Goal: Transaction & Acquisition: Book appointment/travel/reservation

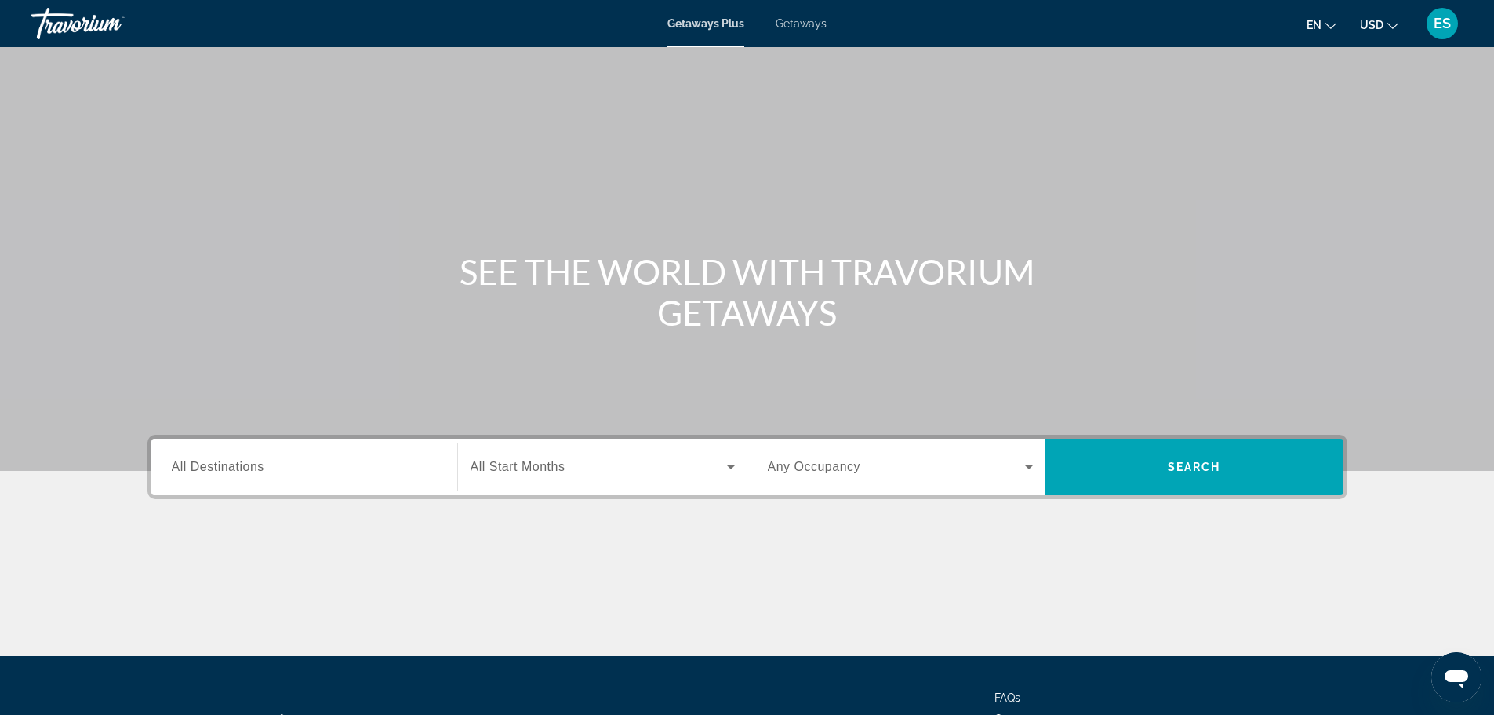
click at [293, 477] on div "Search widget" at bounding box center [304, 467] width 265 height 45
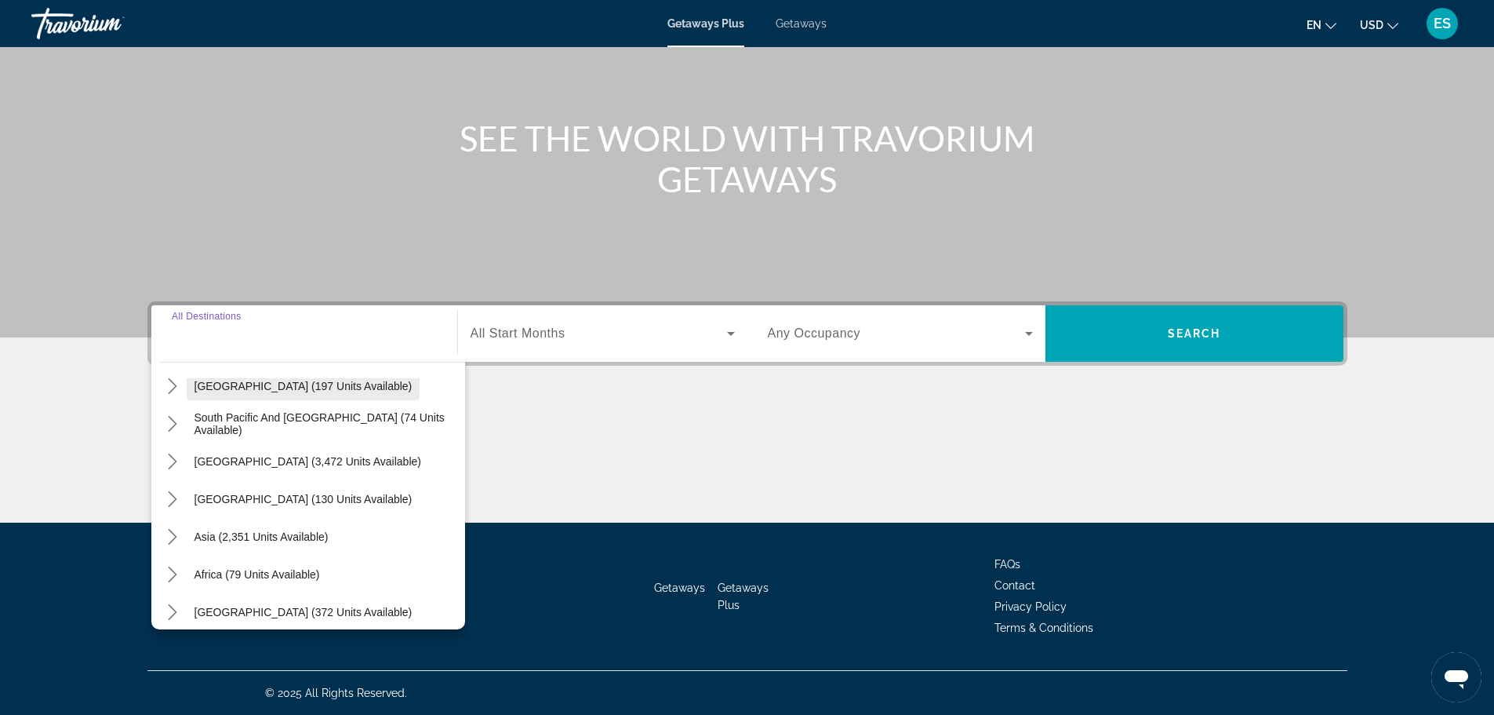
scroll to position [254, 0]
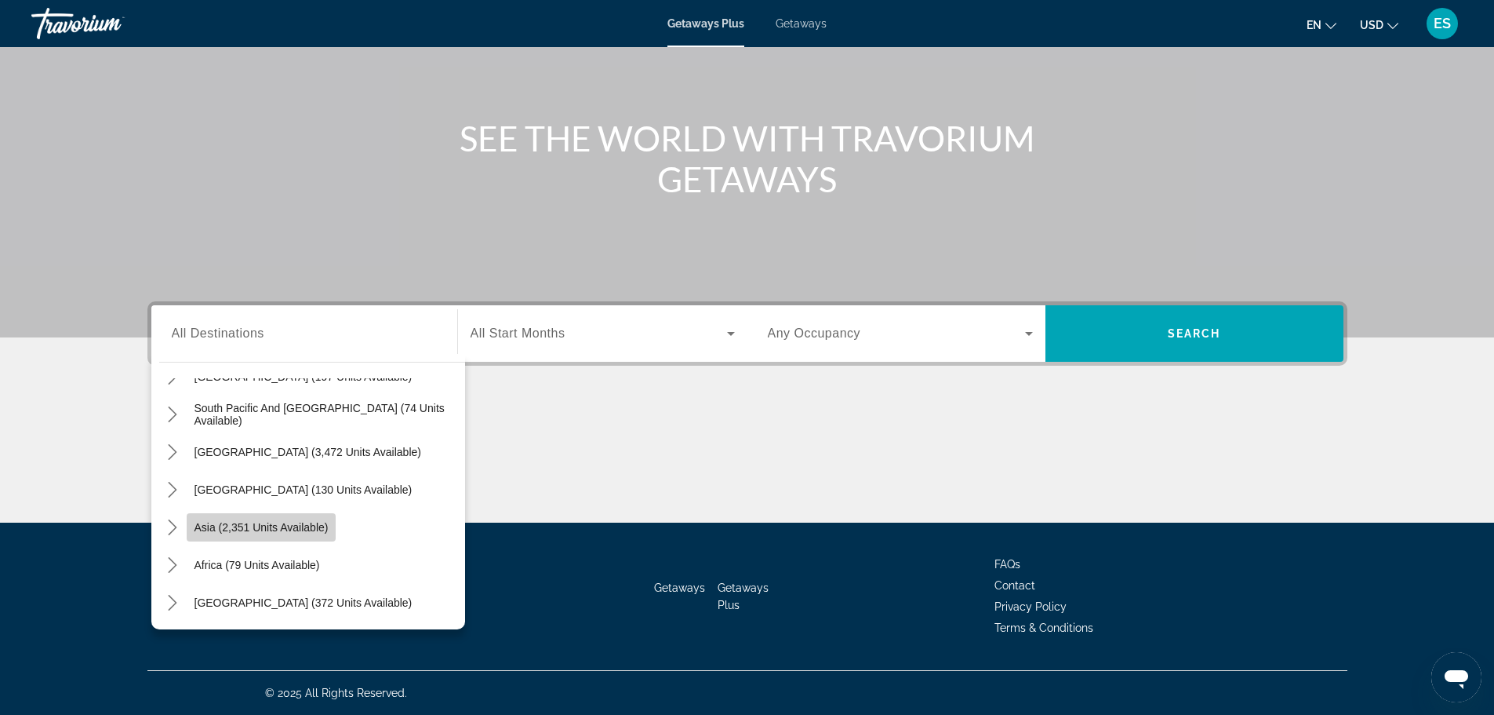
click at [212, 533] on span "Asia (2,351 units available)" at bounding box center [262, 527] width 134 height 13
type input "**********"
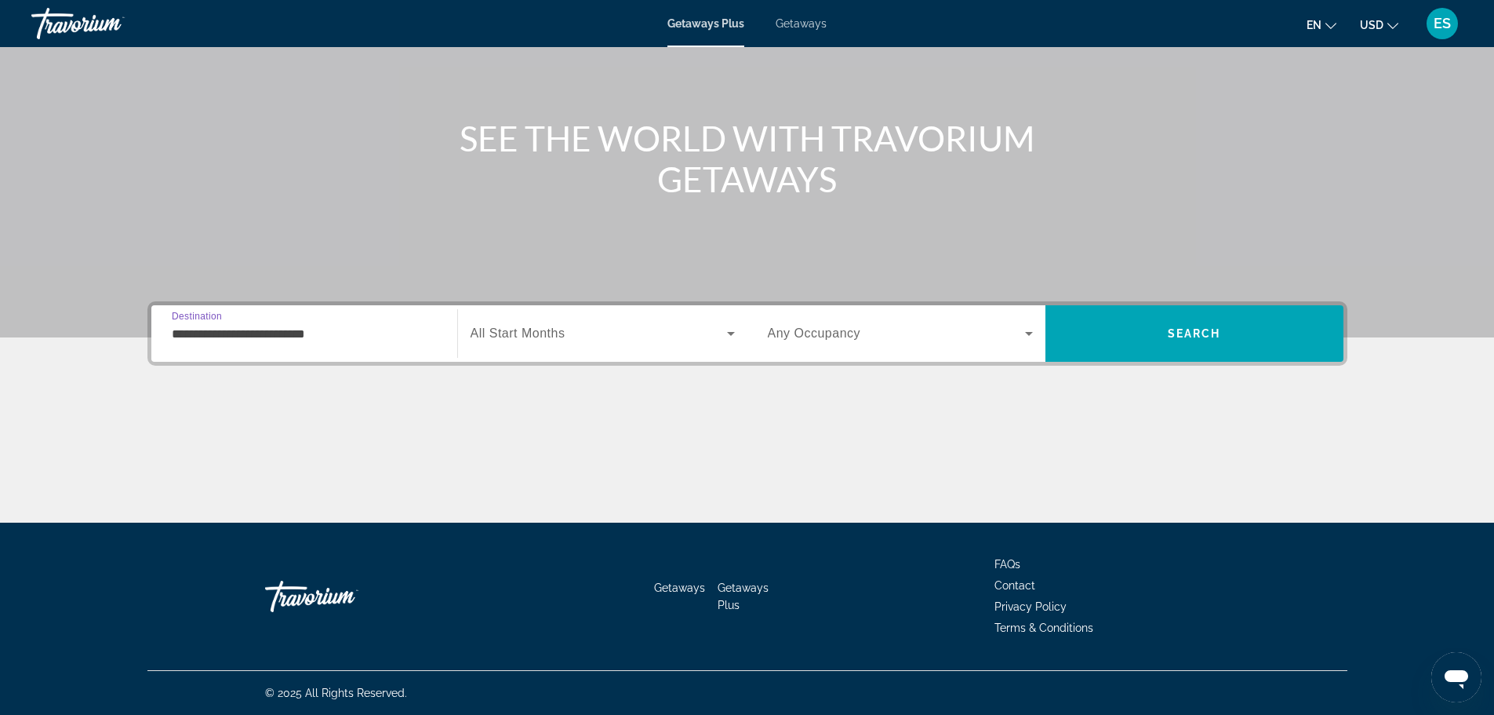
click at [620, 335] on span "Search widget" at bounding box center [599, 333] width 256 height 19
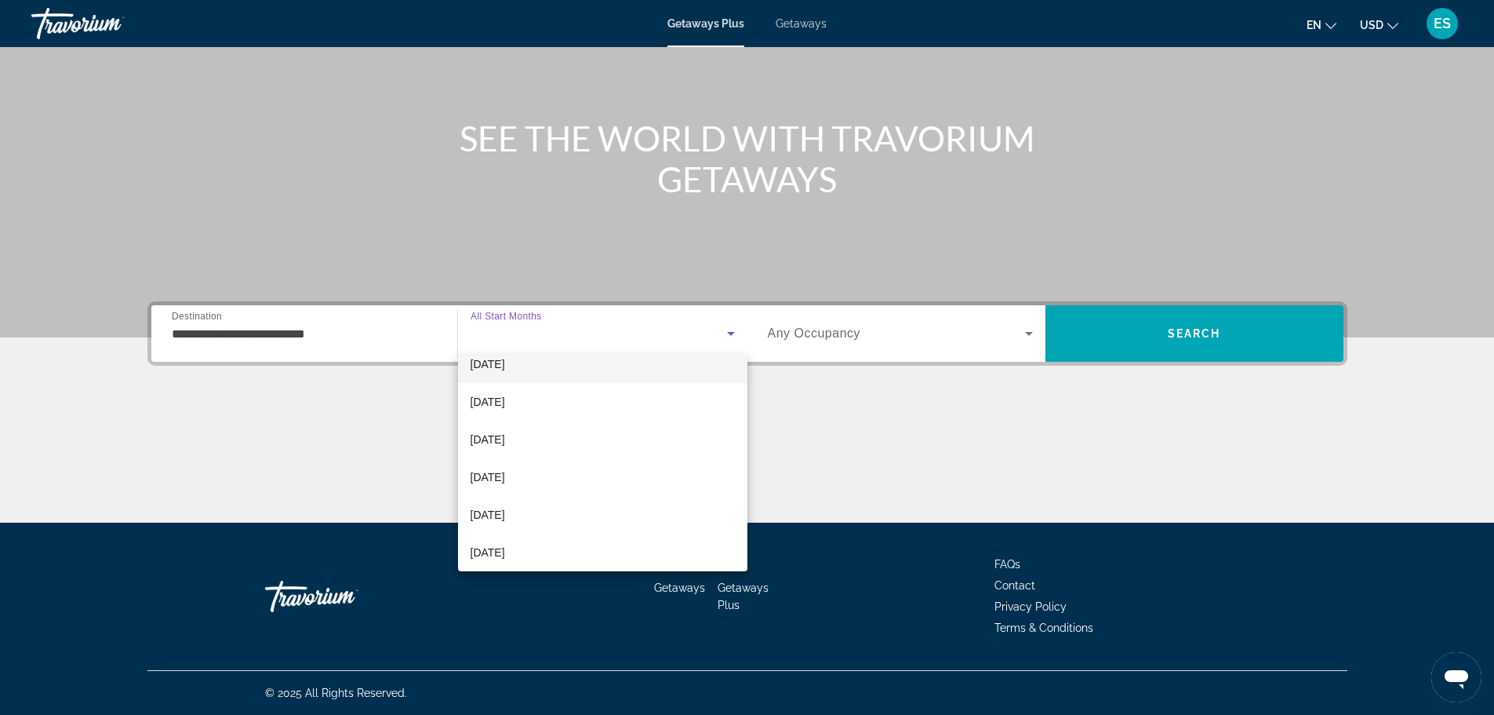
scroll to position [157, 0]
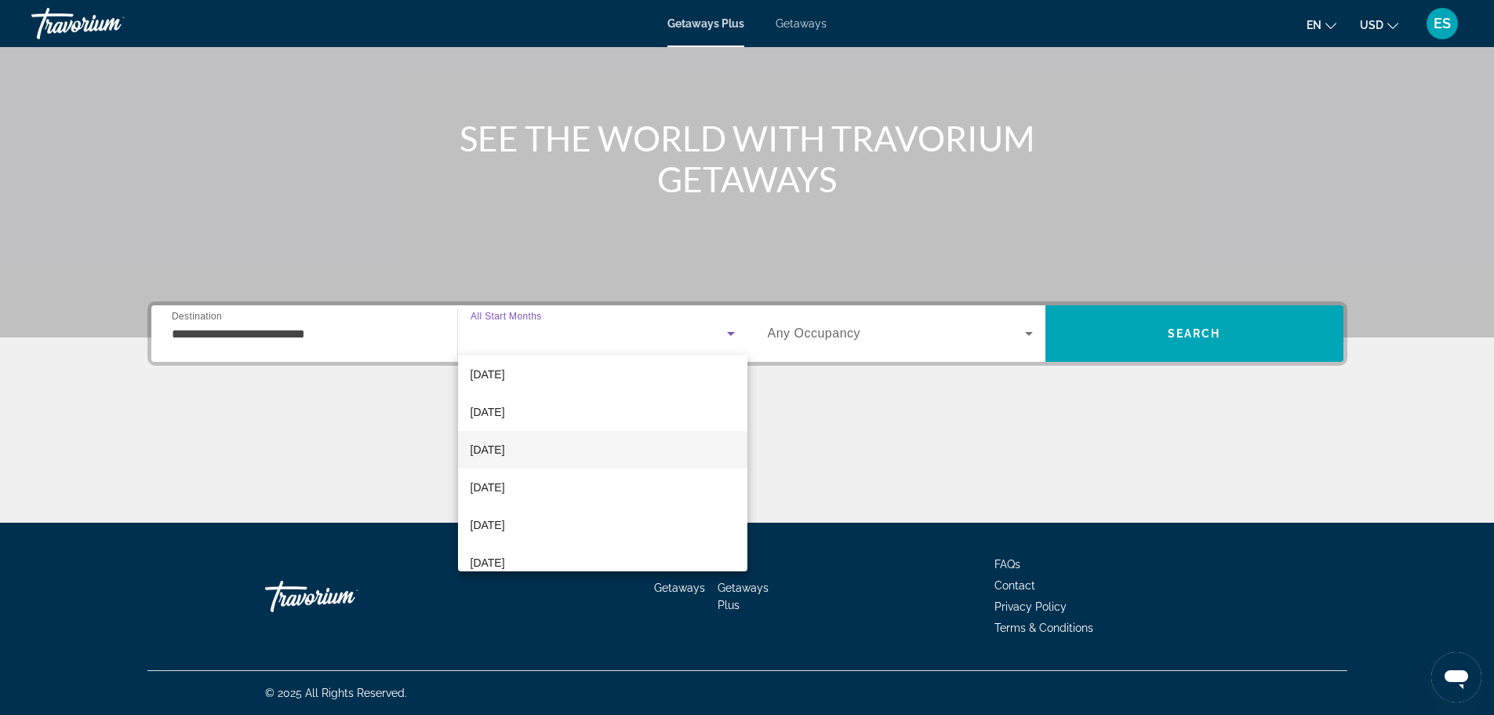
click at [577, 453] on mat-option "March 2026" at bounding box center [602, 450] width 289 height 38
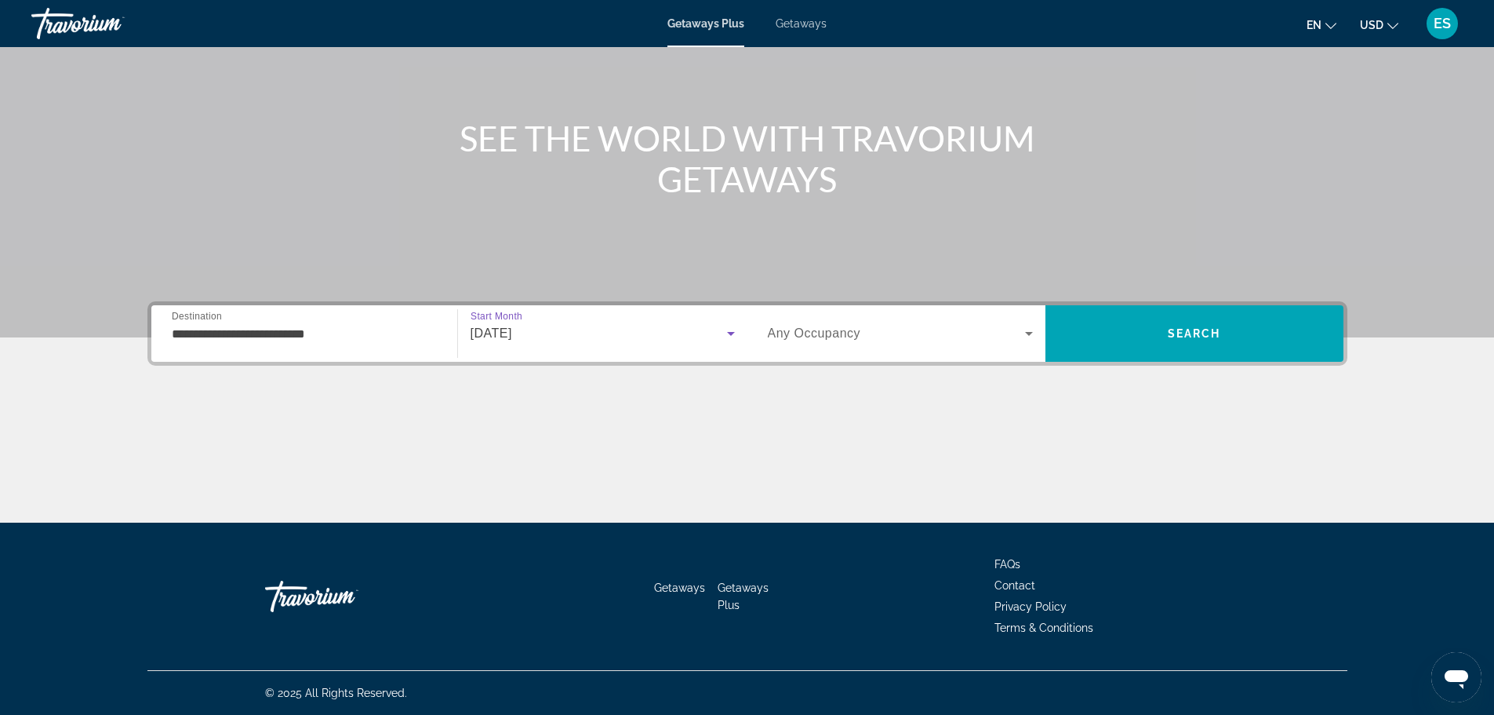
click at [934, 339] on span "Search widget" at bounding box center [896, 333] width 257 height 19
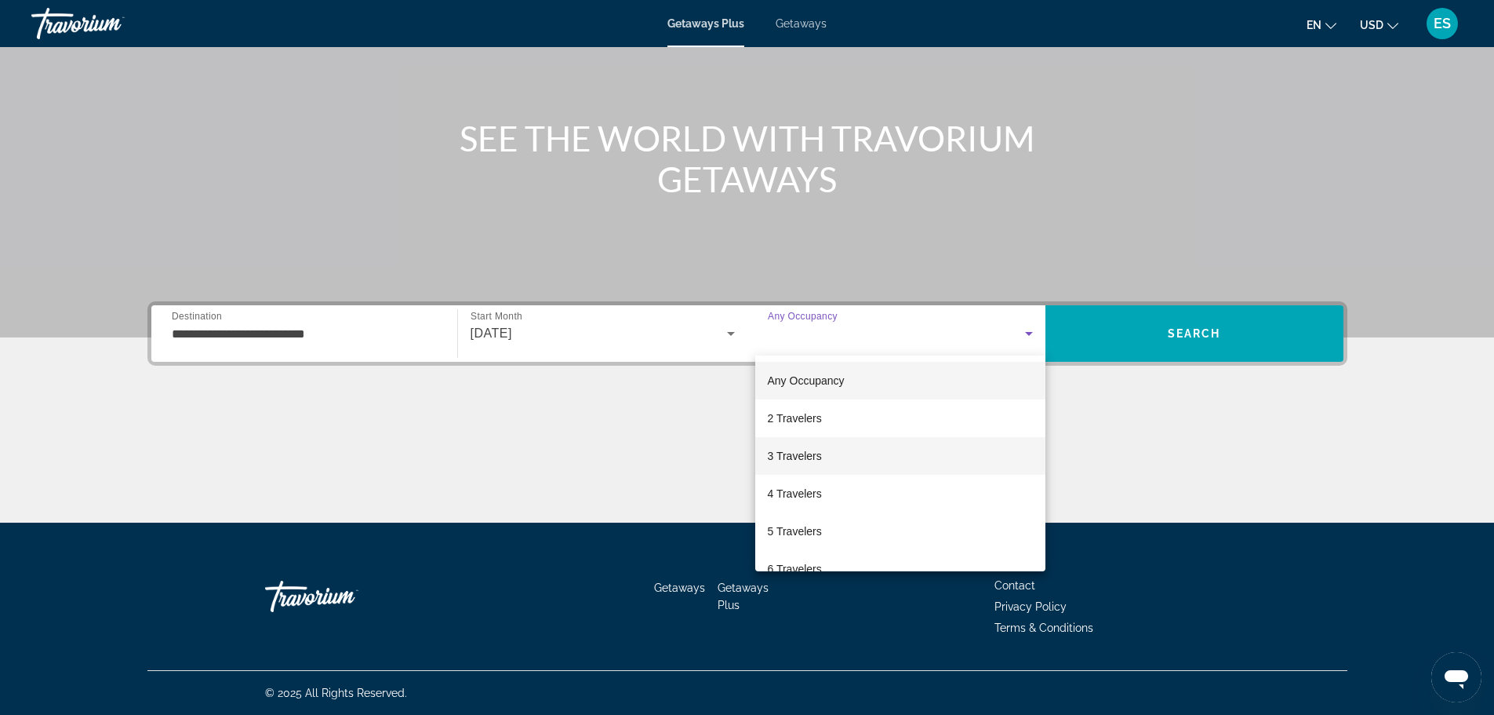
click at [833, 460] on mat-option "3 Travelers" at bounding box center [900, 456] width 290 height 38
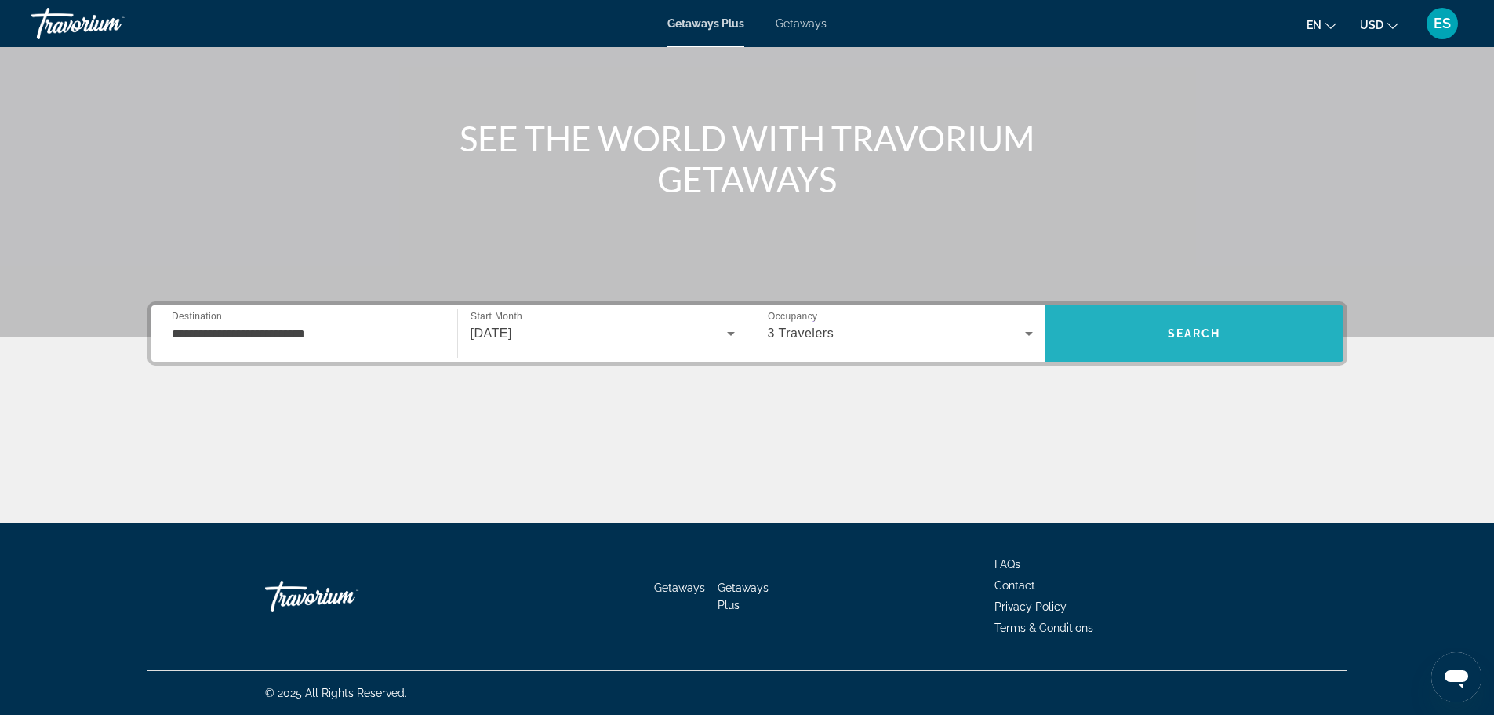
click at [1216, 333] on span "Search" at bounding box center [1194, 333] width 53 height 13
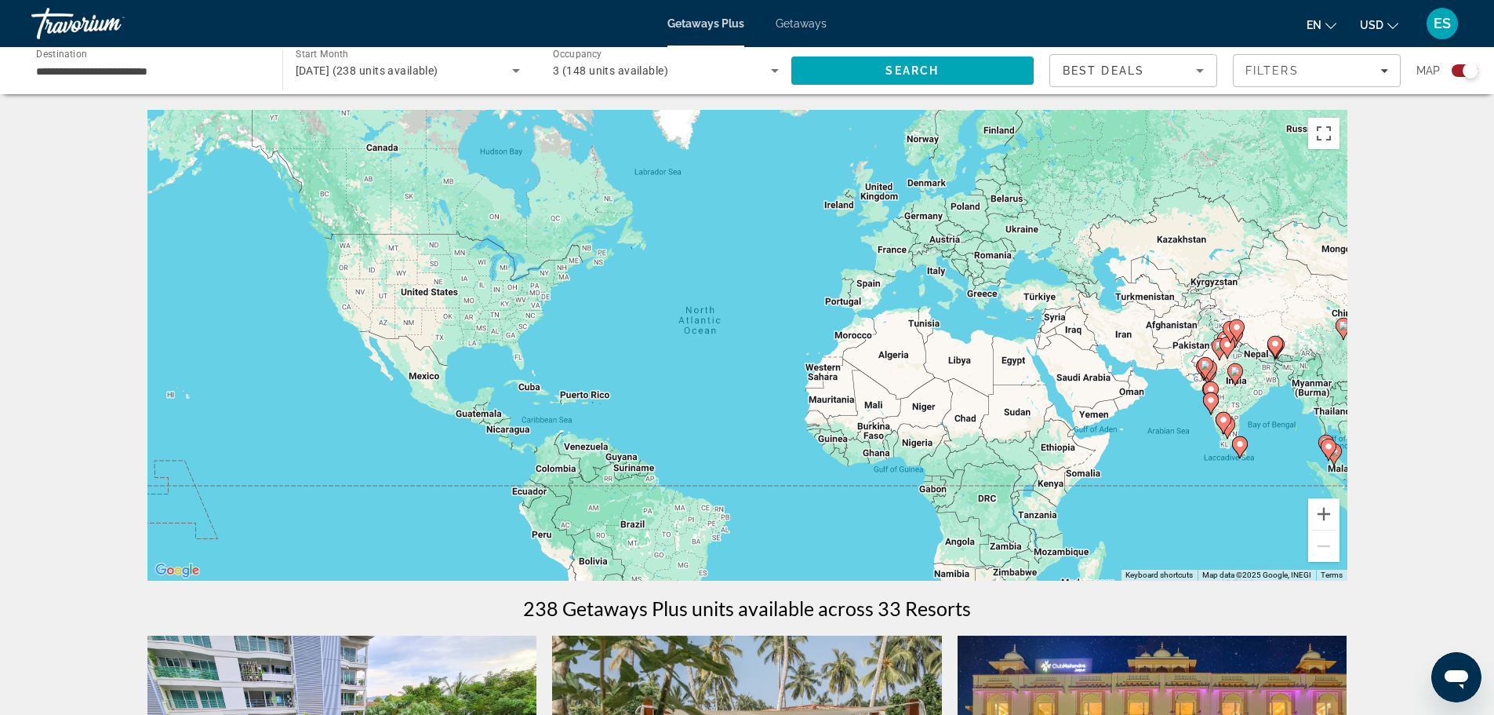
click at [1196, 70] on icon "Sort by" at bounding box center [1200, 70] width 19 height 19
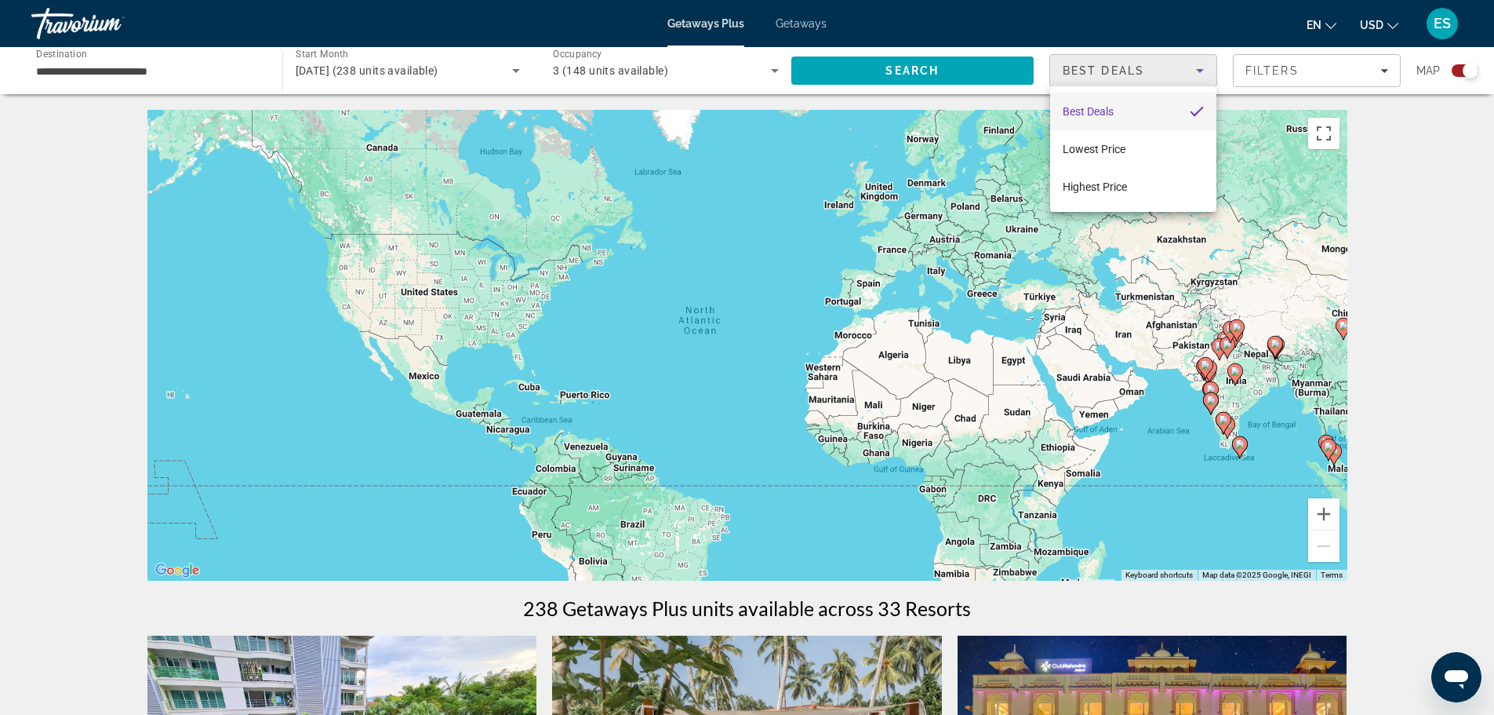
click at [1196, 70] on div at bounding box center [747, 357] width 1494 height 715
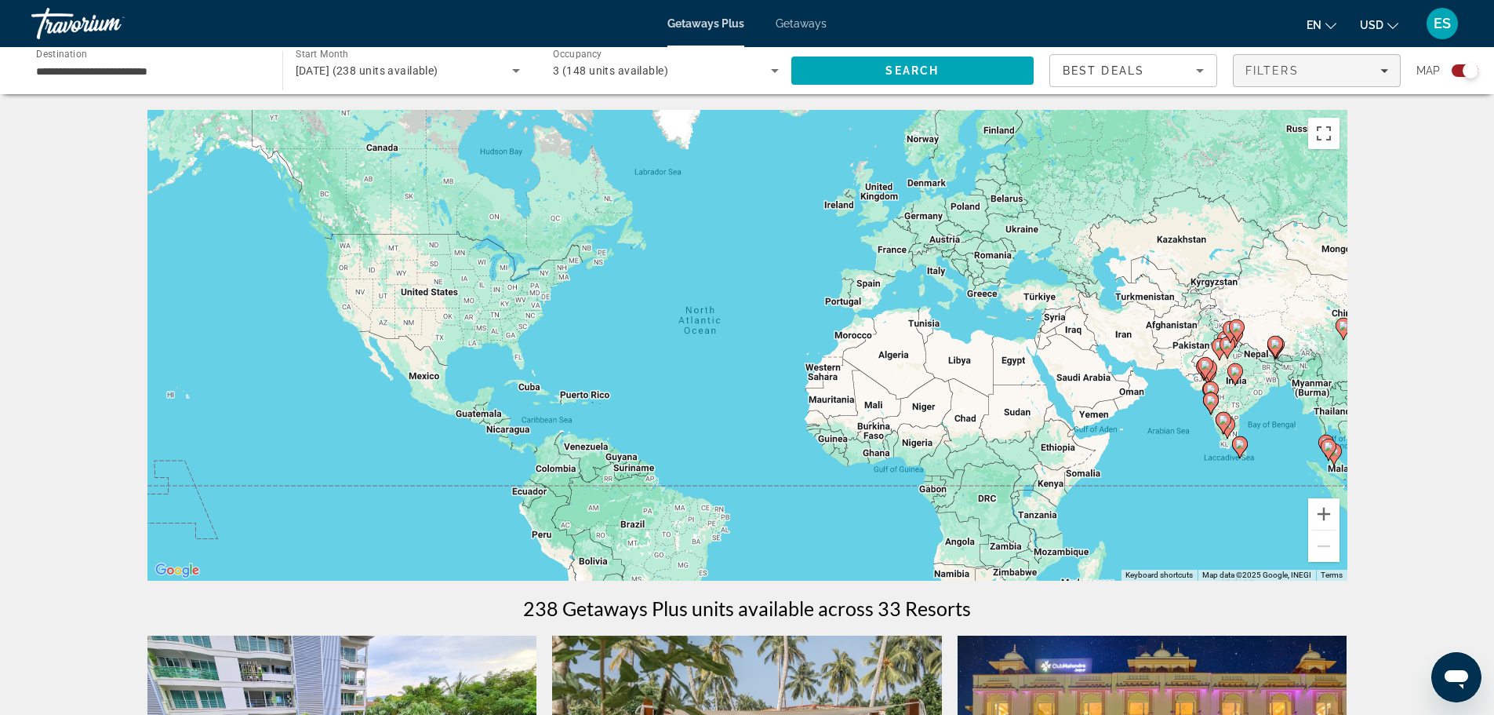
click at [1384, 67] on icon "Filters" at bounding box center [1384, 71] width 8 height 8
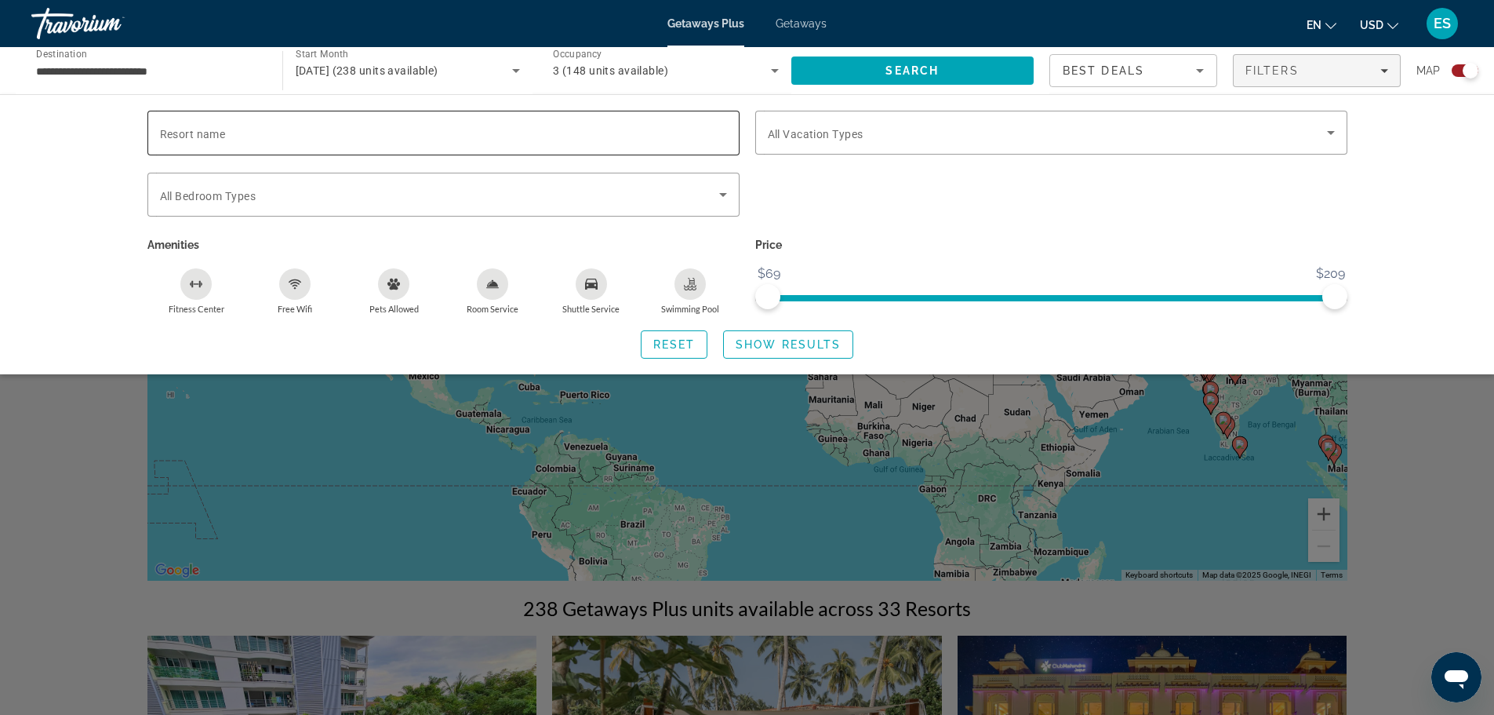
click at [264, 133] on input "Resort name" at bounding box center [443, 133] width 567 height 19
paste input "**********"
type input "**********"
click at [777, 350] on span "Search widget" at bounding box center [788, 345] width 129 height 38
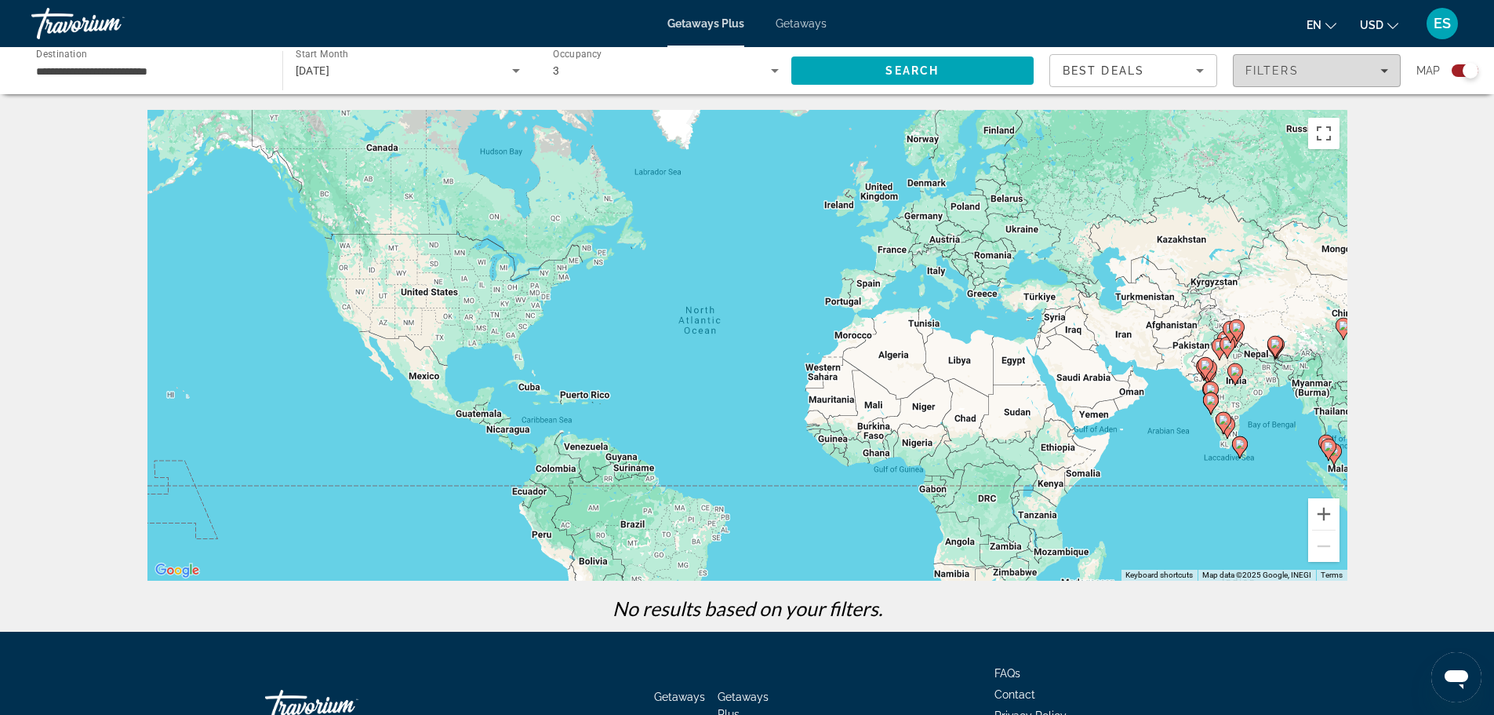
click at [1398, 73] on span "Filters" at bounding box center [1317, 71] width 166 height 38
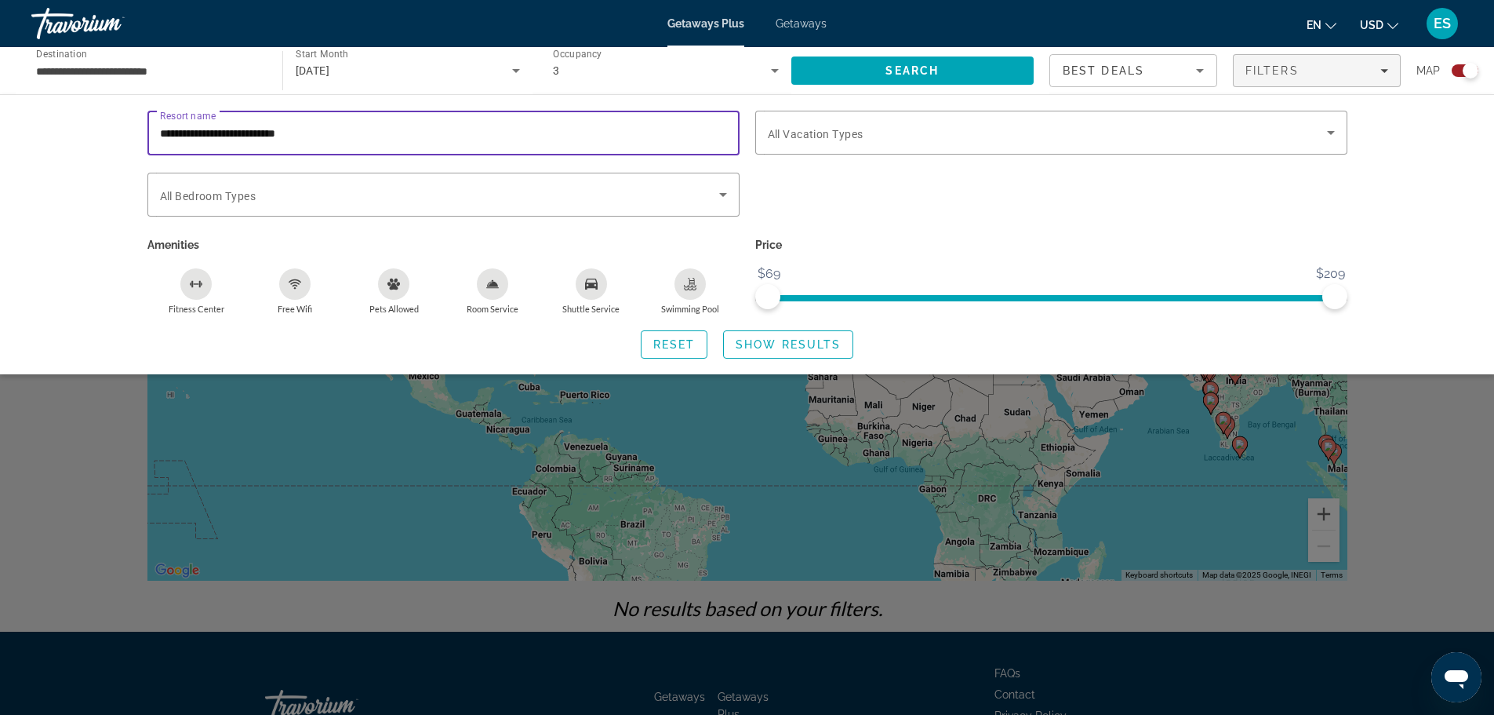
drag, startPoint x: 344, startPoint y: 131, endPoint x: 247, endPoint y: 118, distance: 98.2
click at [247, 118] on div "**********" at bounding box center [443, 133] width 567 height 45
type input "**********"
click at [500, 334] on div "Reset Show Results" at bounding box center [747, 344] width 1200 height 28
click at [834, 333] on span "Search widget" at bounding box center [788, 345] width 129 height 38
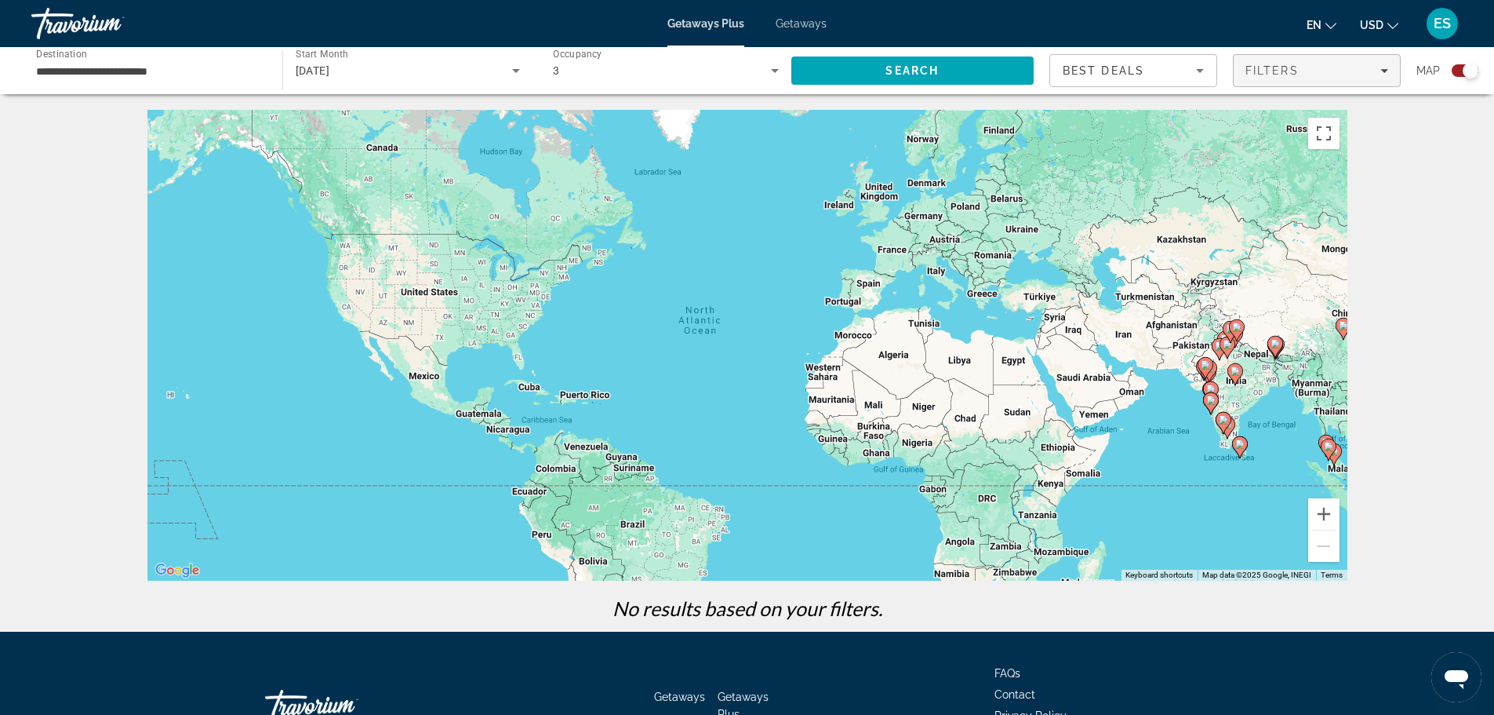
click at [1369, 71] on div "Filters" at bounding box center [1317, 70] width 143 height 13
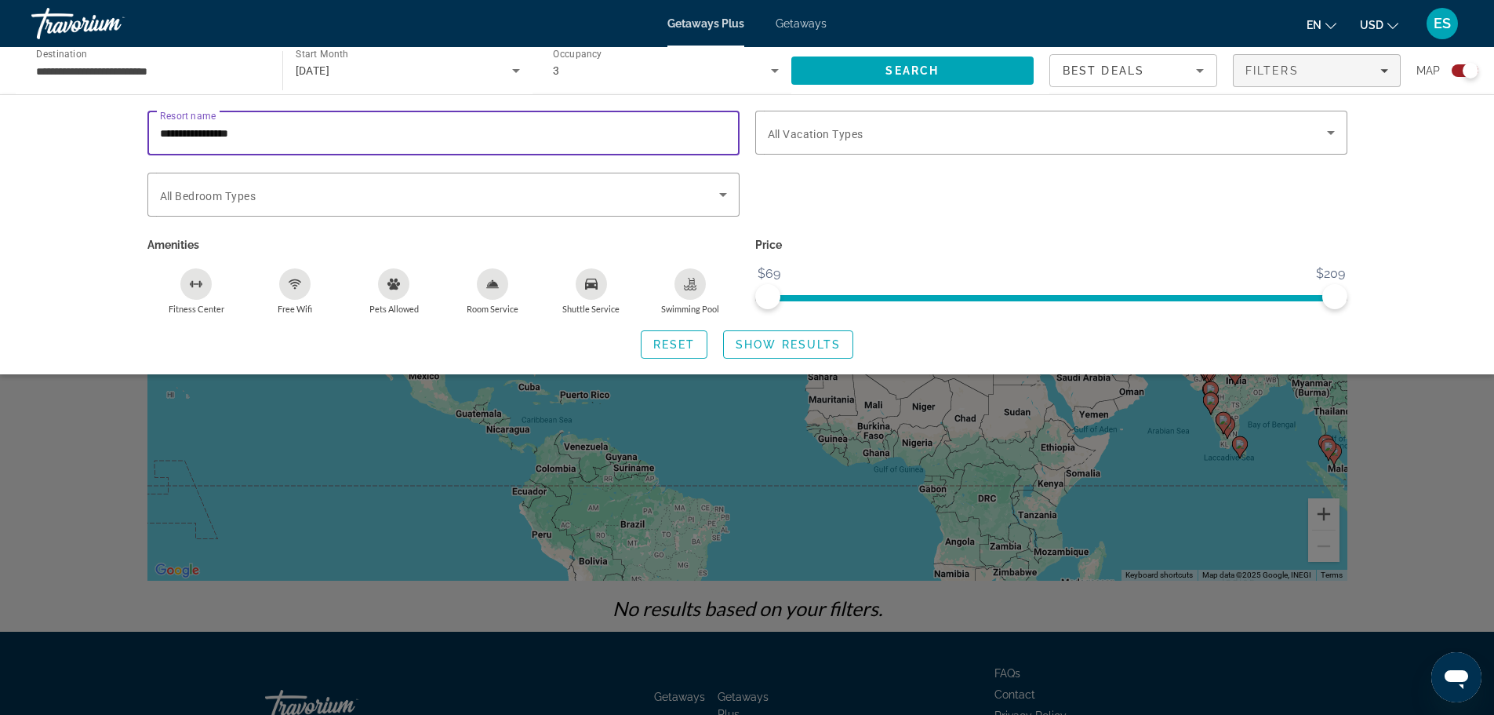
drag, startPoint x: 293, startPoint y: 136, endPoint x: 0, endPoint y: 115, distance: 293.3
click at [0, 115] on div "**********" at bounding box center [747, 234] width 1494 height 280
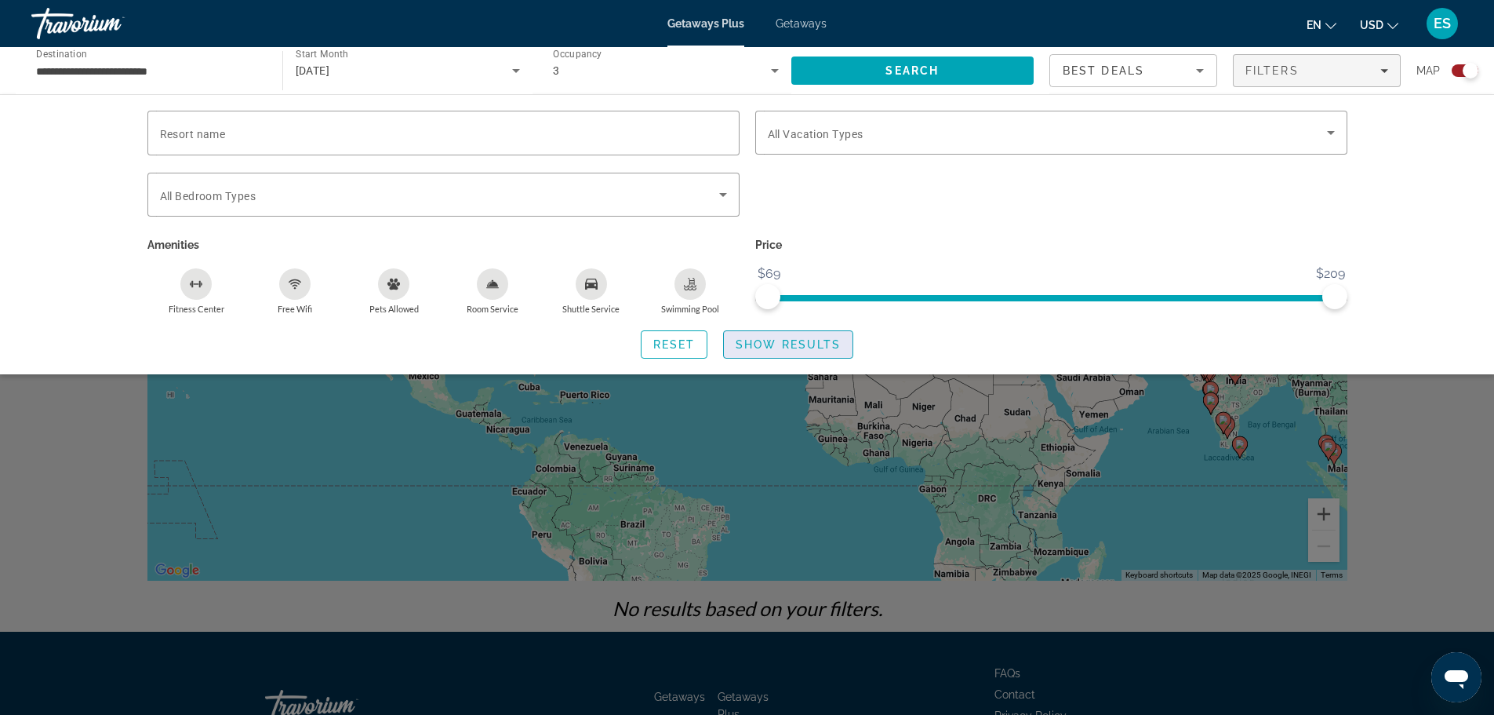
click at [769, 343] on span "Show Results" at bounding box center [788, 344] width 105 height 13
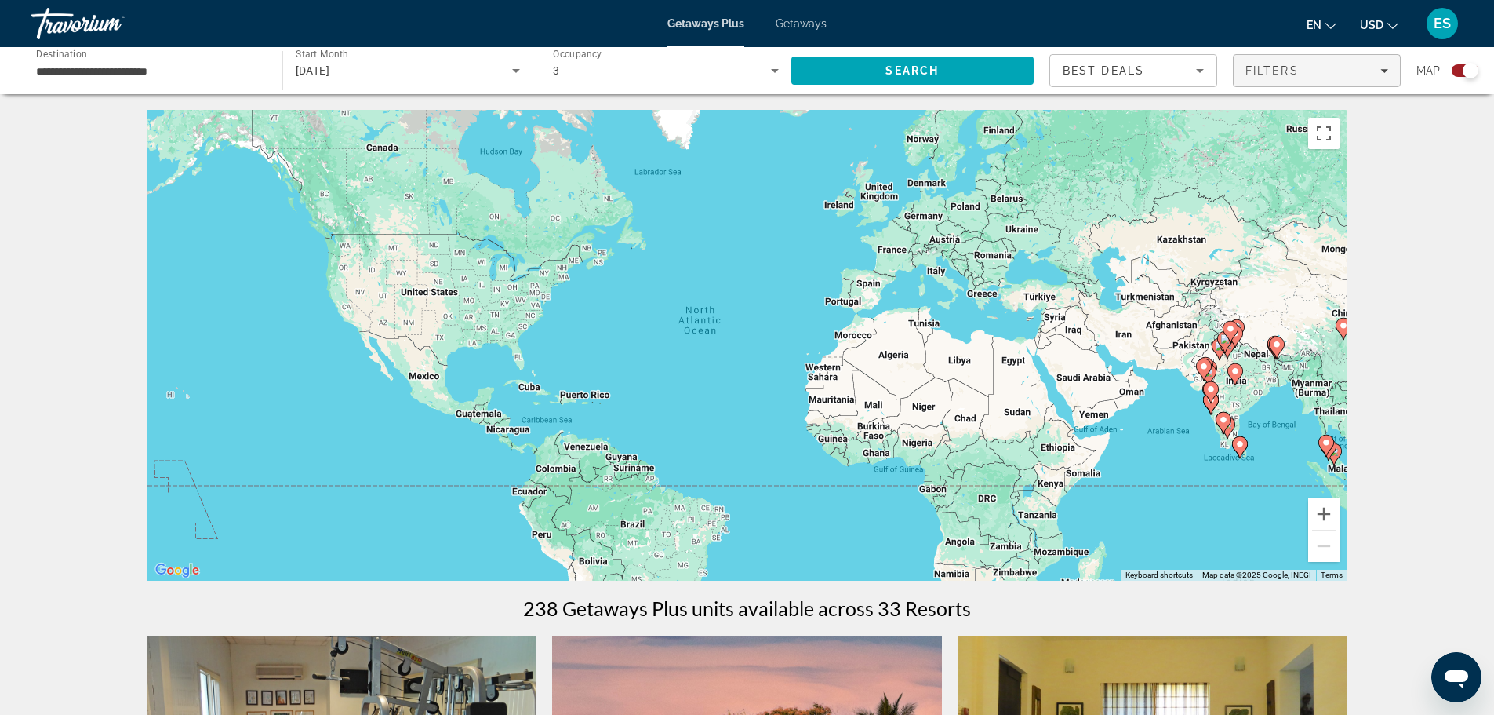
click at [1380, 71] on icon "Filters" at bounding box center [1384, 71] width 8 height 8
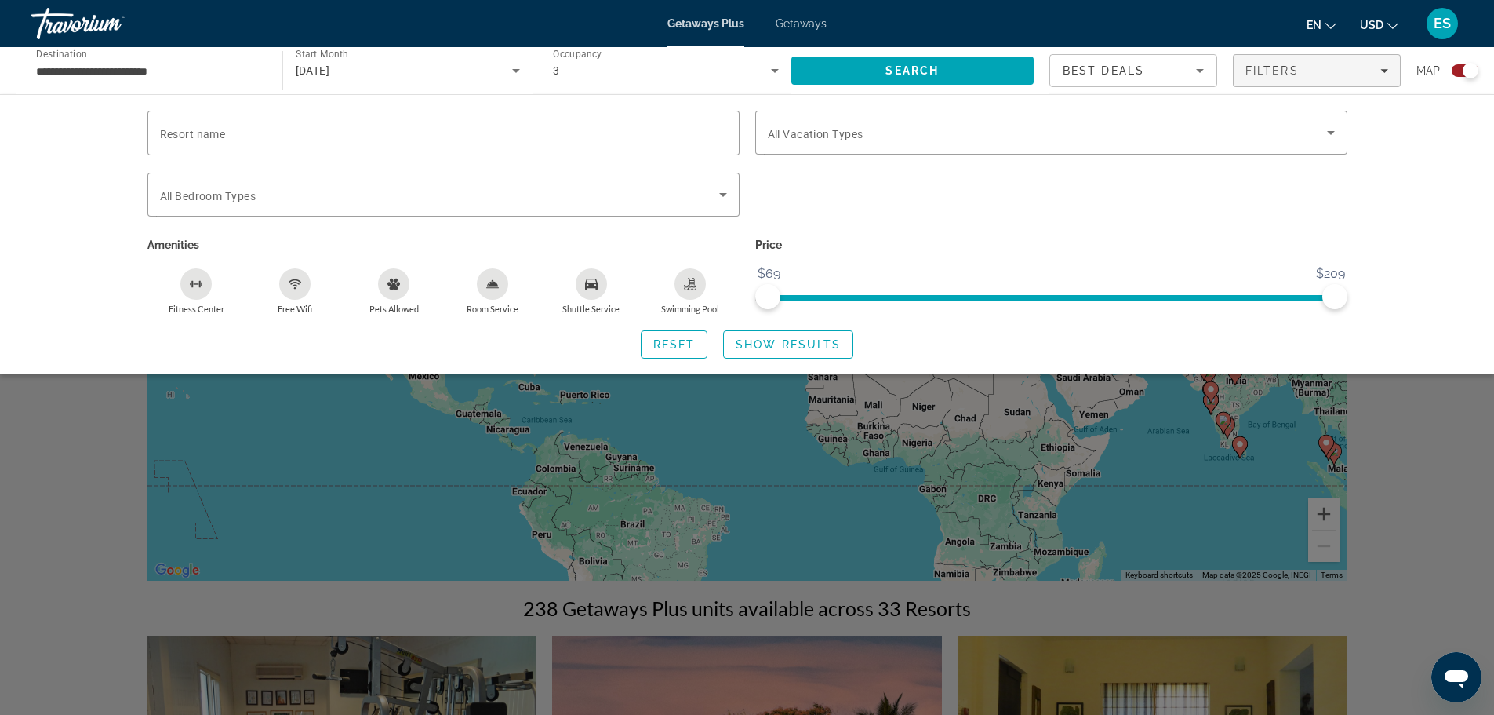
click at [1211, 75] on div "Best Deals" at bounding box center [1133, 70] width 166 height 31
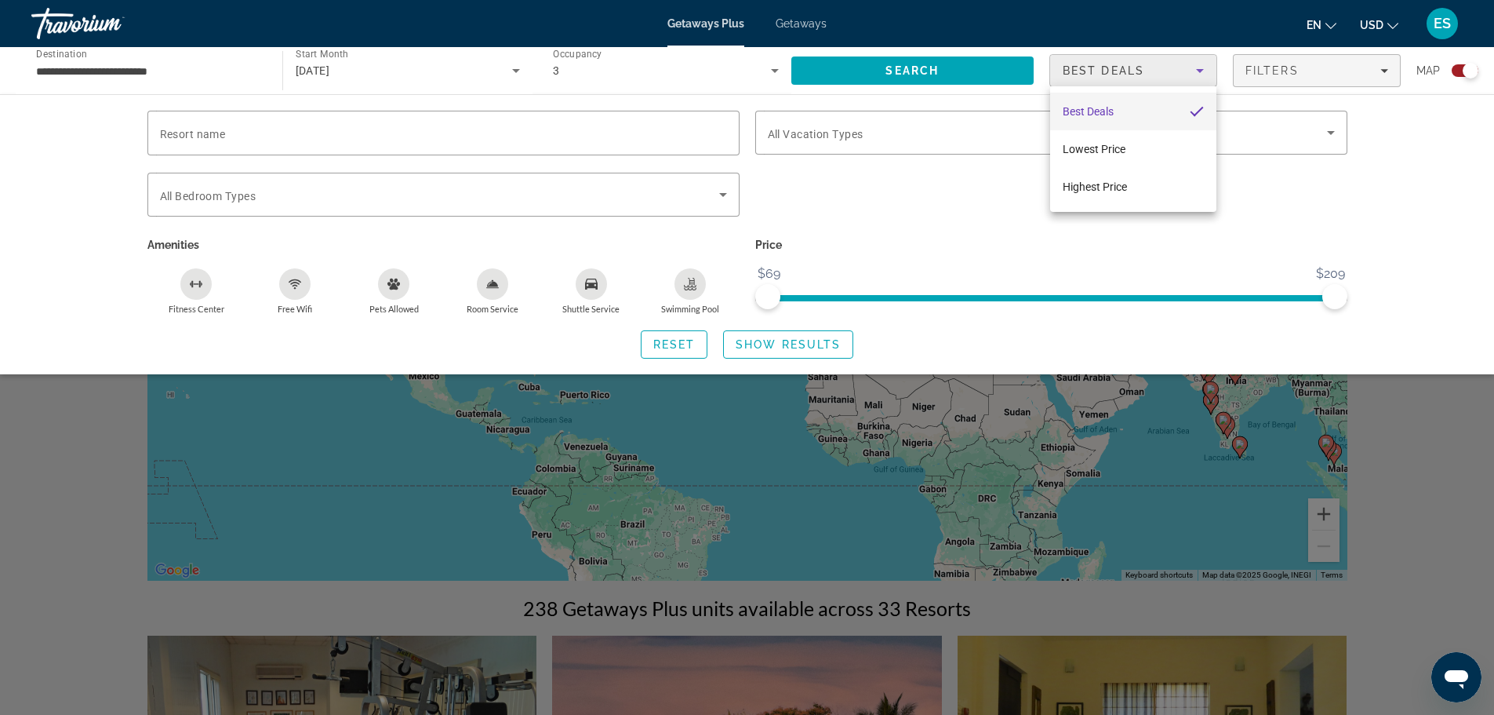
click at [1211, 75] on div at bounding box center [747, 357] width 1494 height 715
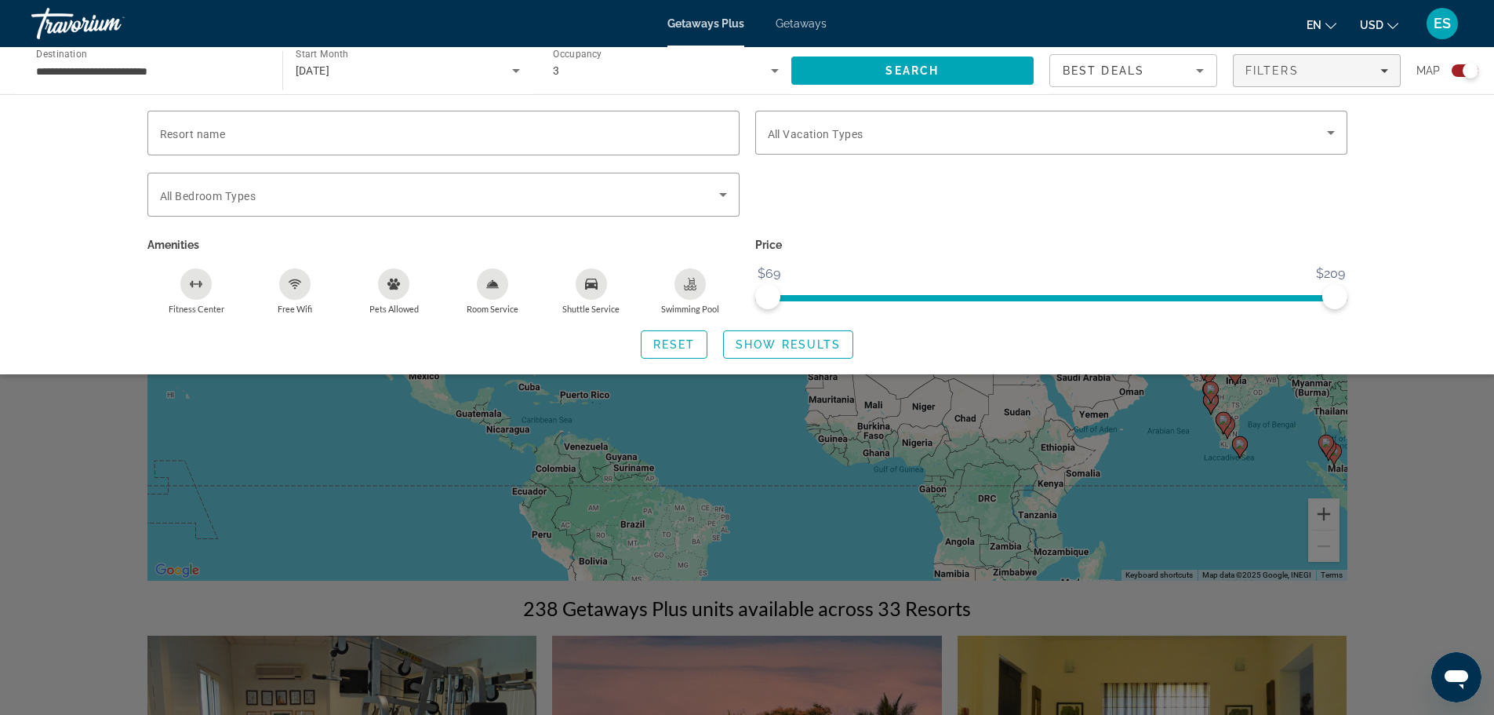
scroll to position [625, 0]
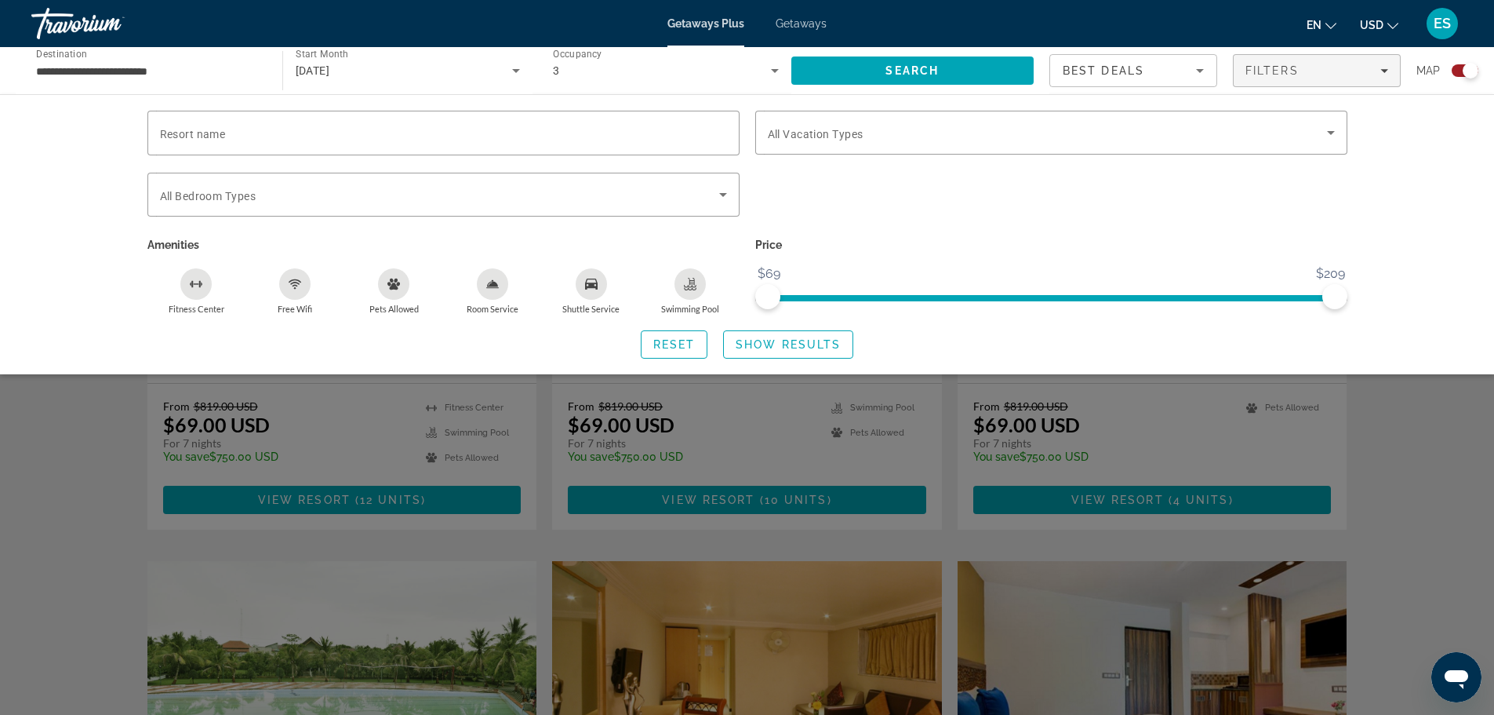
click at [1429, 449] on div "Search widget" at bounding box center [747, 474] width 1494 height 479
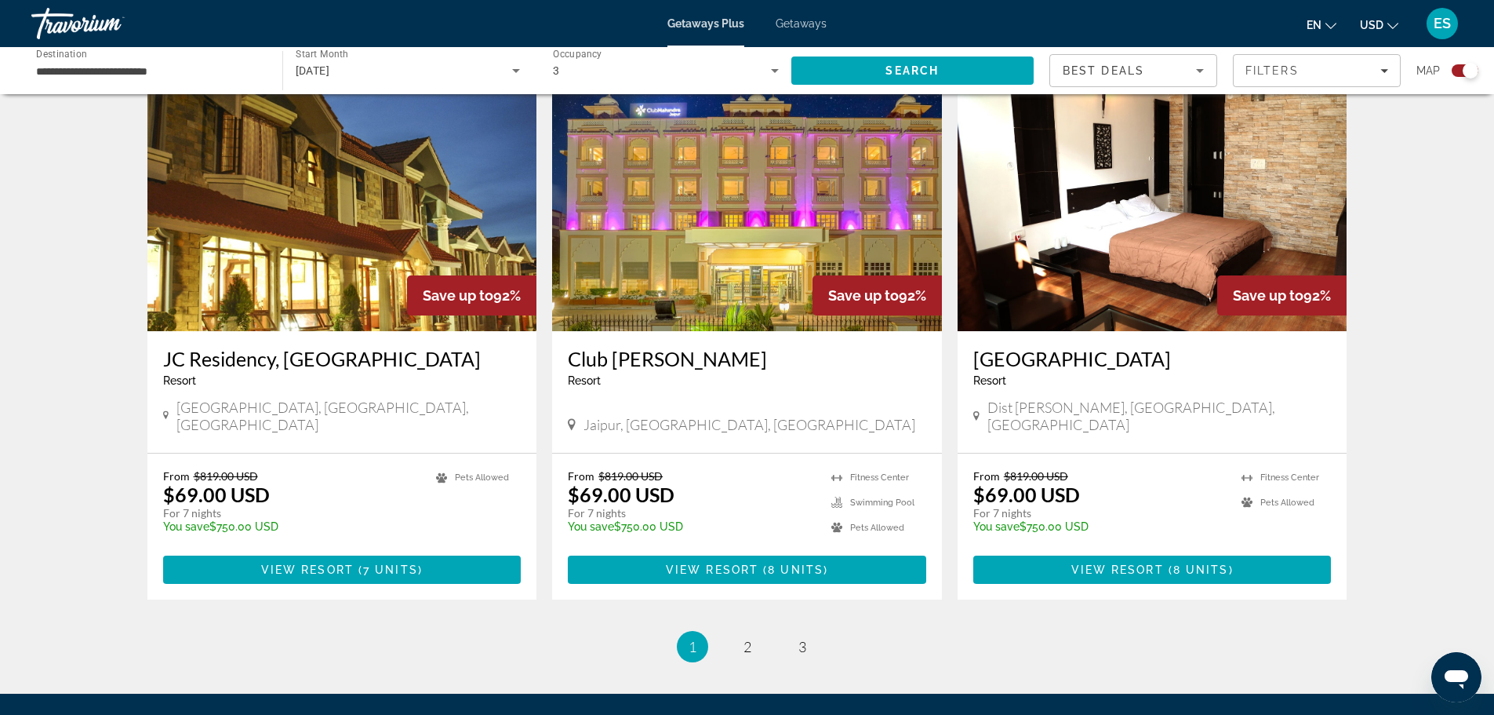
scroll to position [2309, 0]
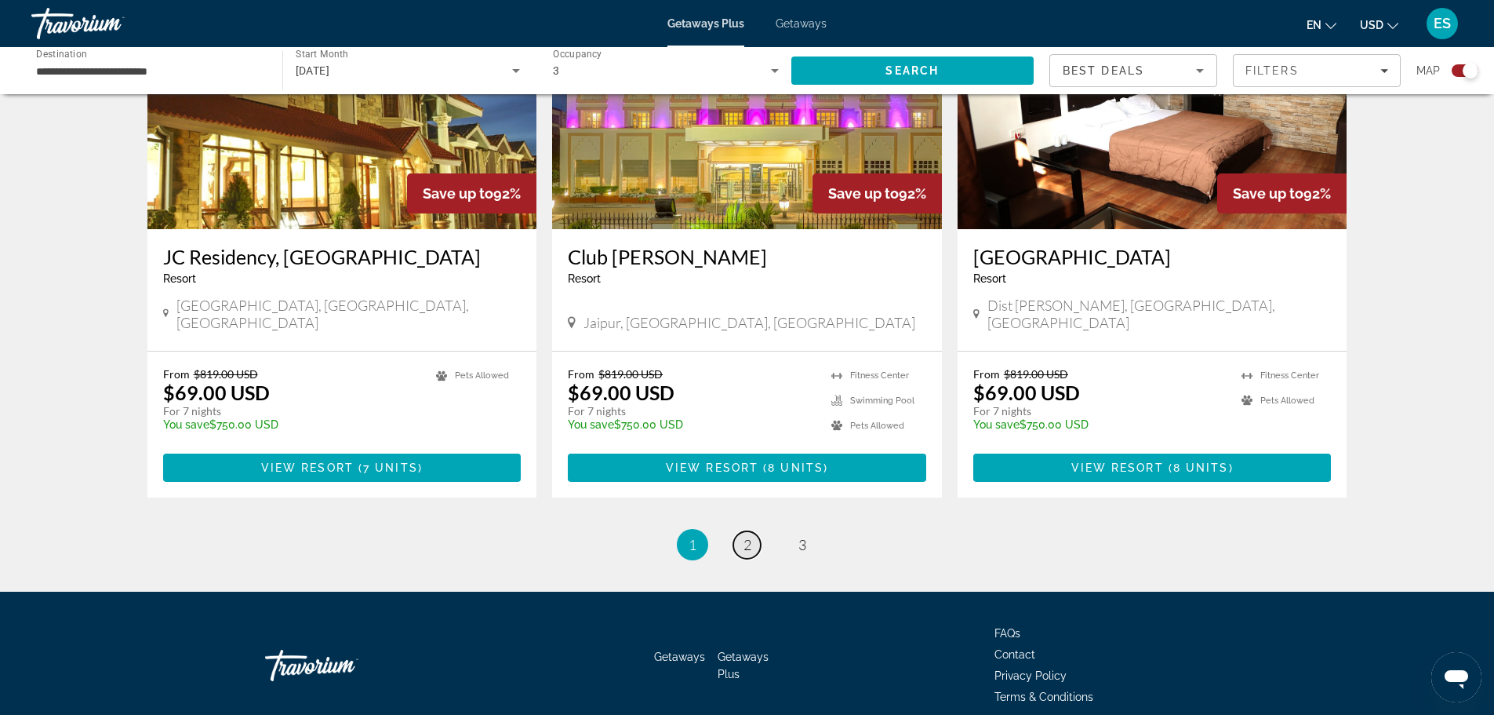
click at [749, 536] on span "2" at bounding box center [748, 544] width 8 height 17
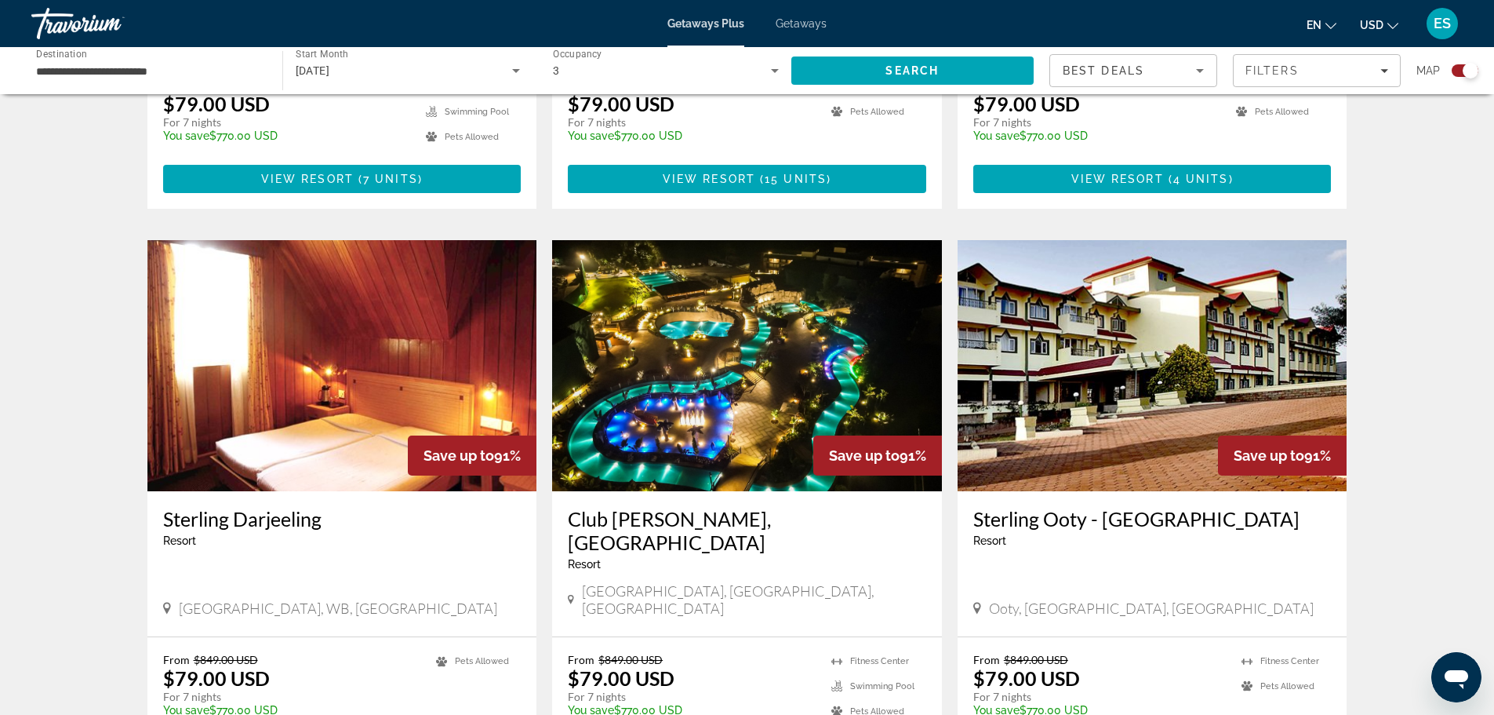
scroll to position [2356, 0]
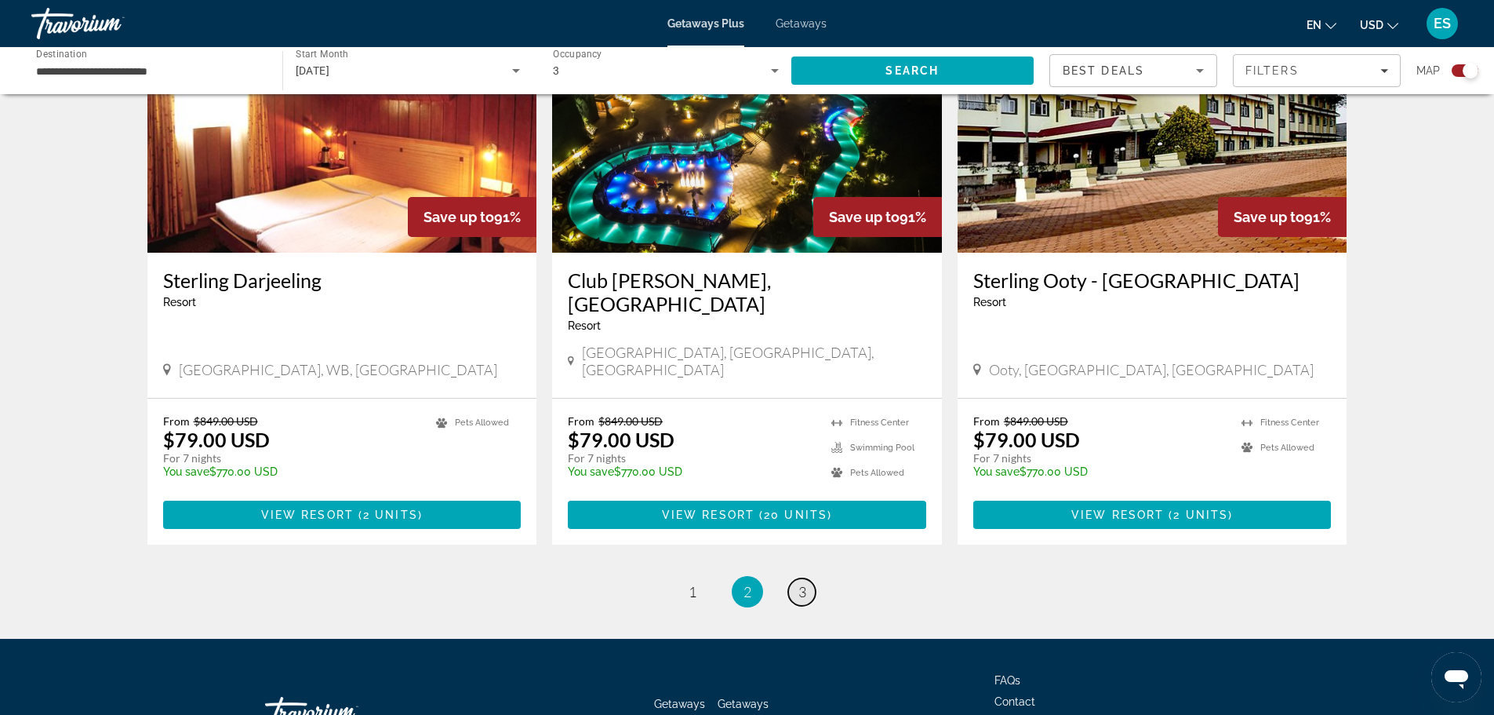
click at [801, 583] on span "3" at bounding box center [802, 591] width 8 height 17
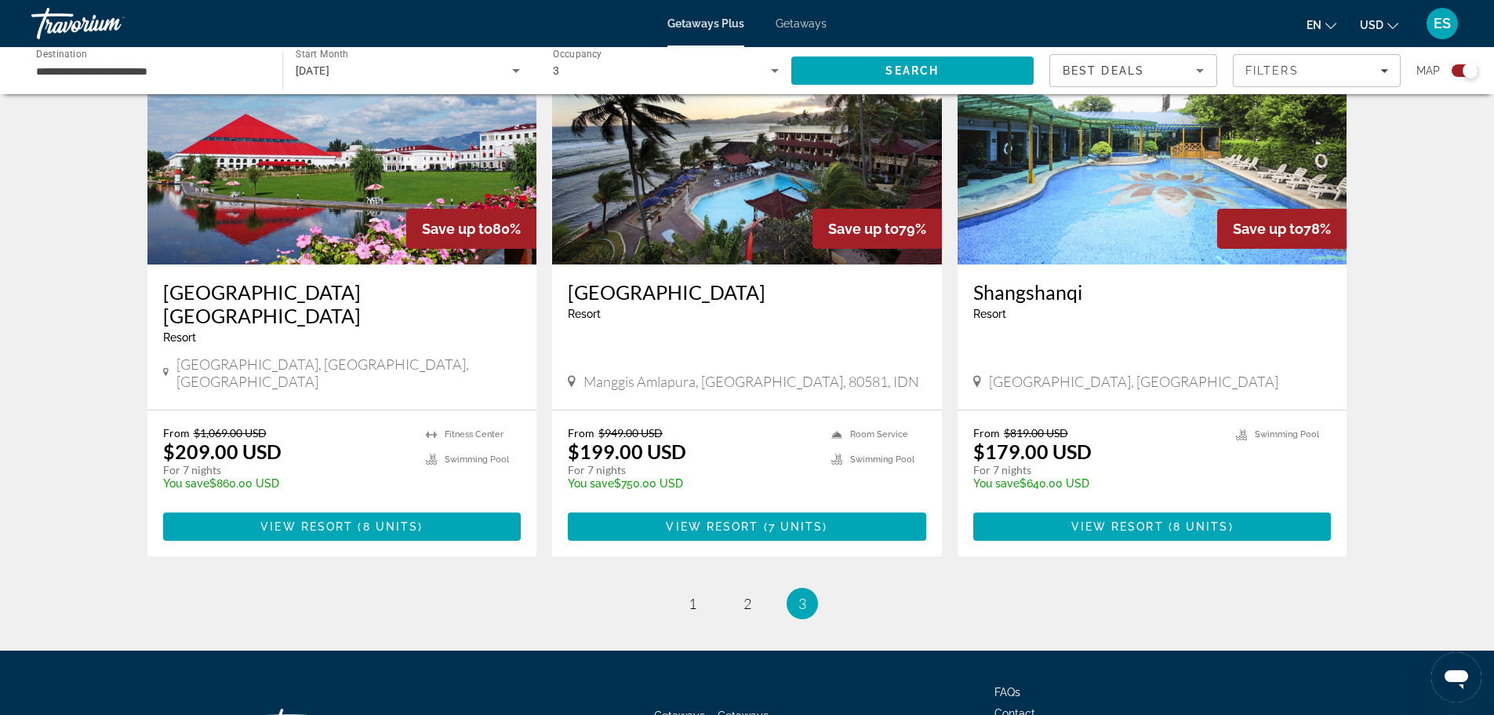
scroll to position [1804, 0]
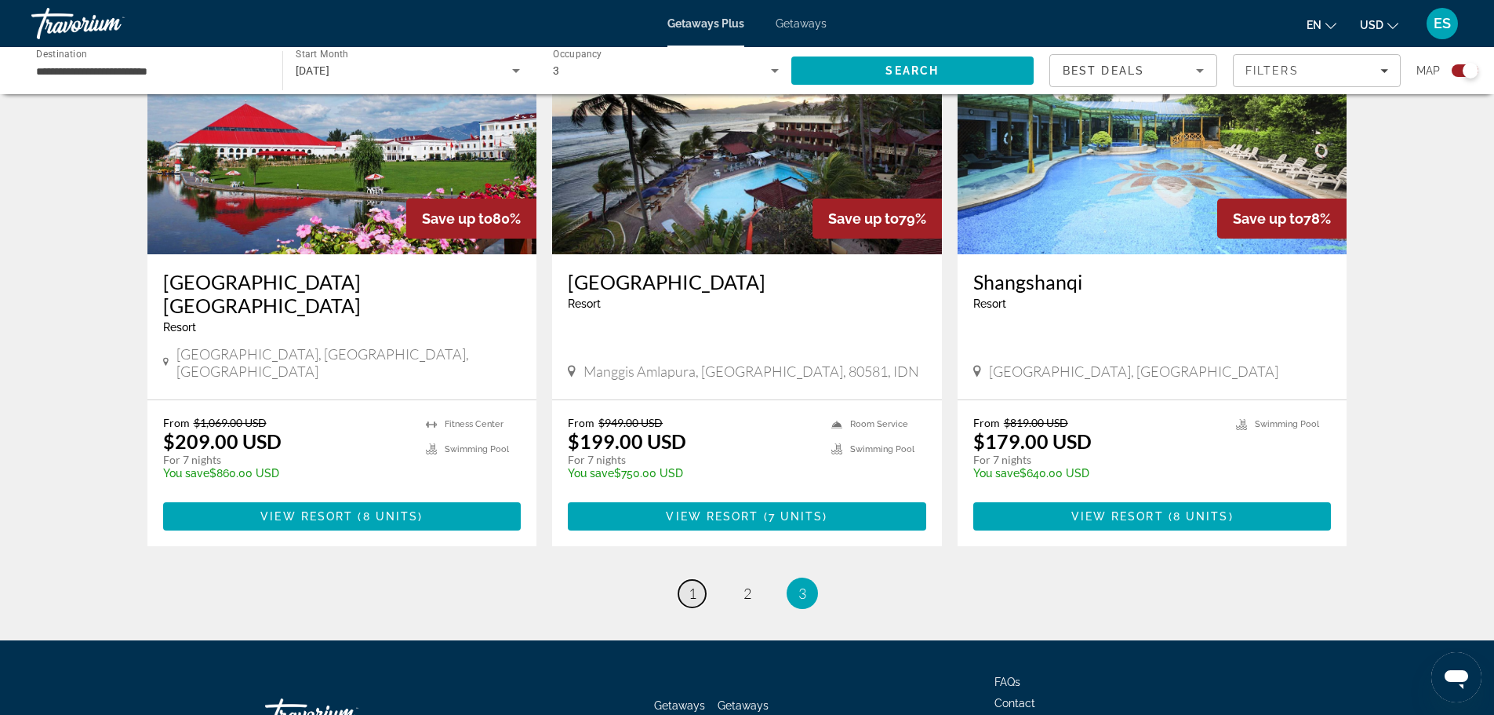
click at [693, 584] on span "1" at bounding box center [693, 592] width 8 height 17
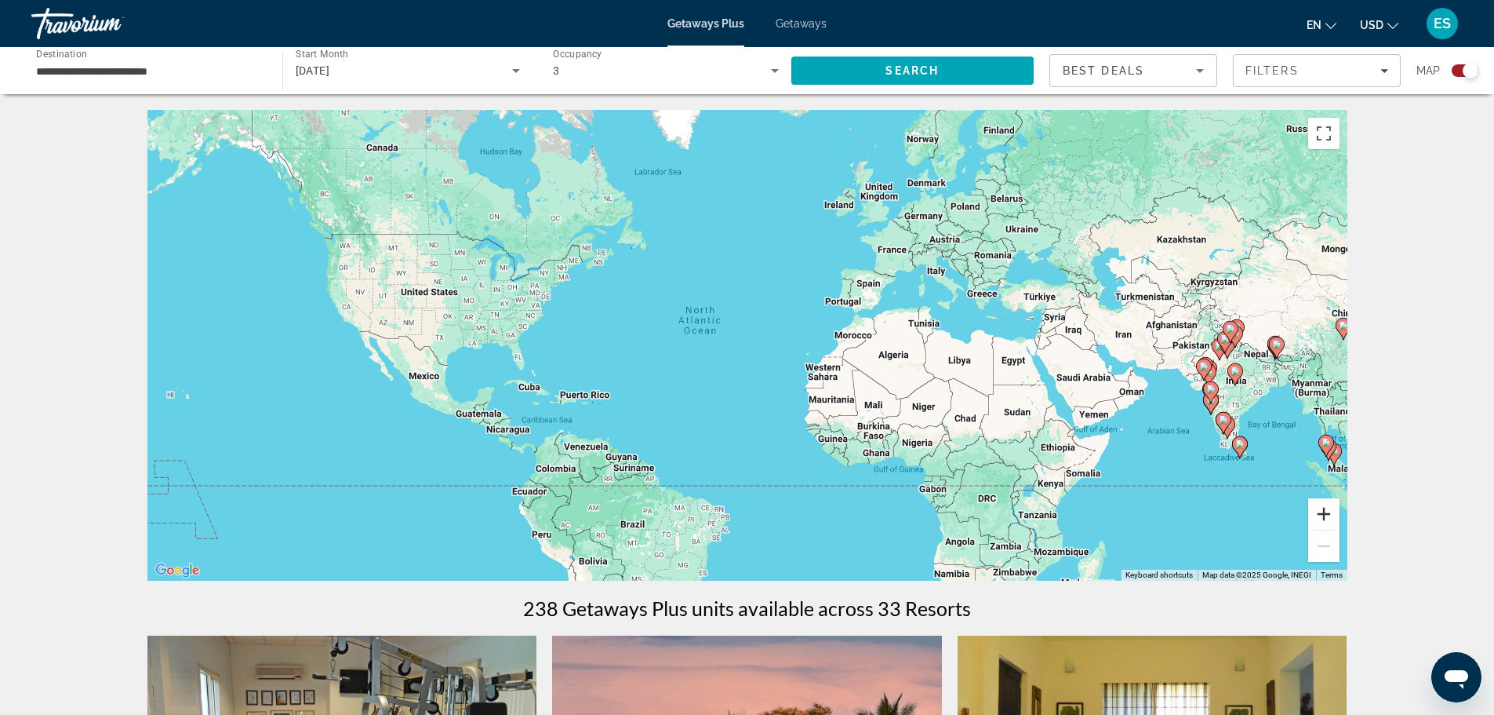
click at [1322, 520] on button "Zoom in" at bounding box center [1323, 513] width 31 height 31
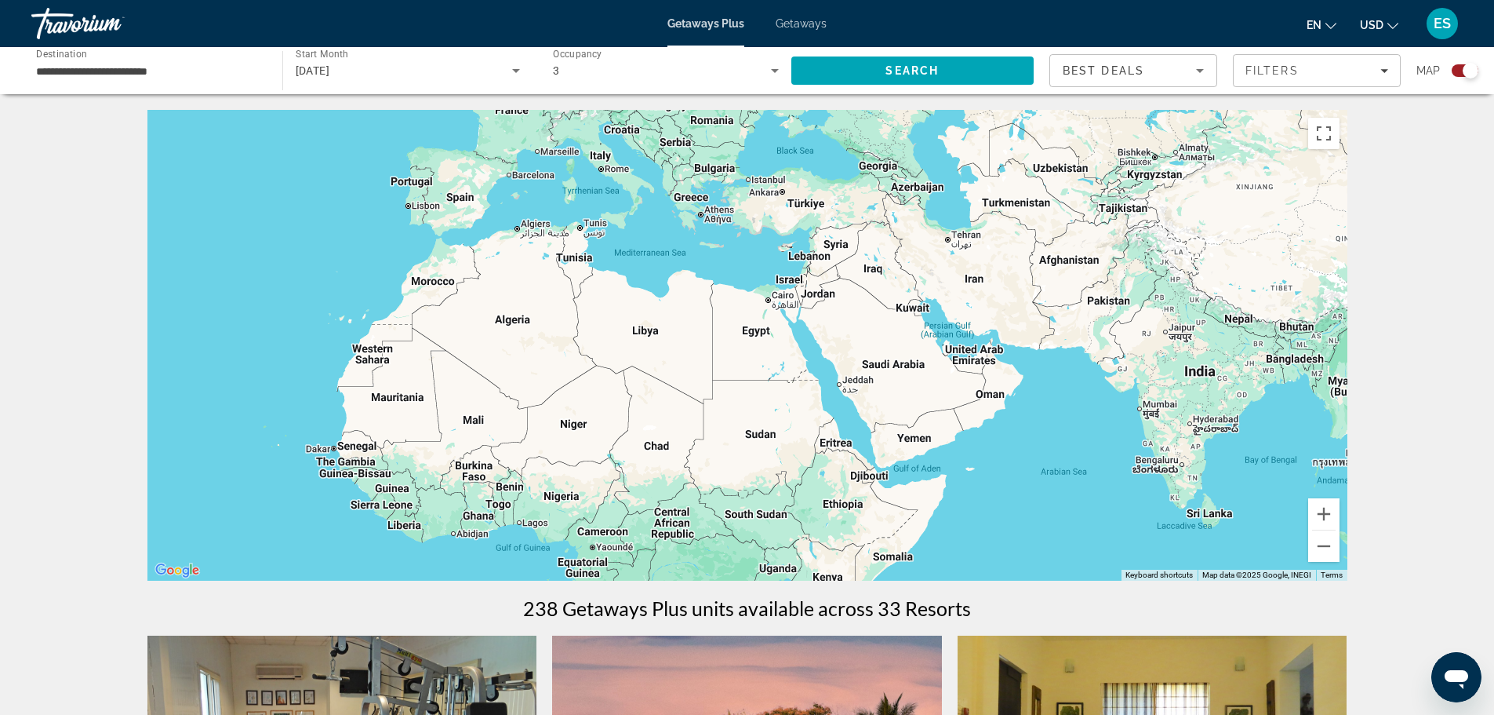
drag, startPoint x: 1184, startPoint y: 436, endPoint x: 657, endPoint y: 390, distance: 529.1
click at [657, 390] on div "Main content" at bounding box center [747, 345] width 1200 height 471
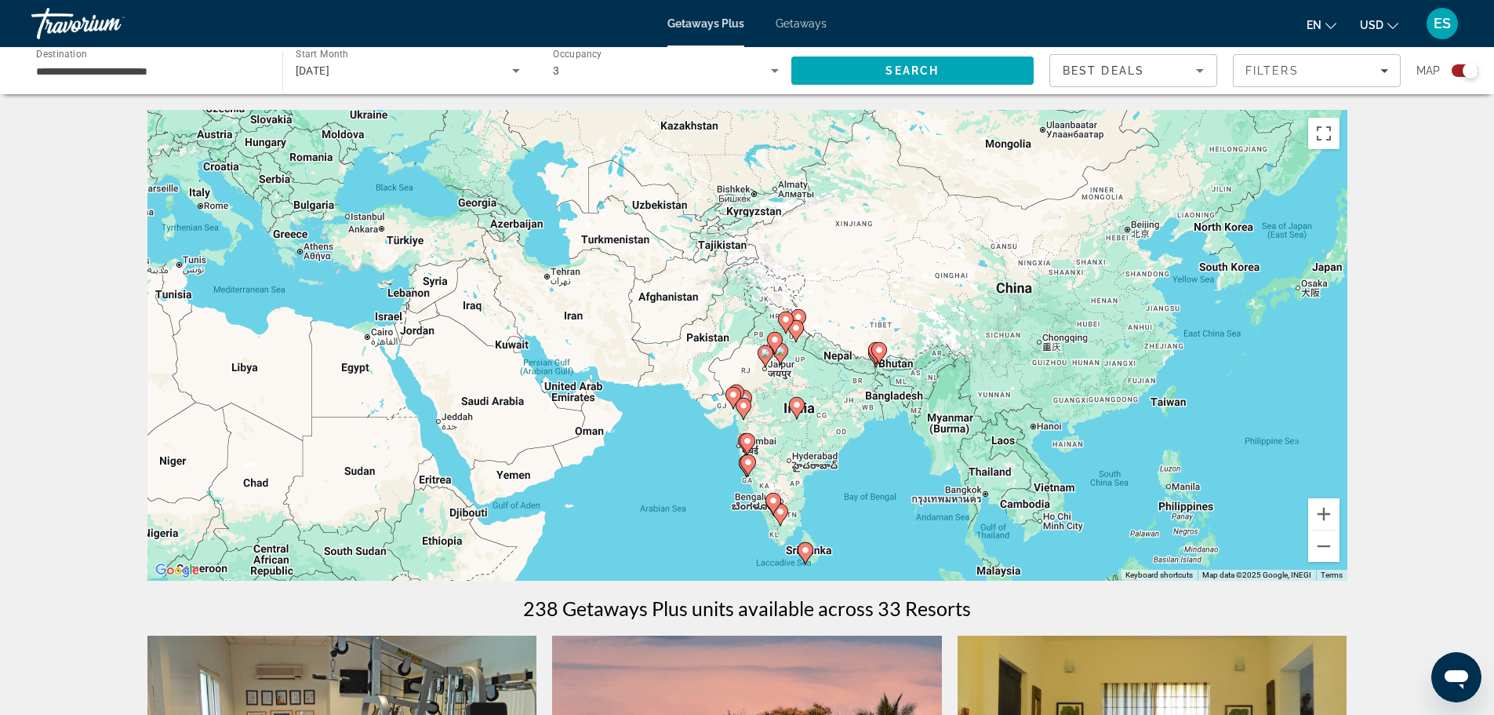
drag, startPoint x: 877, startPoint y: 352, endPoint x: 458, endPoint y: 347, distance: 418.9
click at [467, 350] on div "To activate drag with keyboard, press Alt + Enter. Once in keyboard drag state,…" at bounding box center [747, 345] width 1200 height 471
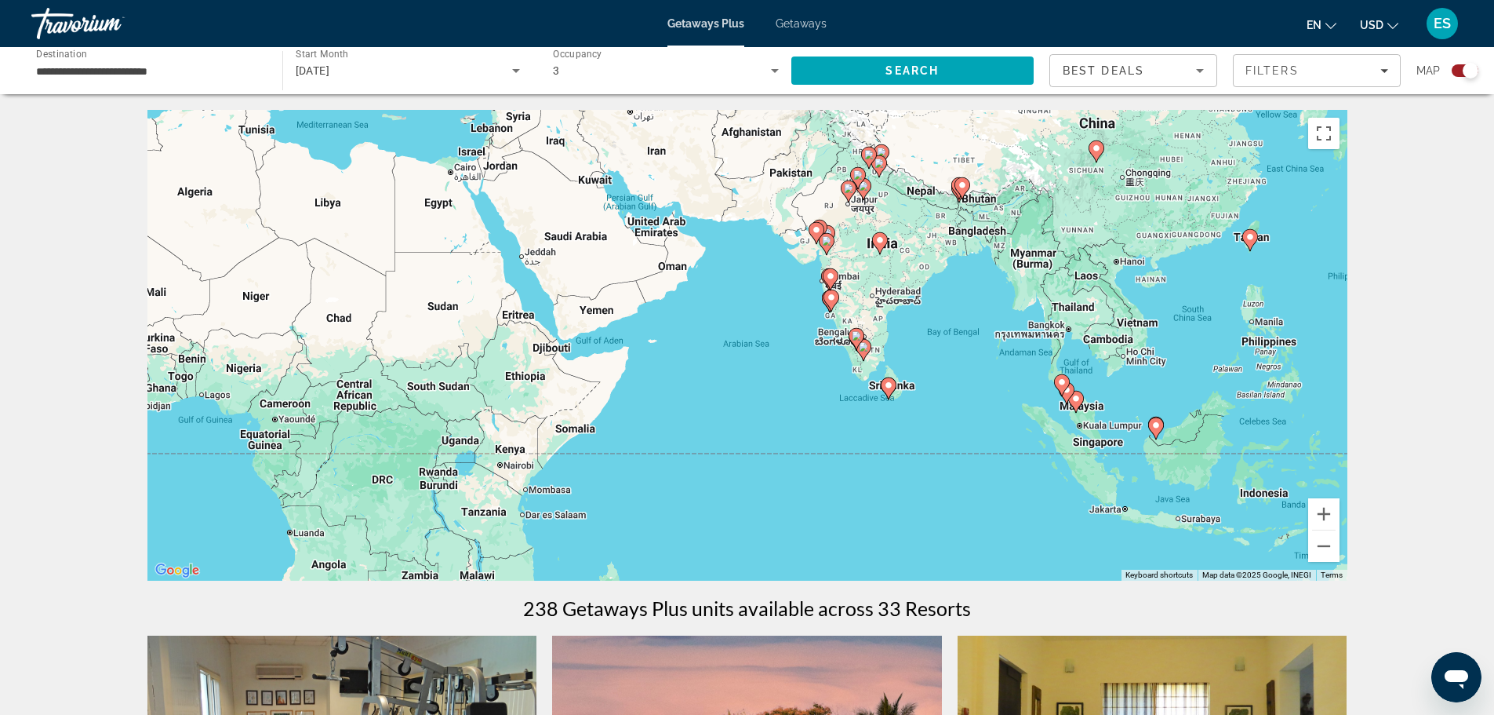
drag, startPoint x: 974, startPoint y: 443, endPoint x: 1093, endPoint y: 307, distance: 181.2
click at [1093, 307] on div "To activate drag with keyboard, press Alt + Enter. Once in keyboard drag state,…" at bounding box center [747, 345] width 1200 height 471
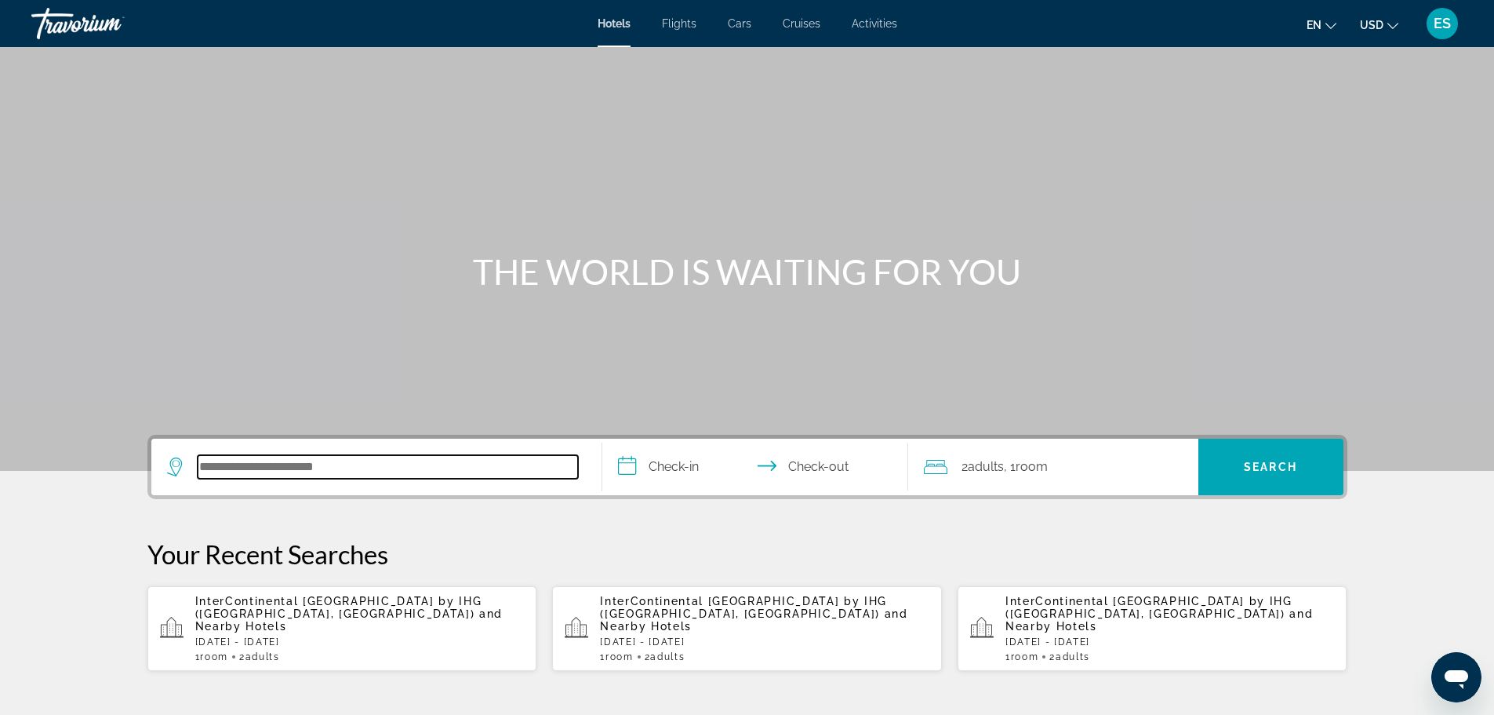
click at [380, 465] on input "Search hotel destination" at bounding box center [388, 467] width 380 height 24
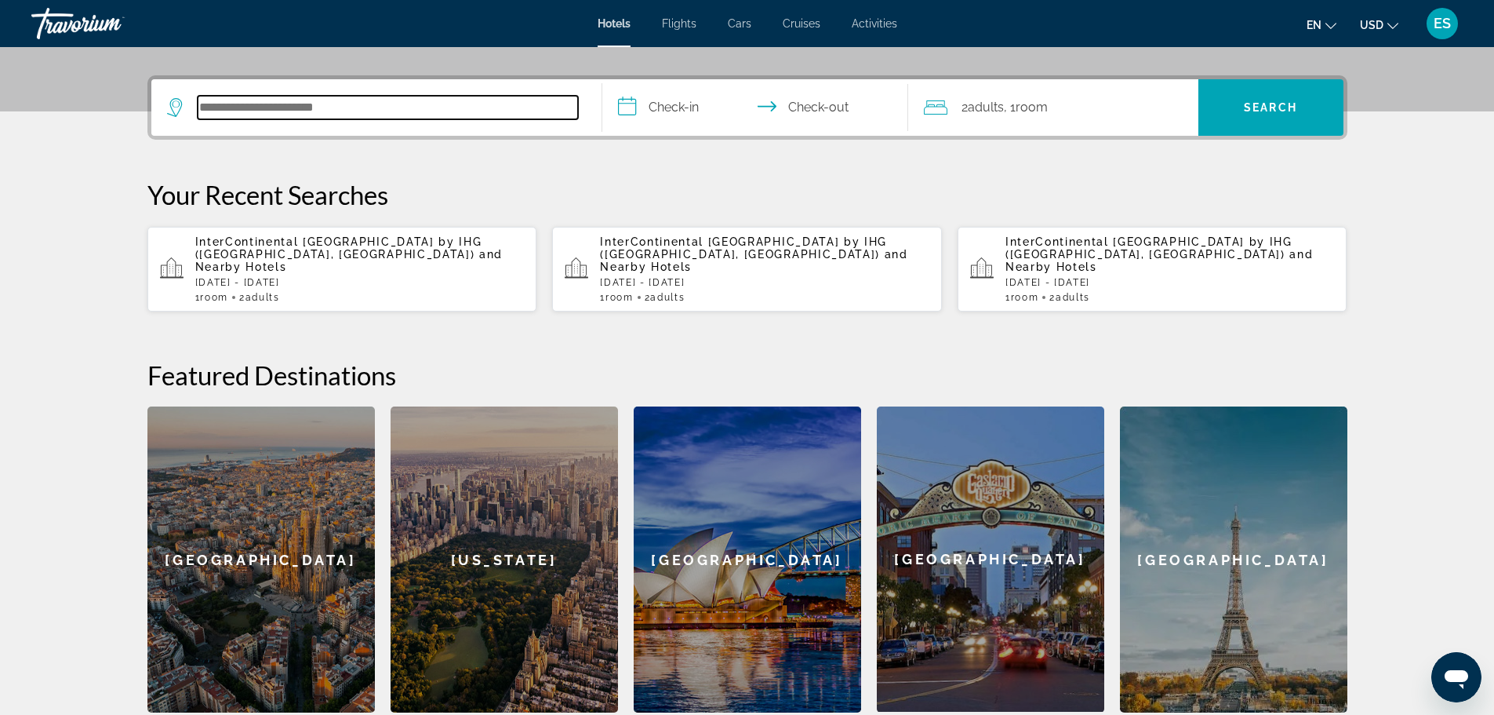
scroll to position [384, 0]
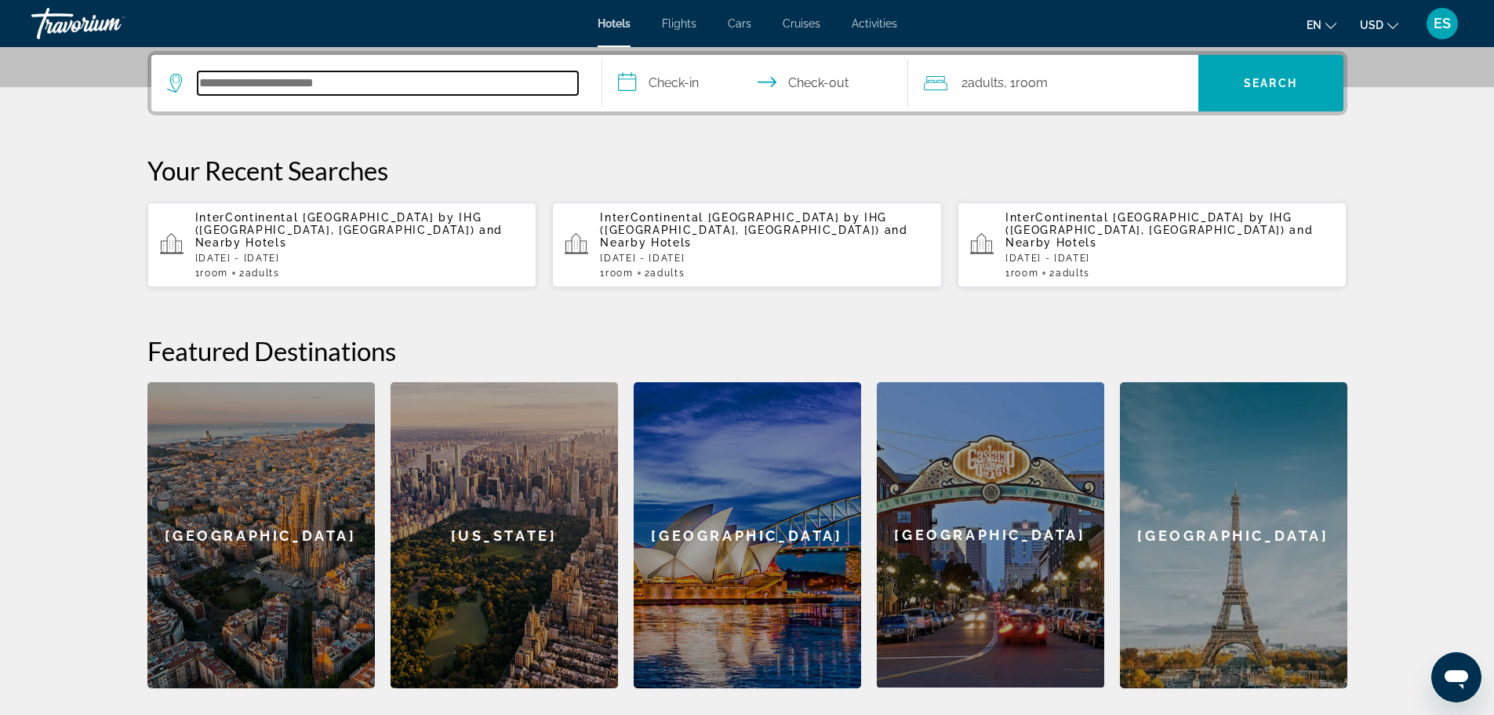
paste input "**********"
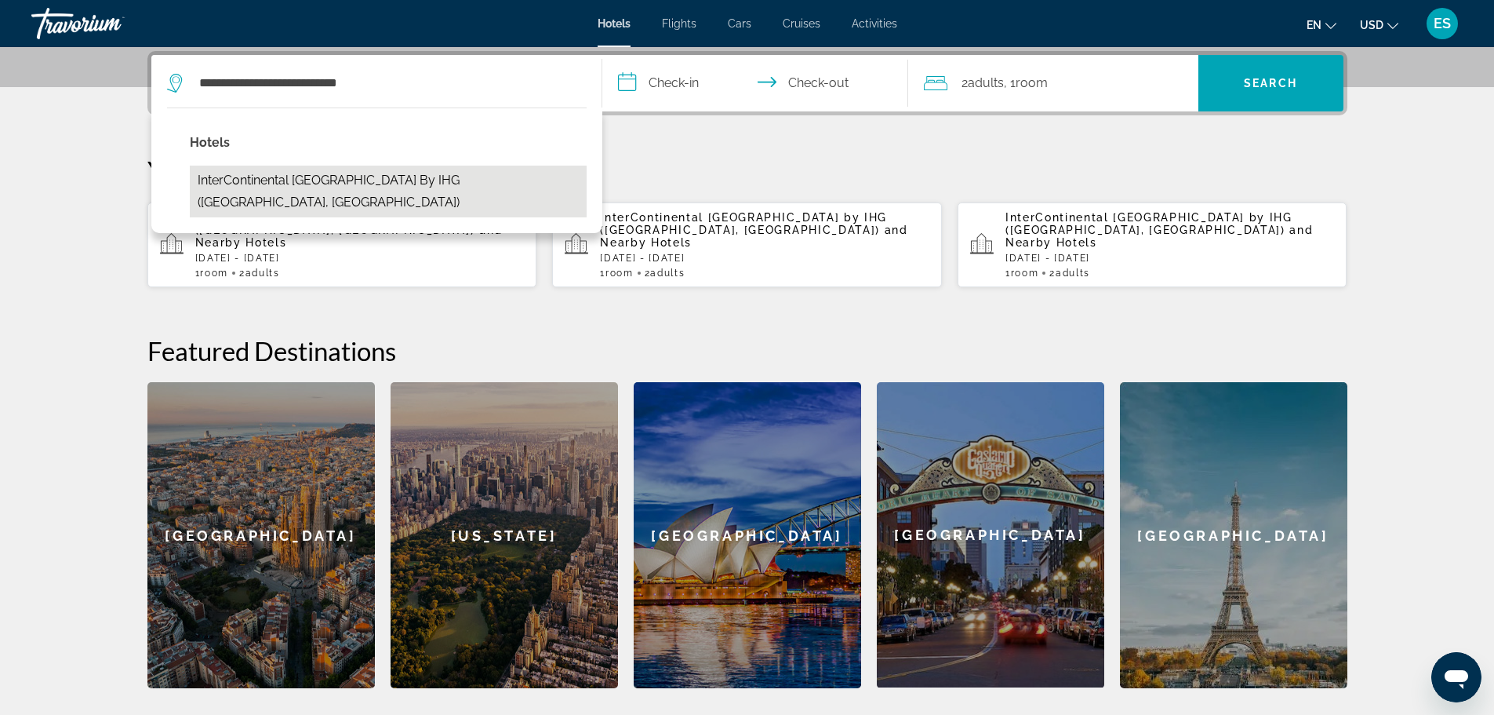
click at [366, 180] on button "InterContinental [GEOGRAPHIC_DATA] by IHG ([GEOGRAPHIC_DATA], [GEOGRAPHIC_DATA])" at bounding box center [388, 191] width 397 height 52
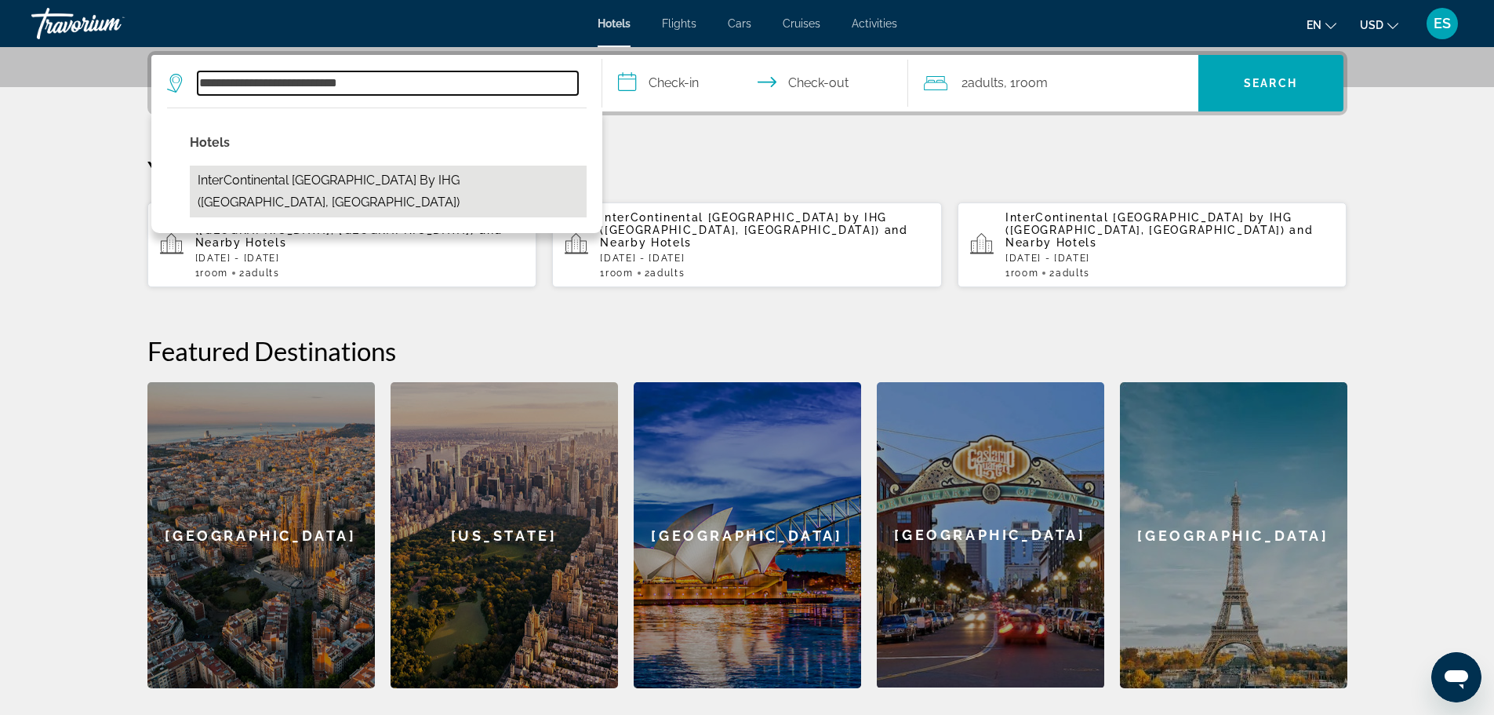
type input "**********"
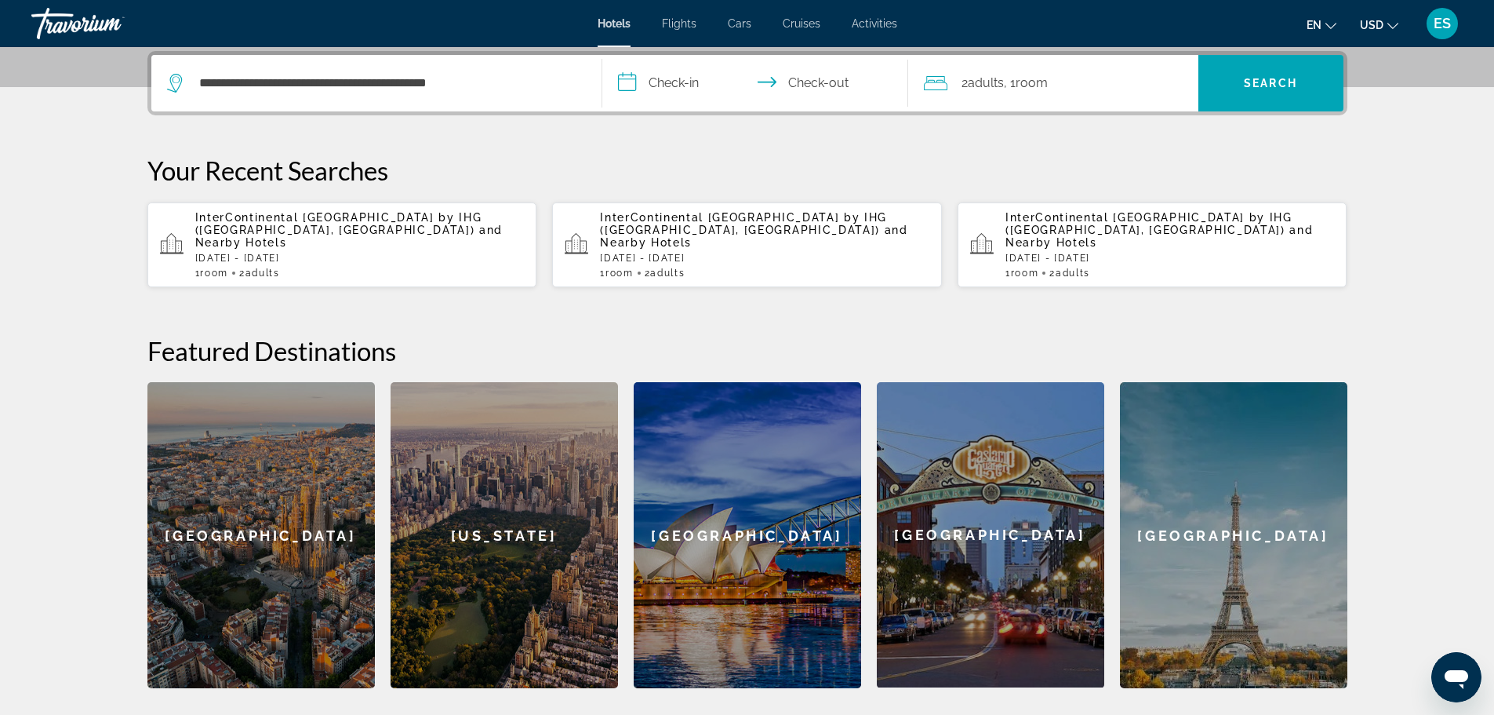
click at [697, 93] on input "**********" at bounding box center [758, 85] width 312 height 61
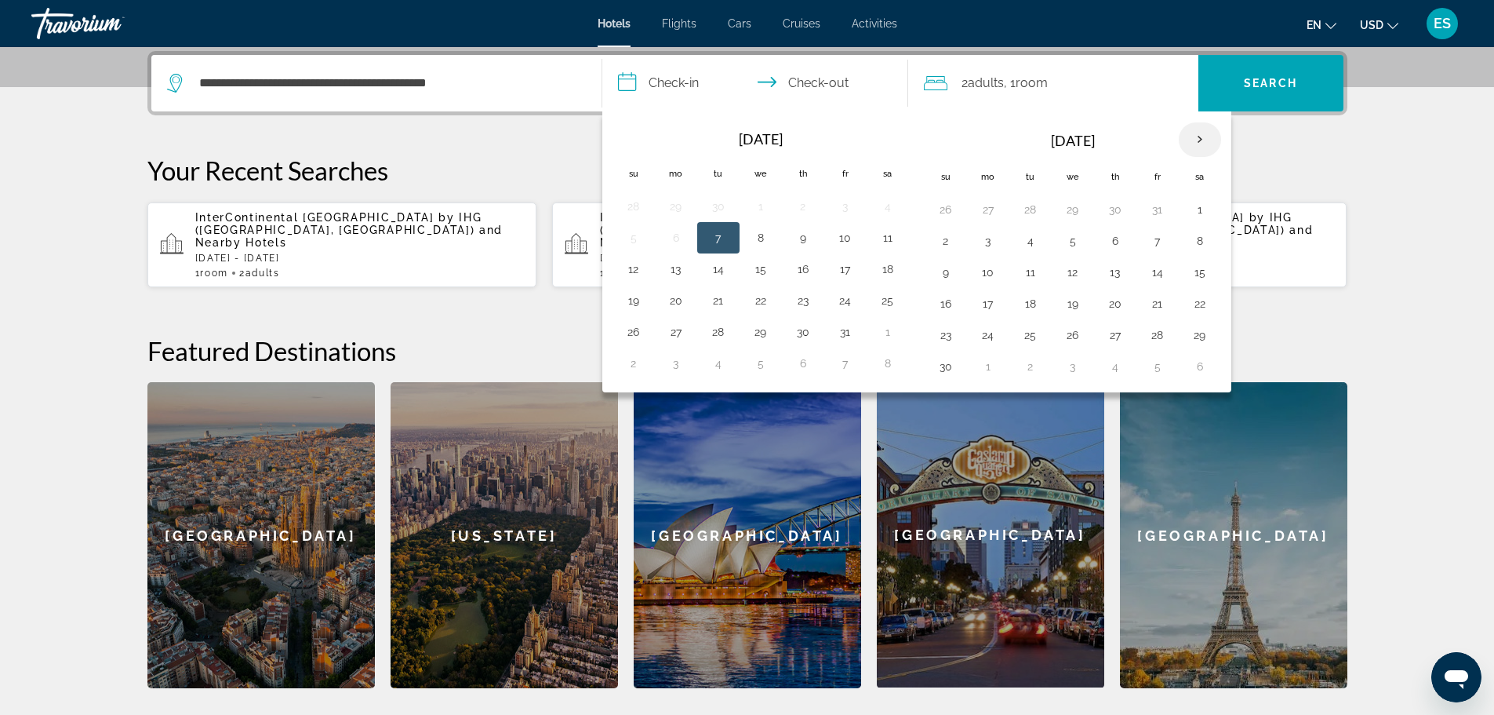
click at [1204, 140] on th "Next month" at bounding box center [1200, 139] width 42 height 35
click at [1029, 302] on button "17" at bounding box center [1030, 304] width 25 height 22
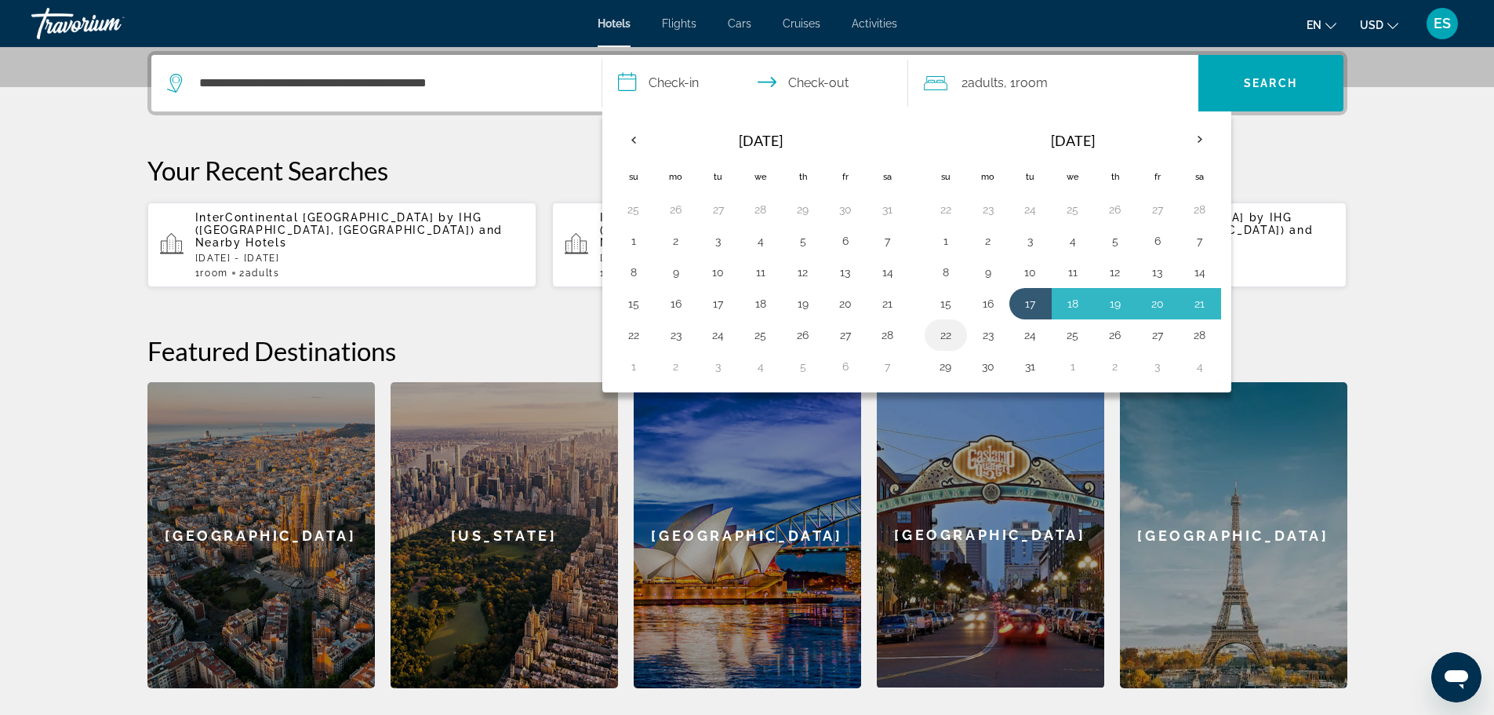
click at [937, 337] on button "22" at bounding box center [945, 335] width 25 height 22
type input "**********"
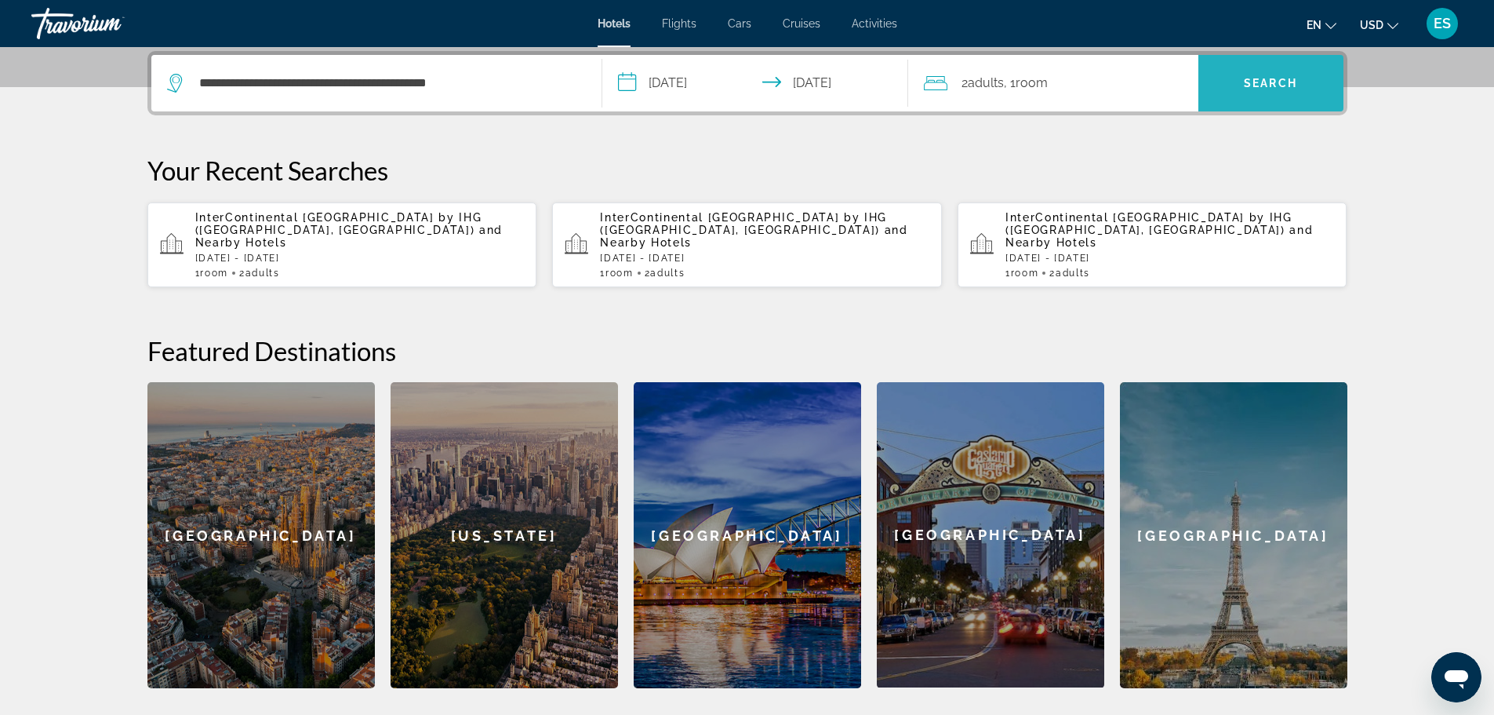
click at [1262, 78] on span "Search" at bounding box center [1270, 83] width 53 height 13
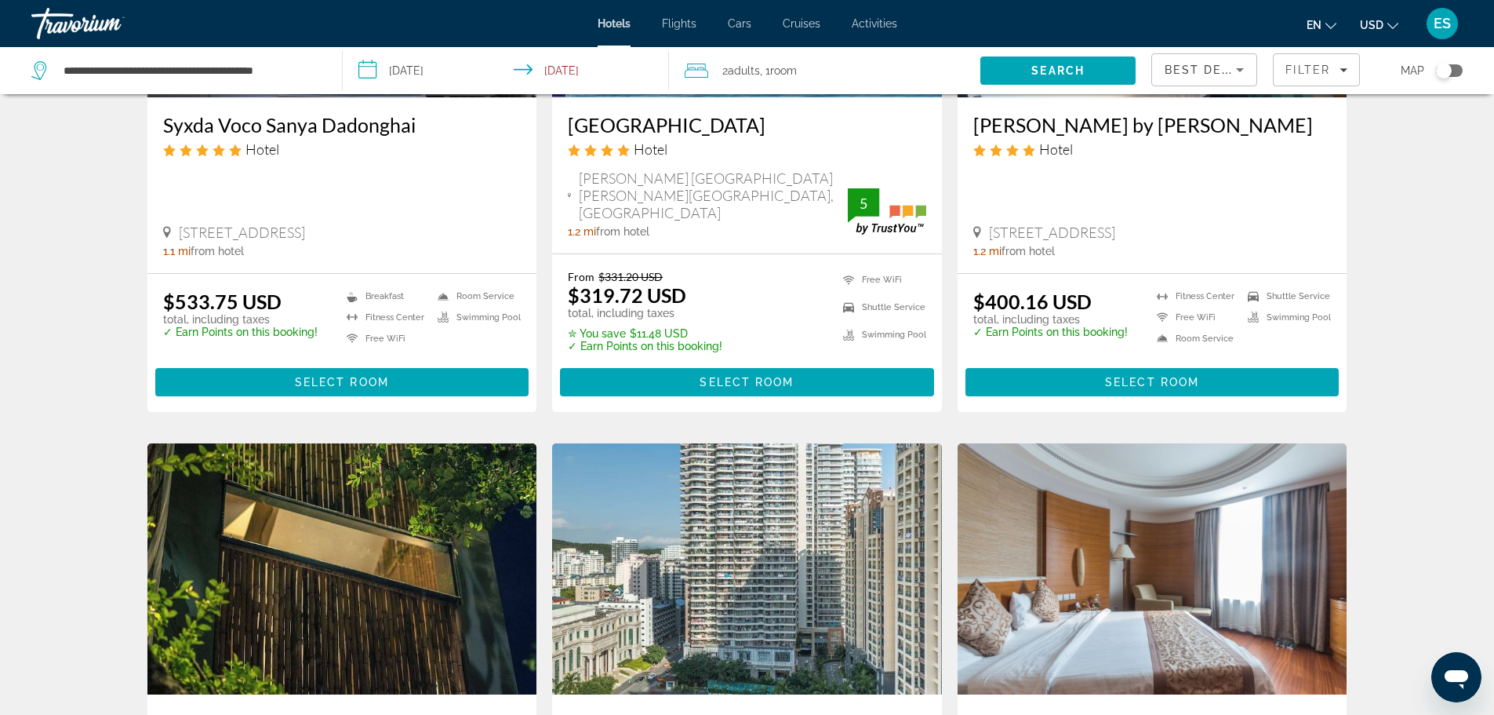
scroll to position [253, 0]
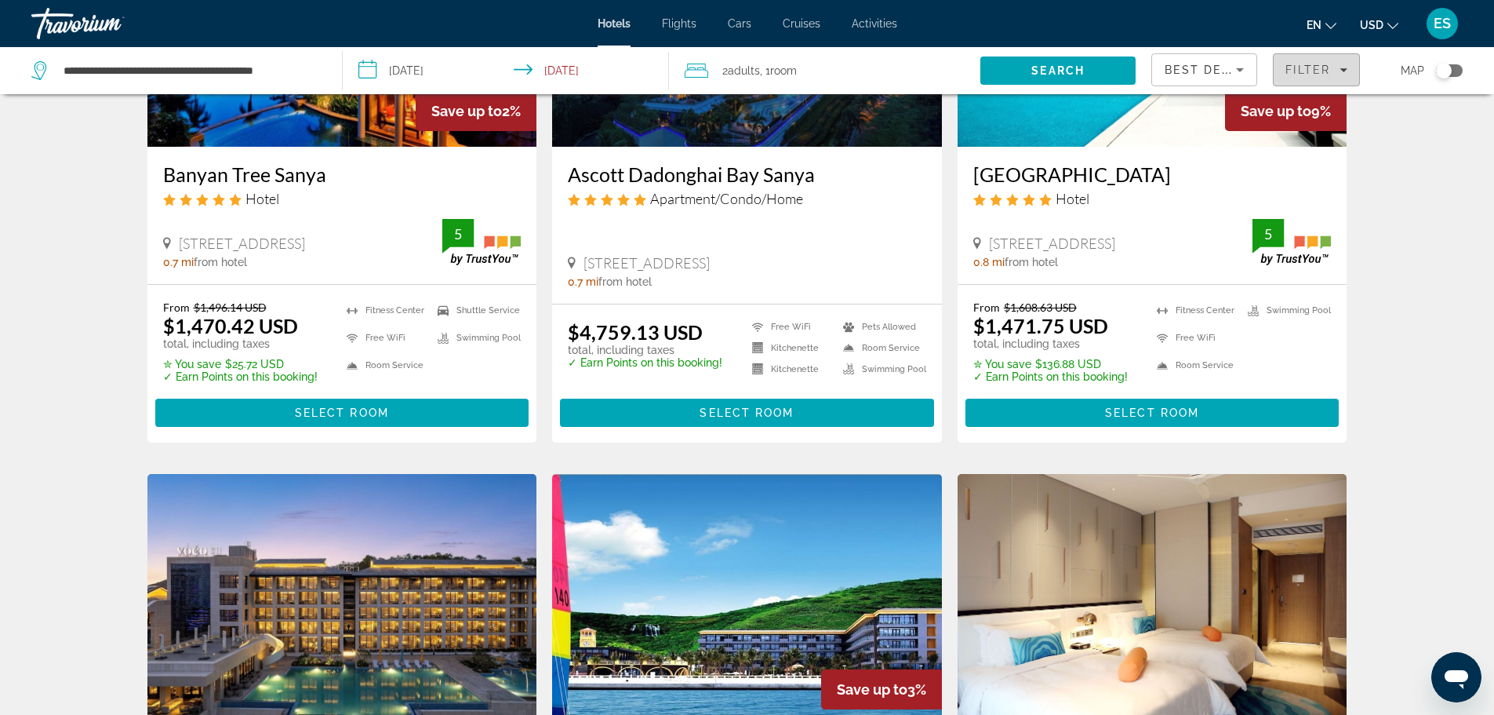
click at [1348, 65] on div "Filter" at bounding box center [1317, 70] width 62 height 13
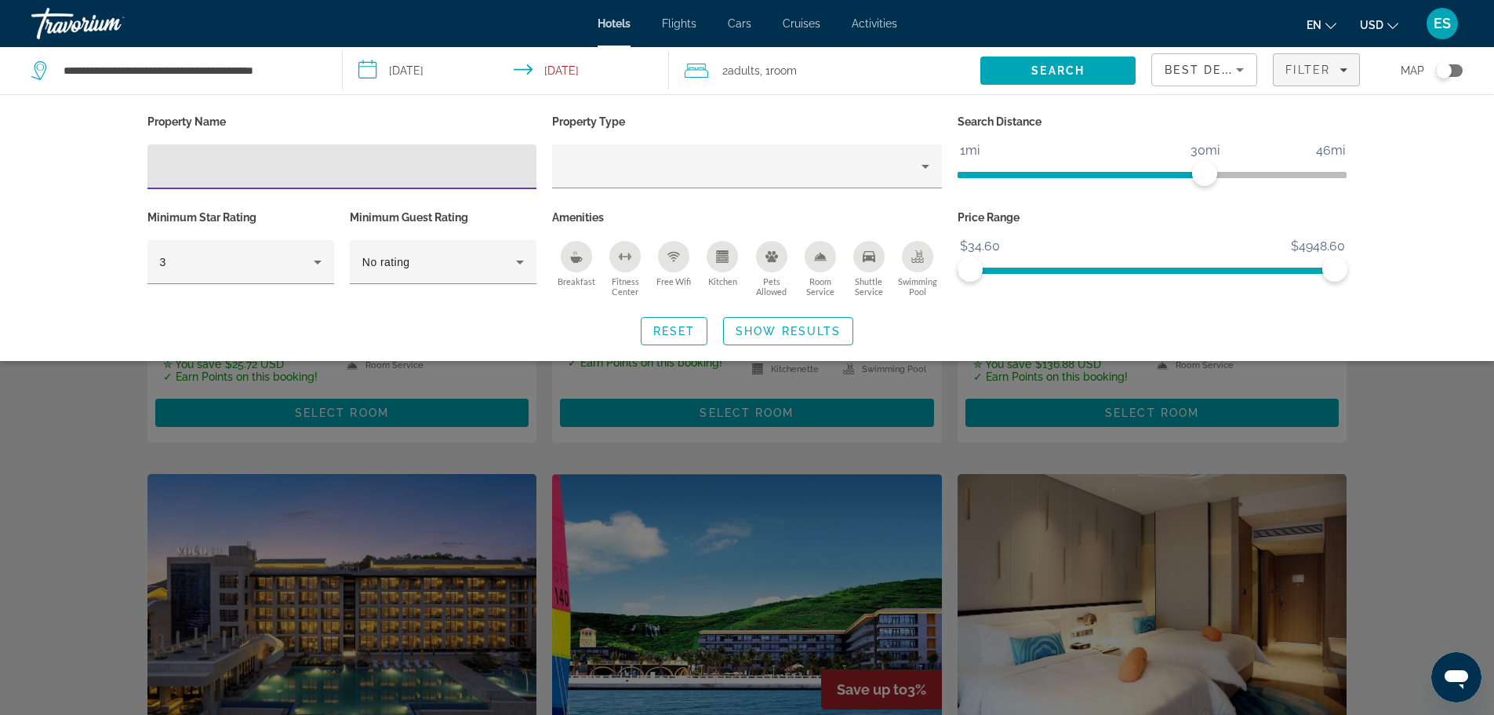
click at [422, 154] on div "Hotel Filters" at bounding box center [342, 166] width 365 height 45
paste input "**********"
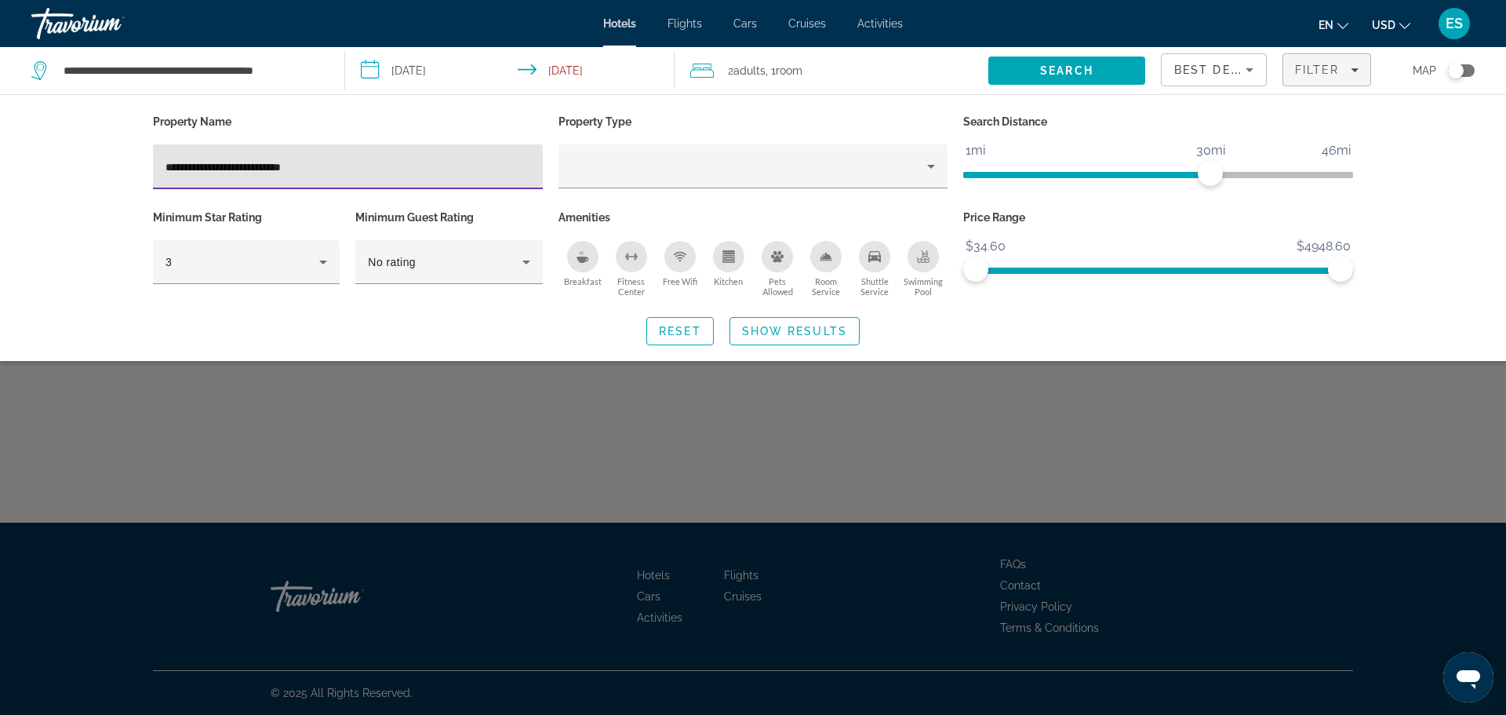
type input "**********"
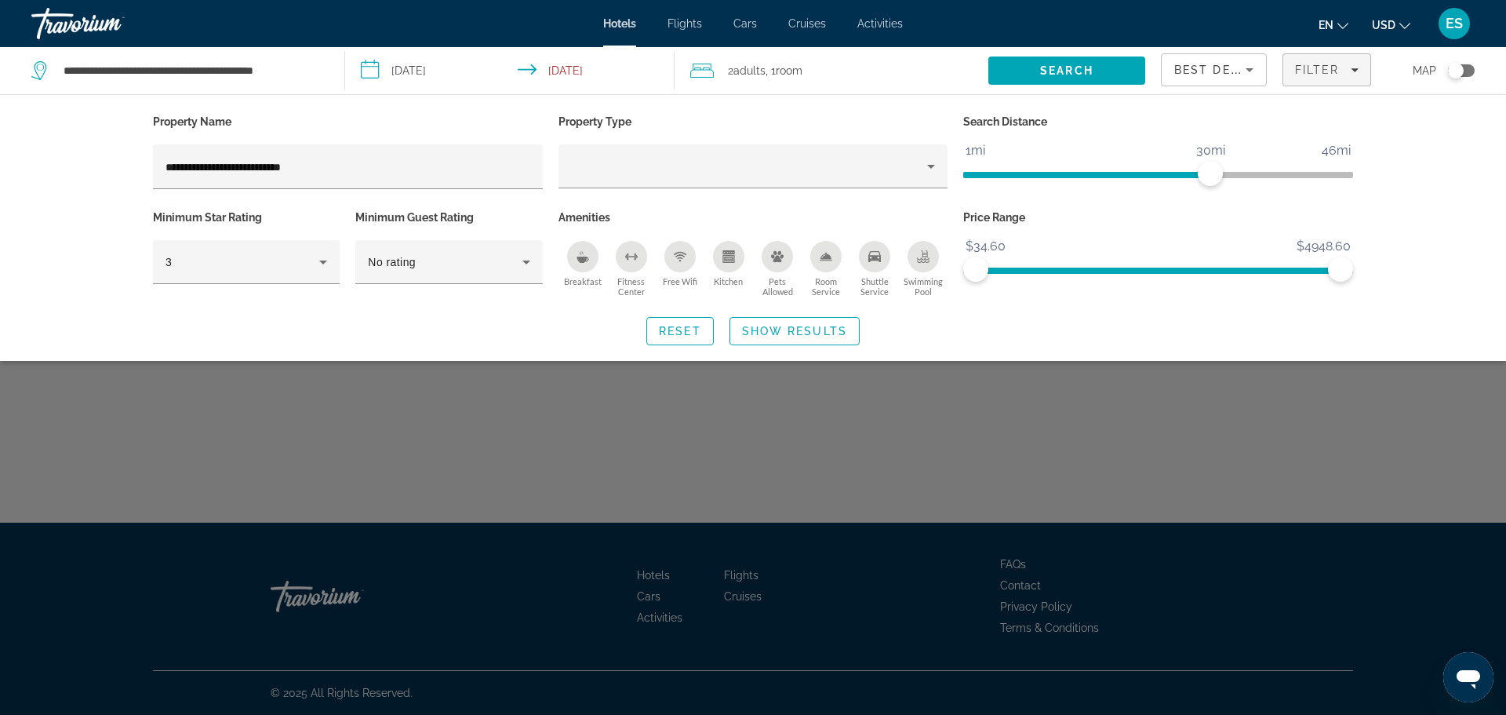
click at [999, 335] on div "Reset Show Results" at bounding box center [753, 331] width 1200 height 28
click at [831, 332] on span "Show Results" at bounding box center [794, 331] width 105 height 13
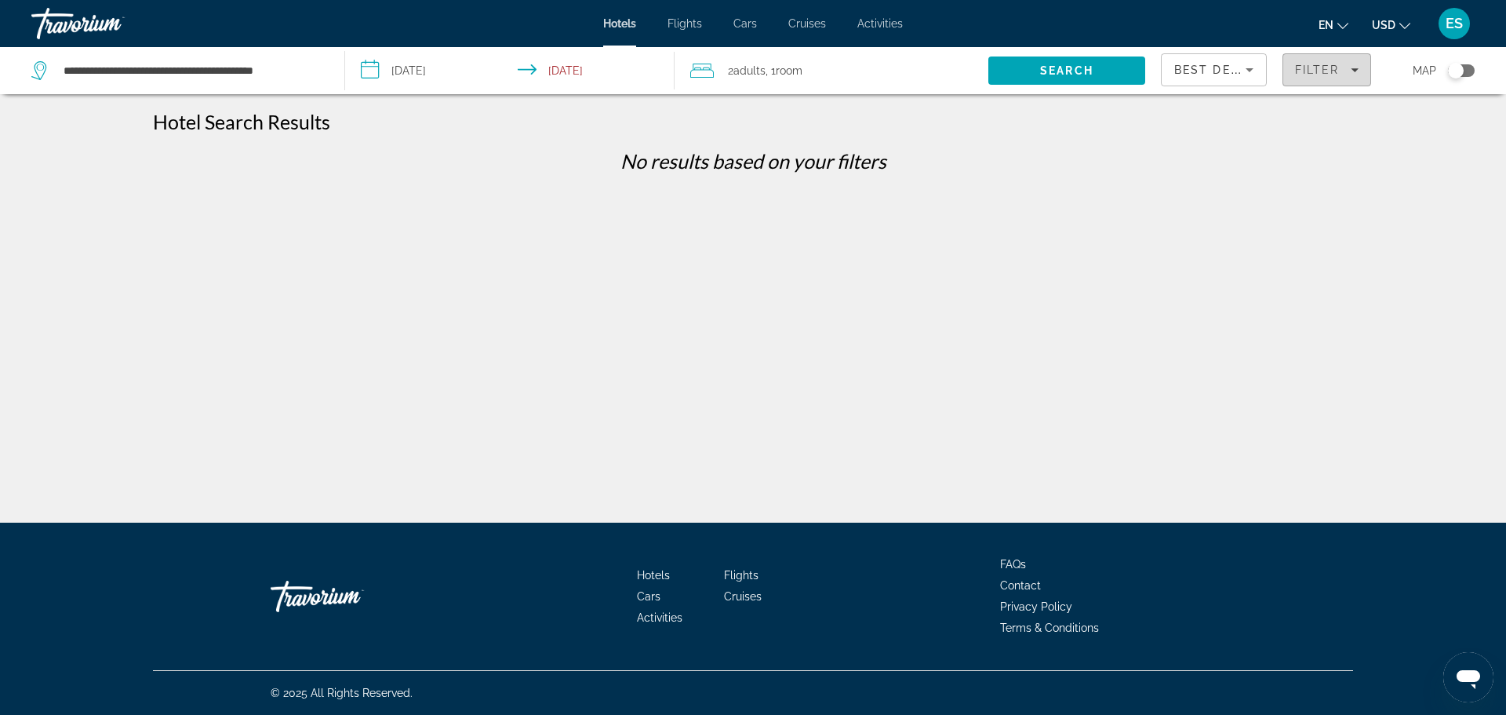
click at [1329, 65] on span "Filter" at bounding box center [1317, 70] width 45 height 13
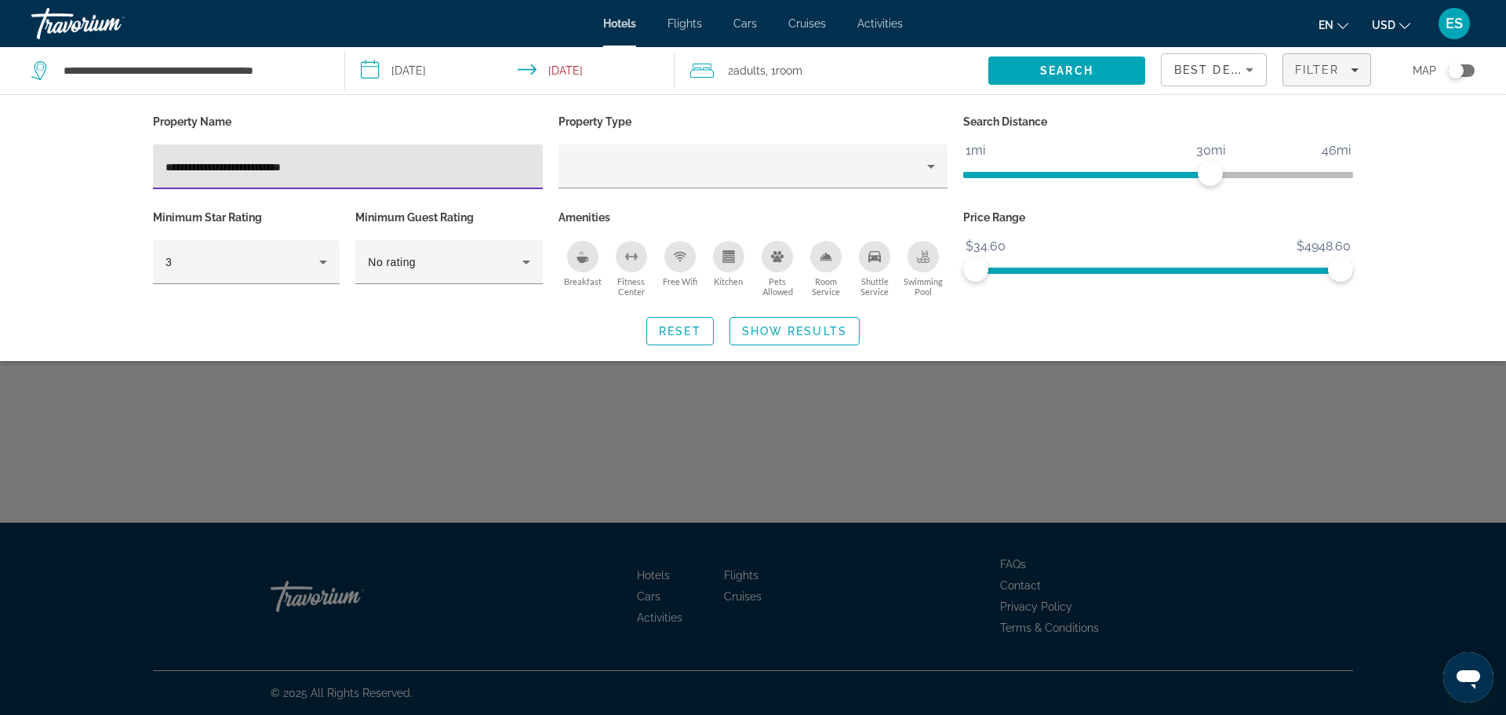
drag, startPoint x: 333, startPoint y: 169, endPoint x: 254, endPoint y: 165, distance: 78.5
click at [254, 165] on input "**********" at bounding box center [347, 167] width 365 height 19
type input "**********"
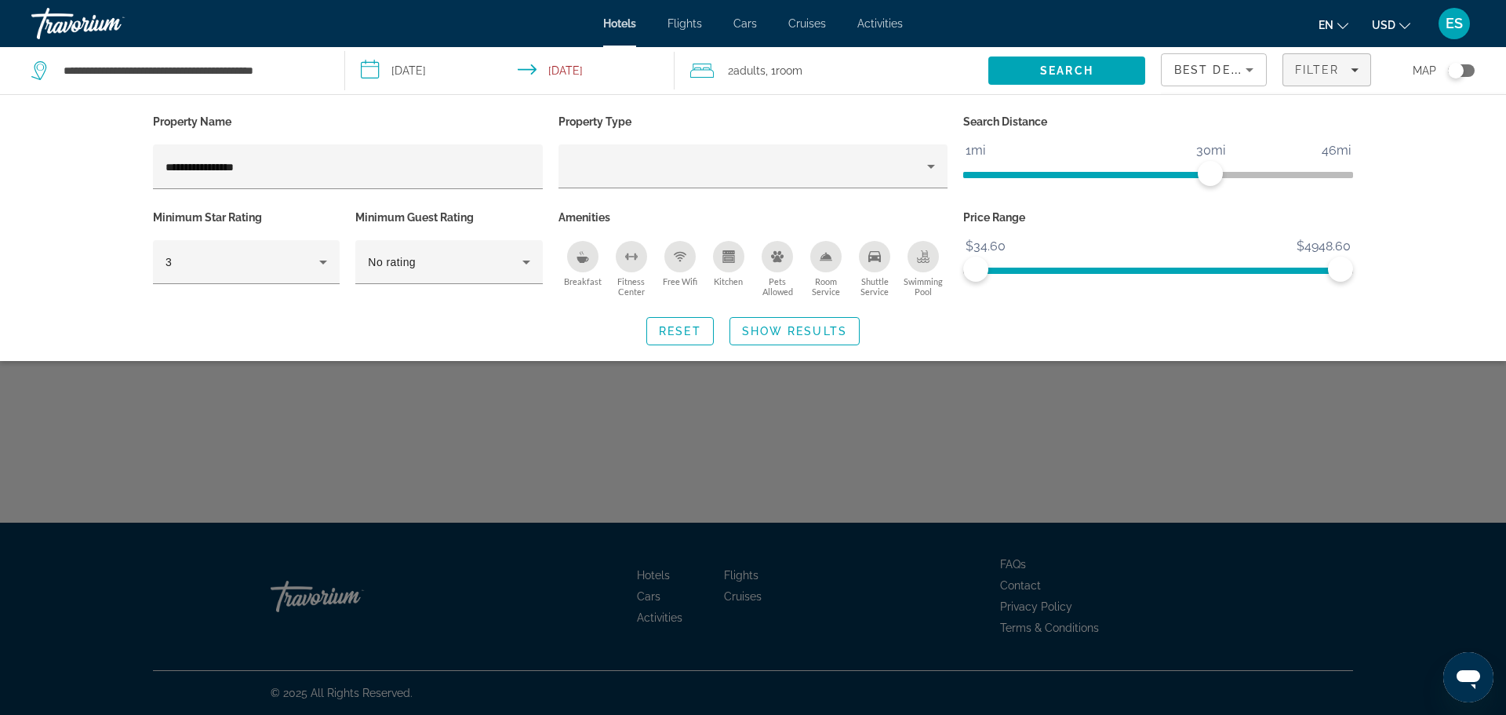
click at [995, 343] on div "Reset Show Results" at bounding box center [753, 331] width 1200 height 28
click at [842, 331] on span "Show Results" at bounding box center [794, 331] width 105 height 13
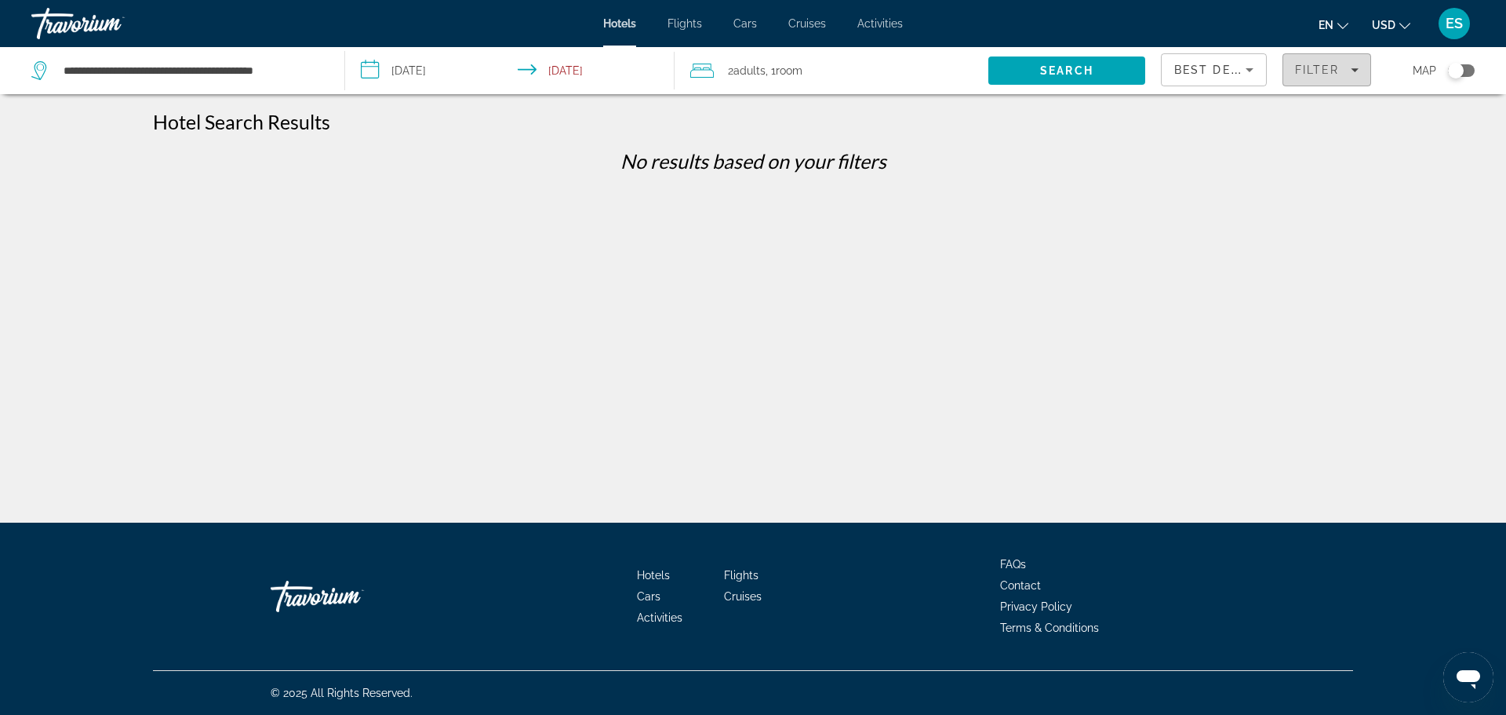
click at [1345, 76] on span "Filters" at bounding box center [1326, 70] width 87 height 38
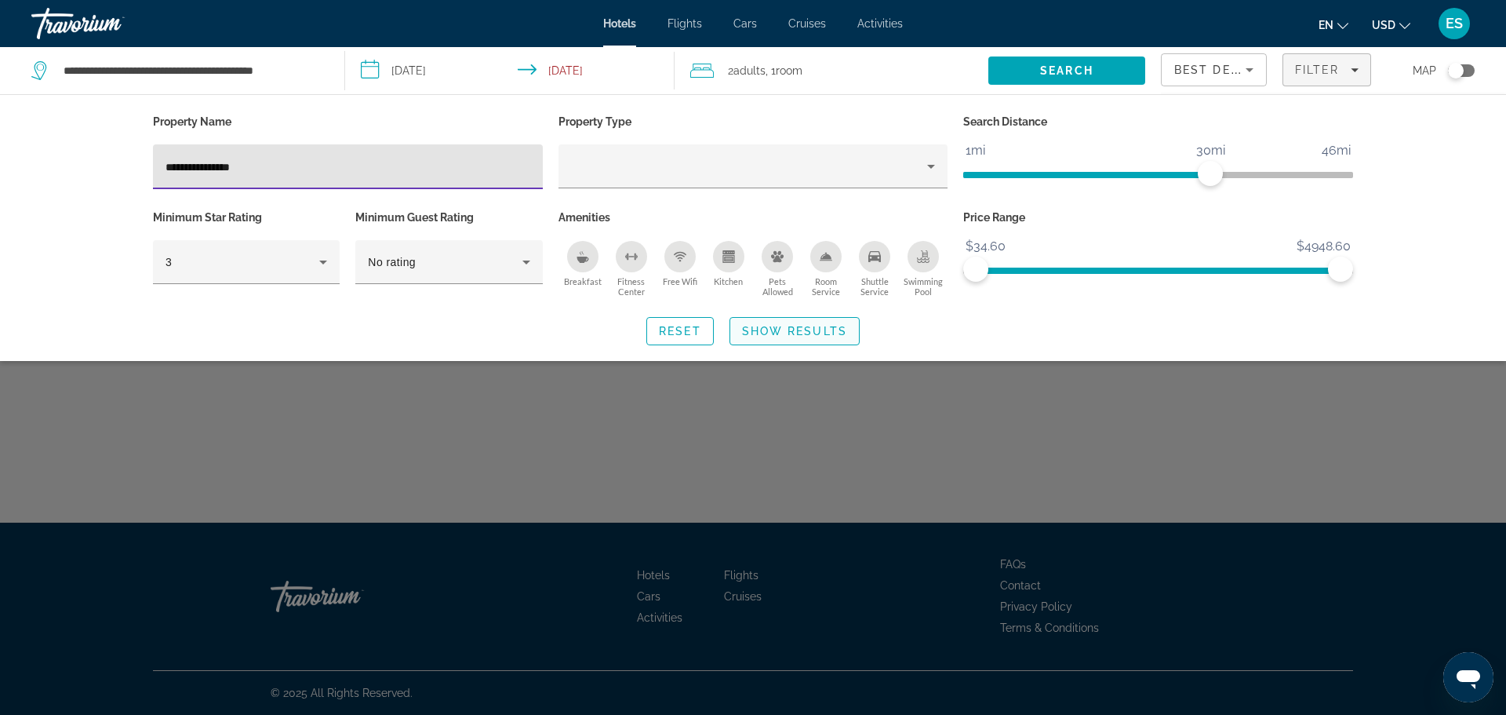
type input "**********"
click at [846, 325] on span "Show Results" at bounding box center [794, 331] width 105 height 13
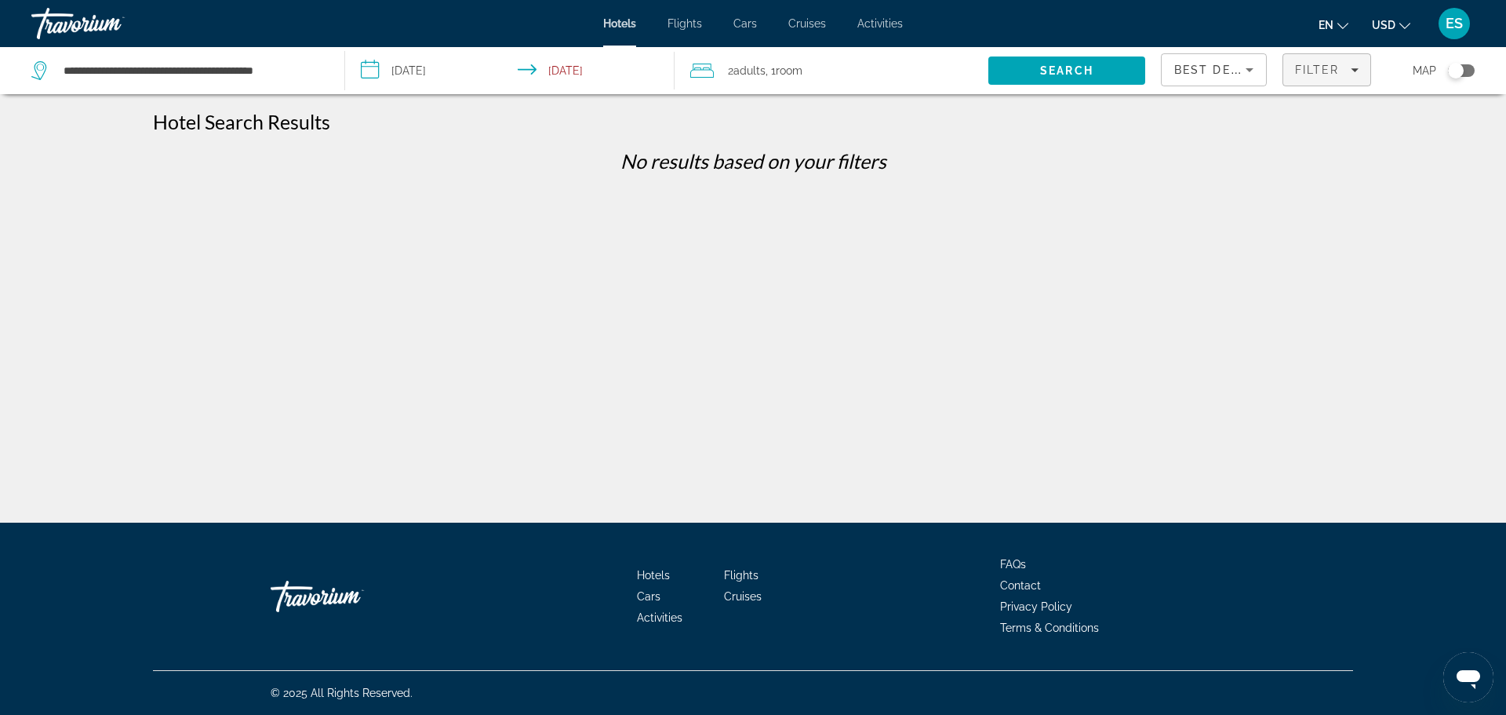
click at [1340, 72] on div "Filter" at bounding box center [1327, 70] width 64 height 13
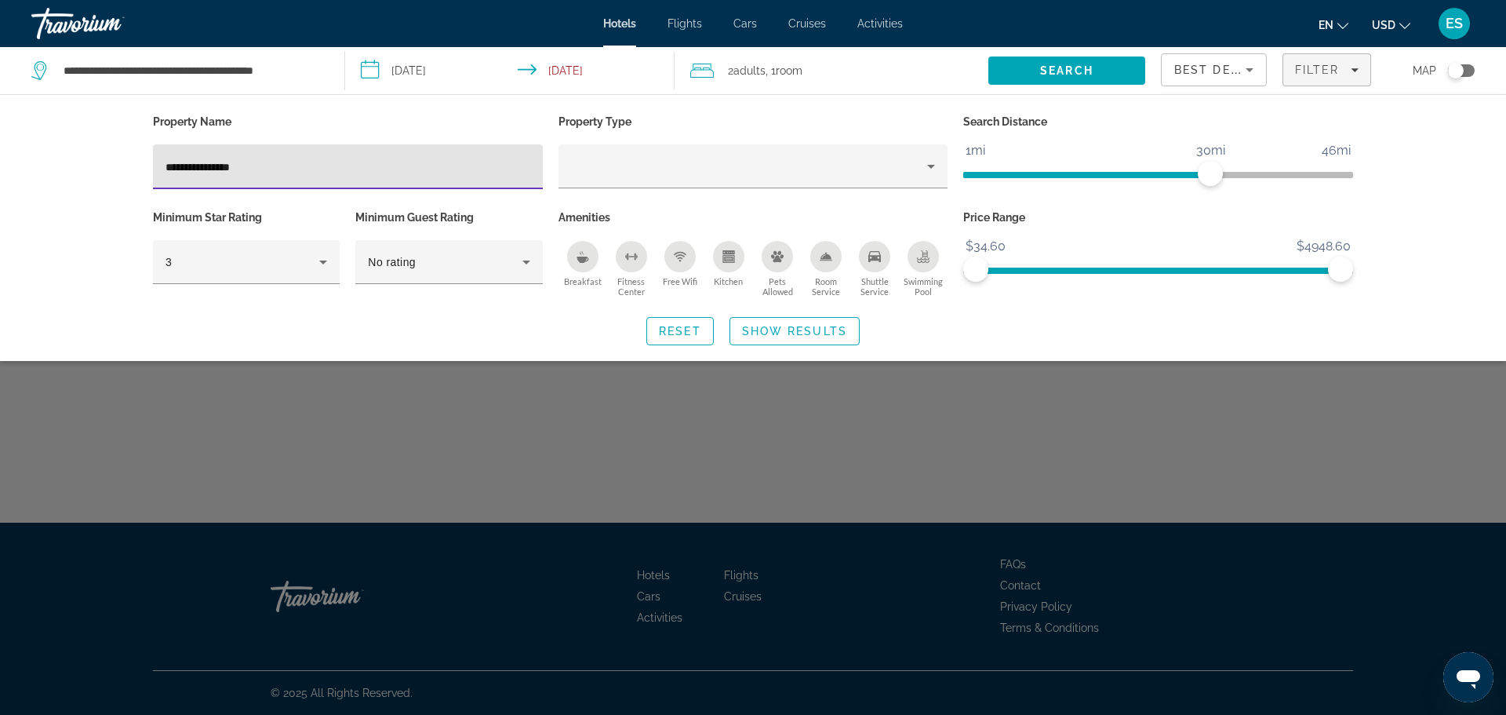
click at [309, 161] on input "**********" at bounding box center [347, 167] width 365 height 19
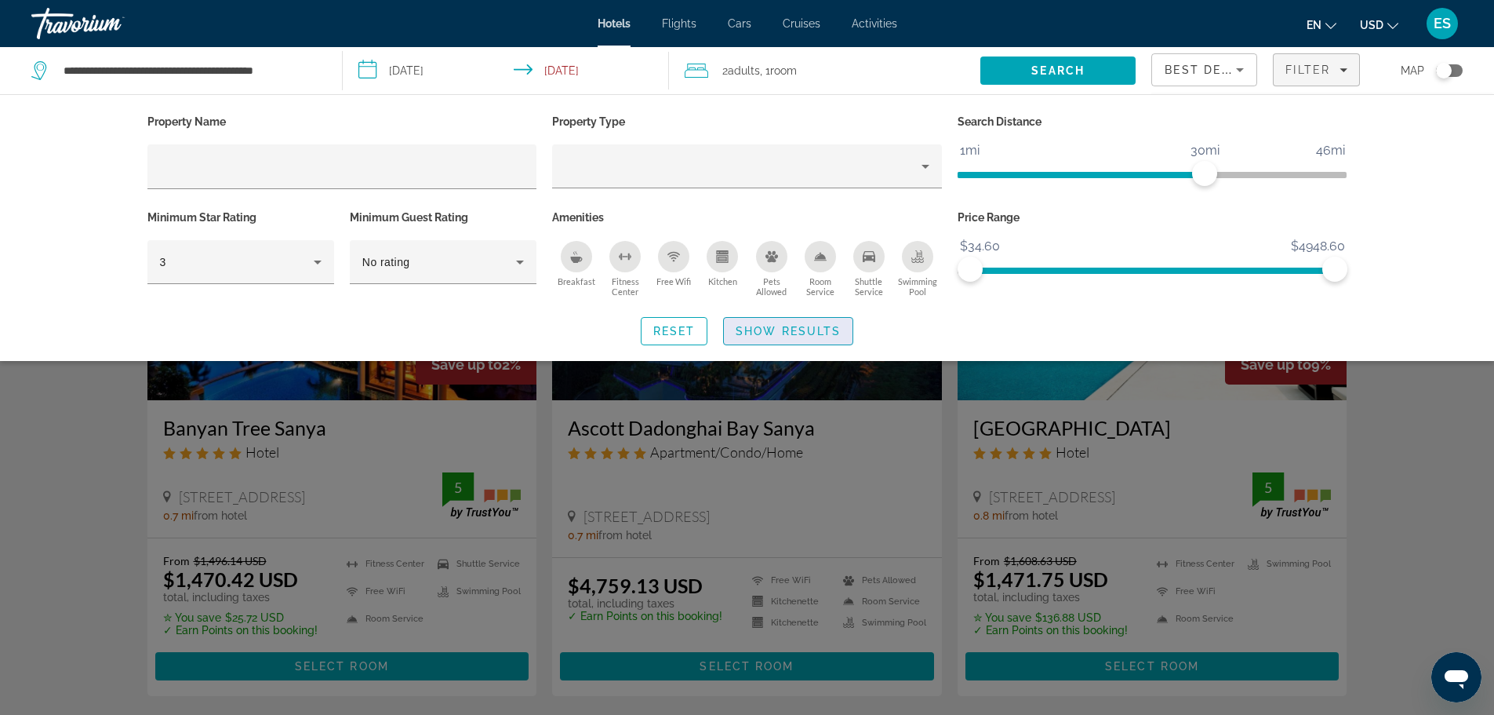
click at [802, 327] on span "Show Results" at bounding box center [788, 331] width 105 height 13
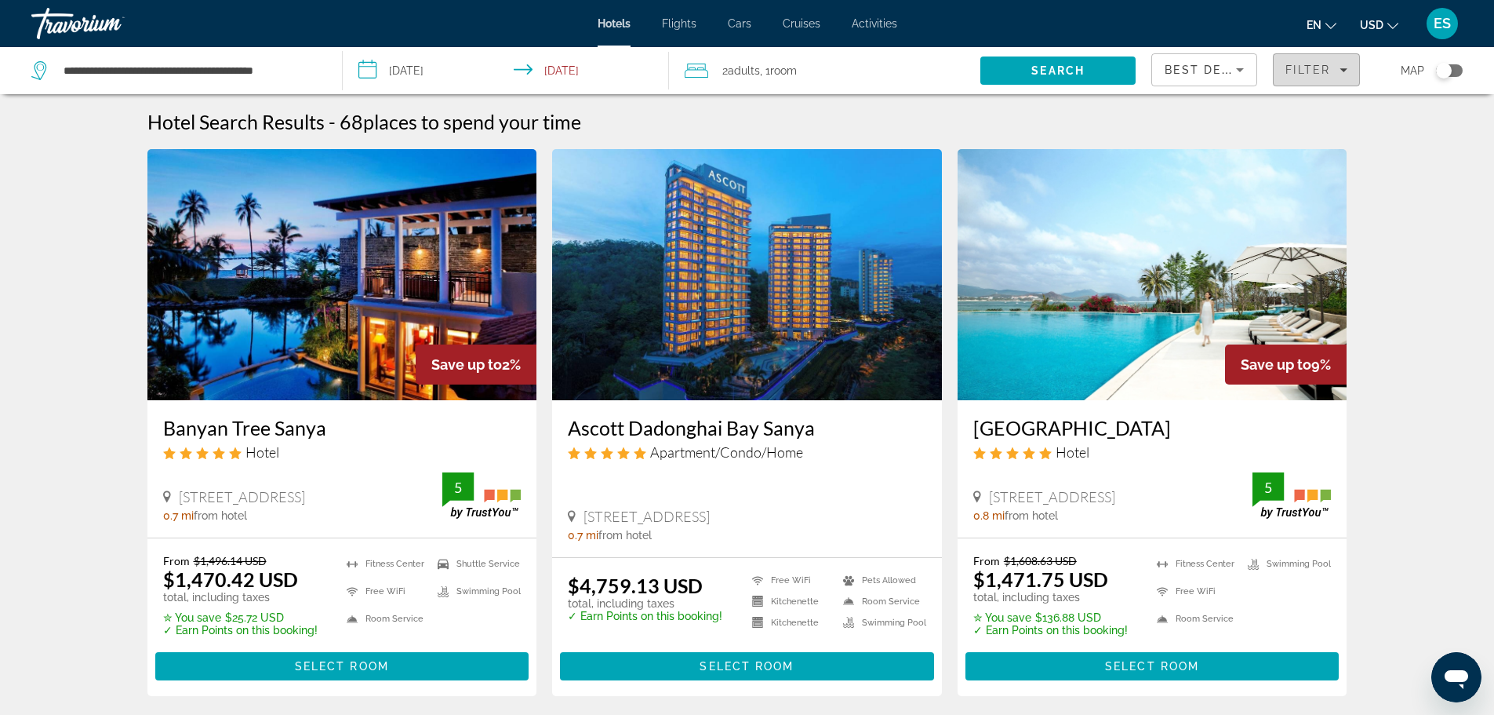
click at [1340, 75] on div "Filter" at bounding box center [1317, 70] width 62 height 13
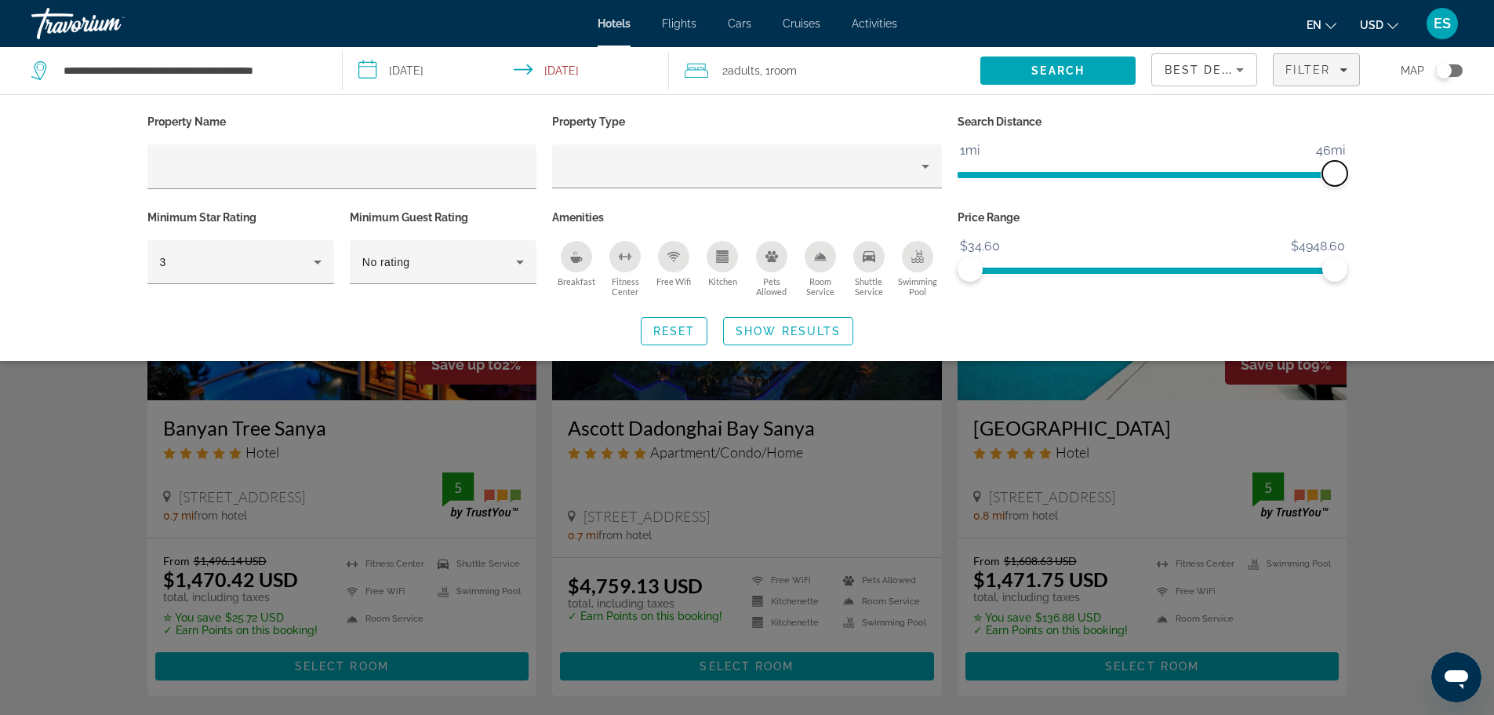
drag, startPoint x: 1206, startPoint y: 170, endPoint x: 1391, endPoint y: 170, distance: 185.1
click at [1391, 170] on div "Property Name Property Type Search Distance 1mi 46mi 46mi Minimum Star Rating 3…" at bounding box center [747, 227] width 1494 height 267
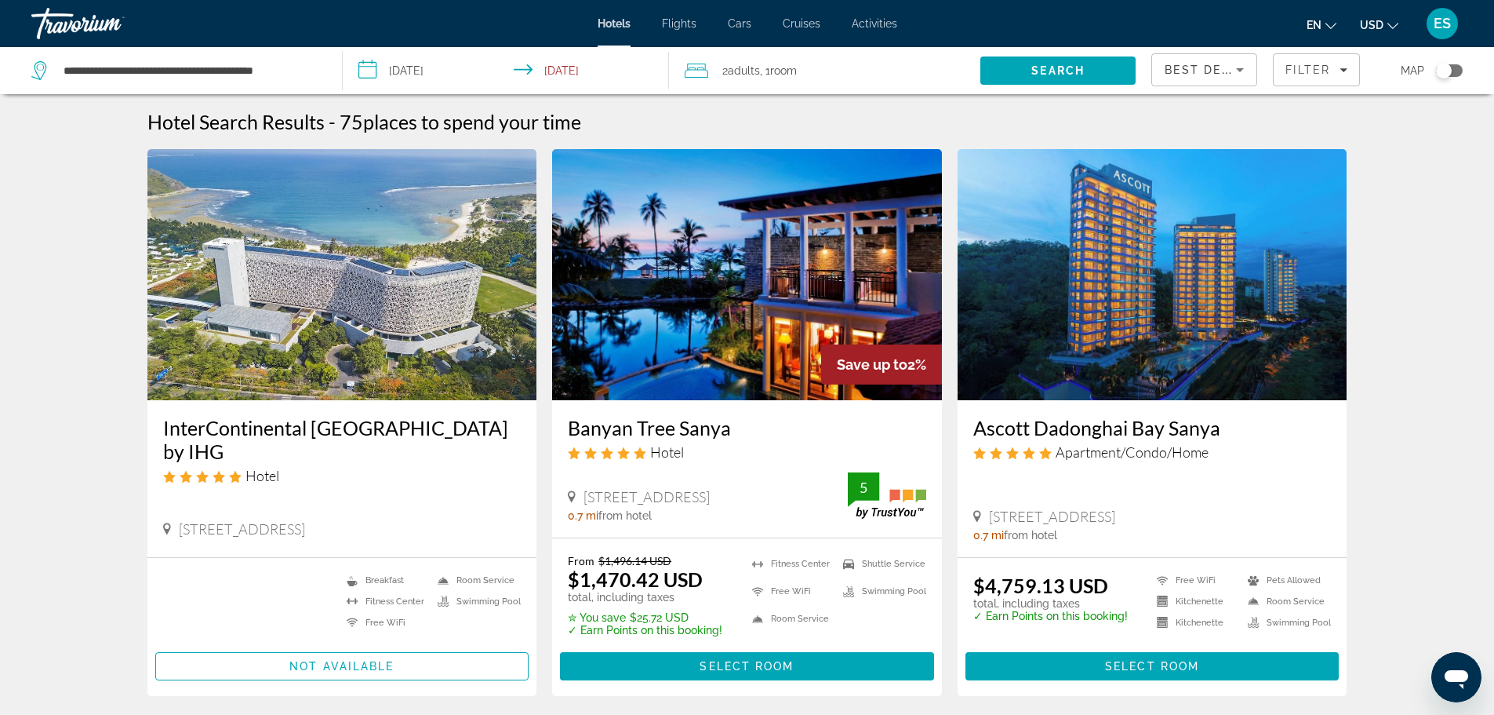
click at [606, 71] on input "**********" at bounding box center [509, 73] width 333 height 52
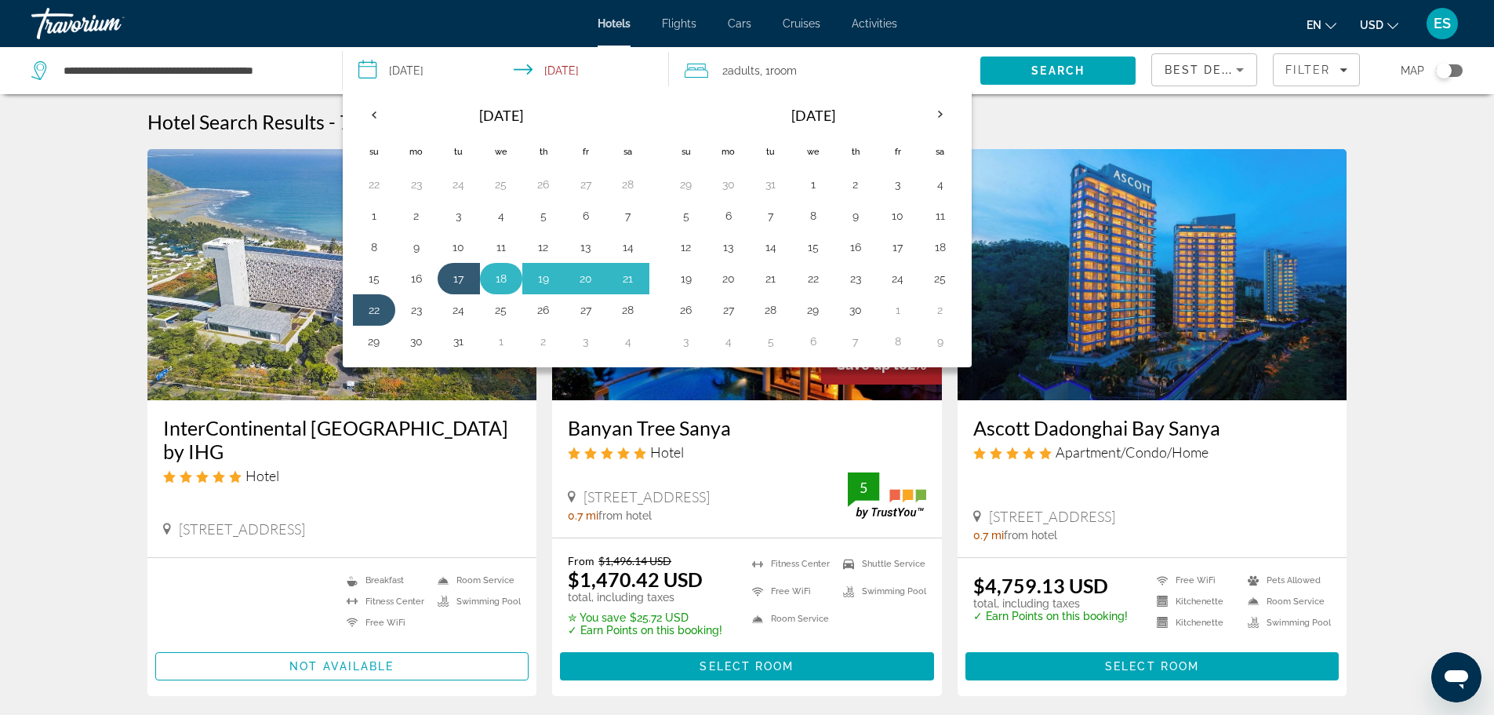
click at [494, 273] on button "18" at bounding box center [501, 278] width 25 height 22
click at [638, 281] on button "21" at bounding box center [628, 278] width 25 height 22
type input "**********"
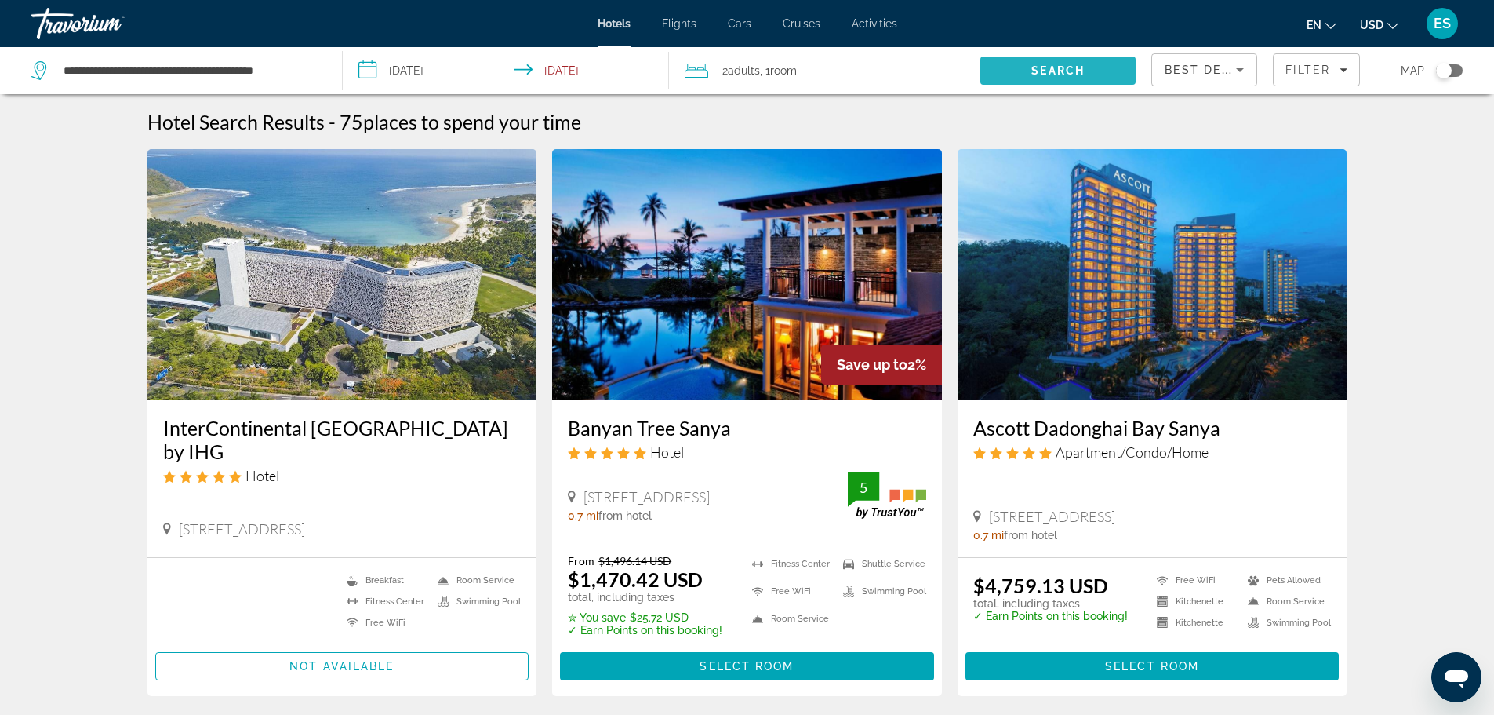
click at [1093, 76] on span "Search" at bounding box center [1057, 71] width 155 height 38
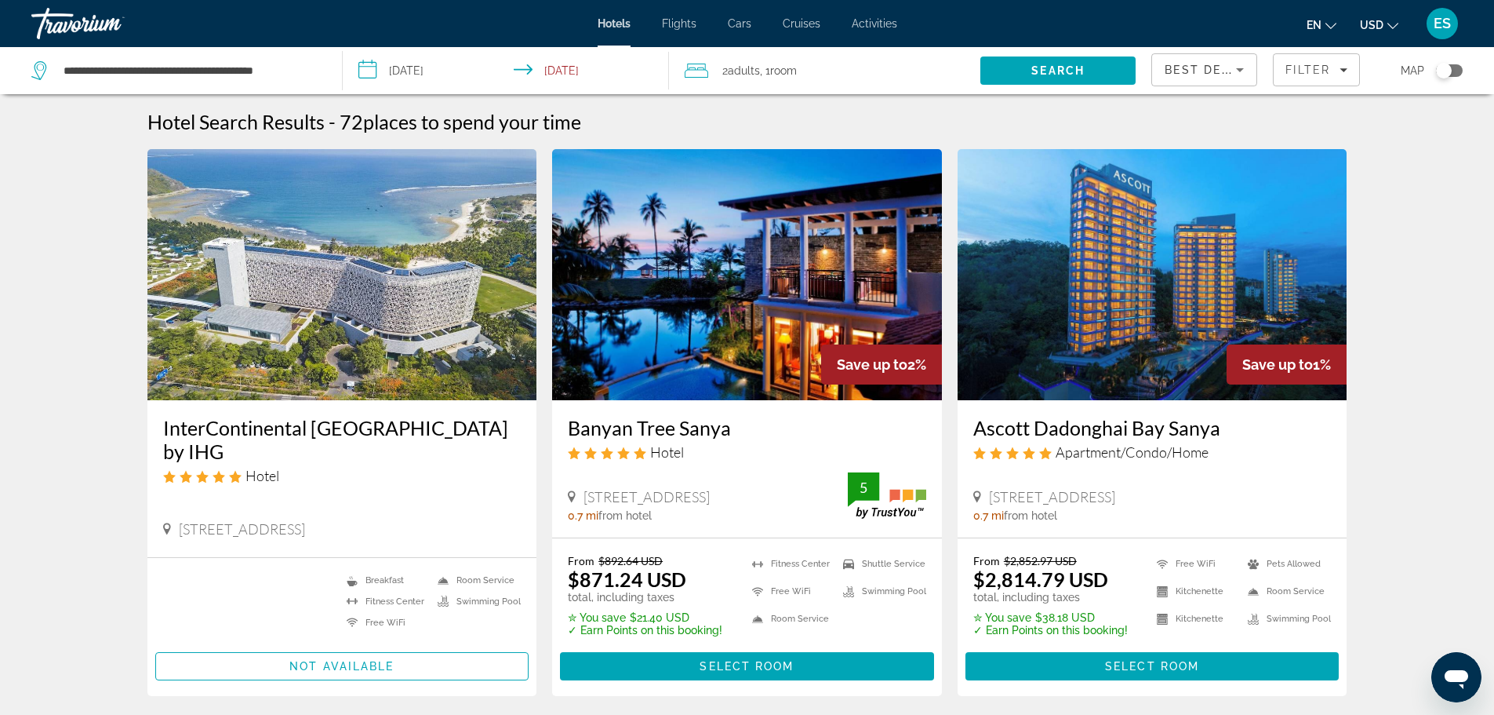
click at [393, 385] on img "Main content" at bounding box center [342, 274] width 390 height 251
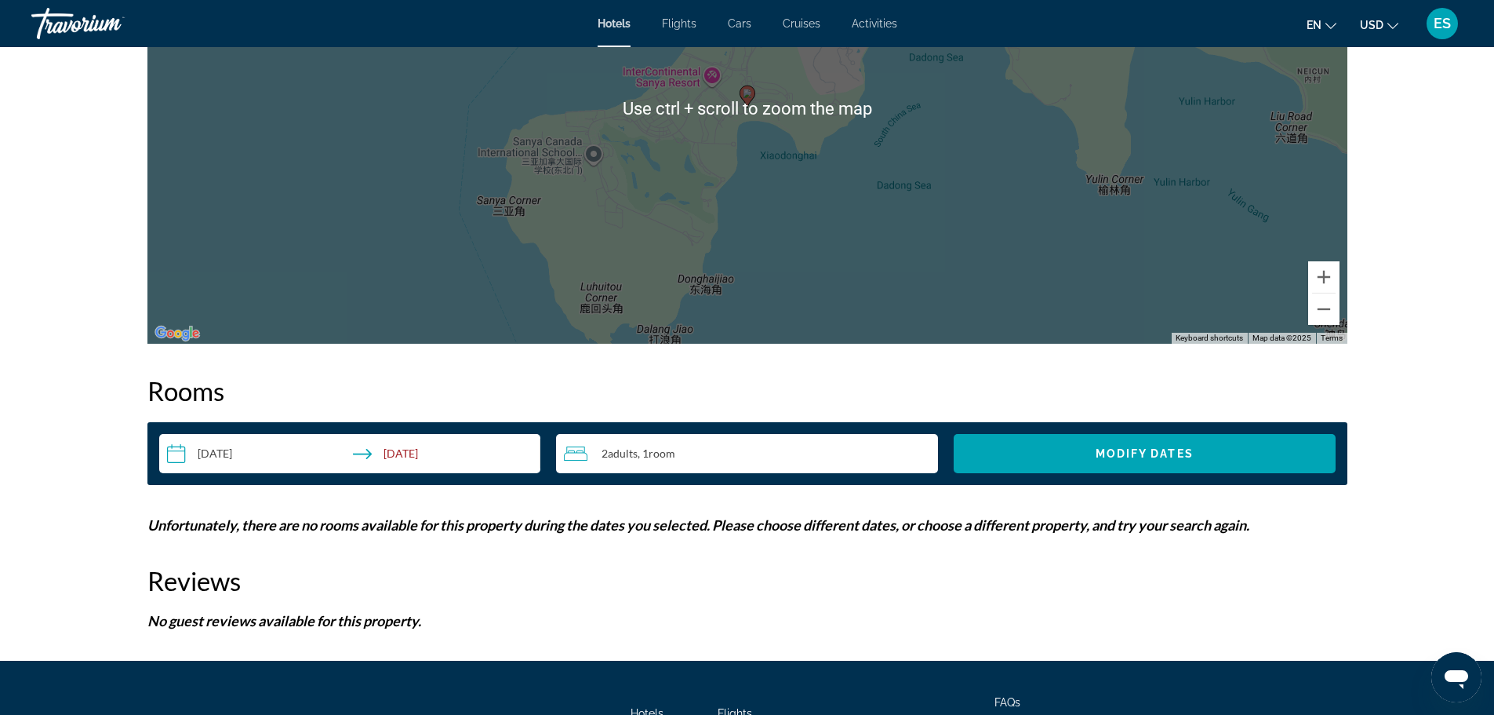
scroll to position [1842, 0]
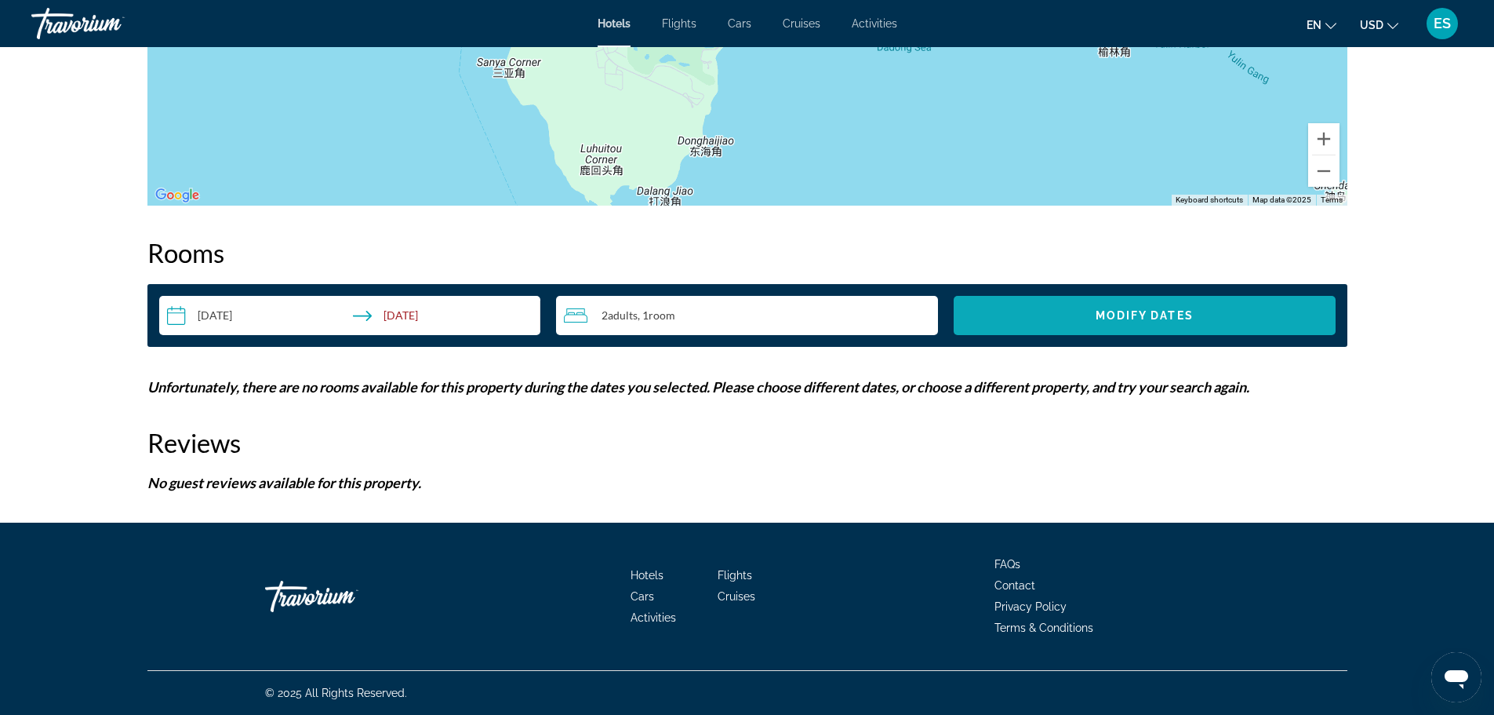
click at [1060, 320] on span "Search widget" at bounding box center [1145, 315] width 382 height 38
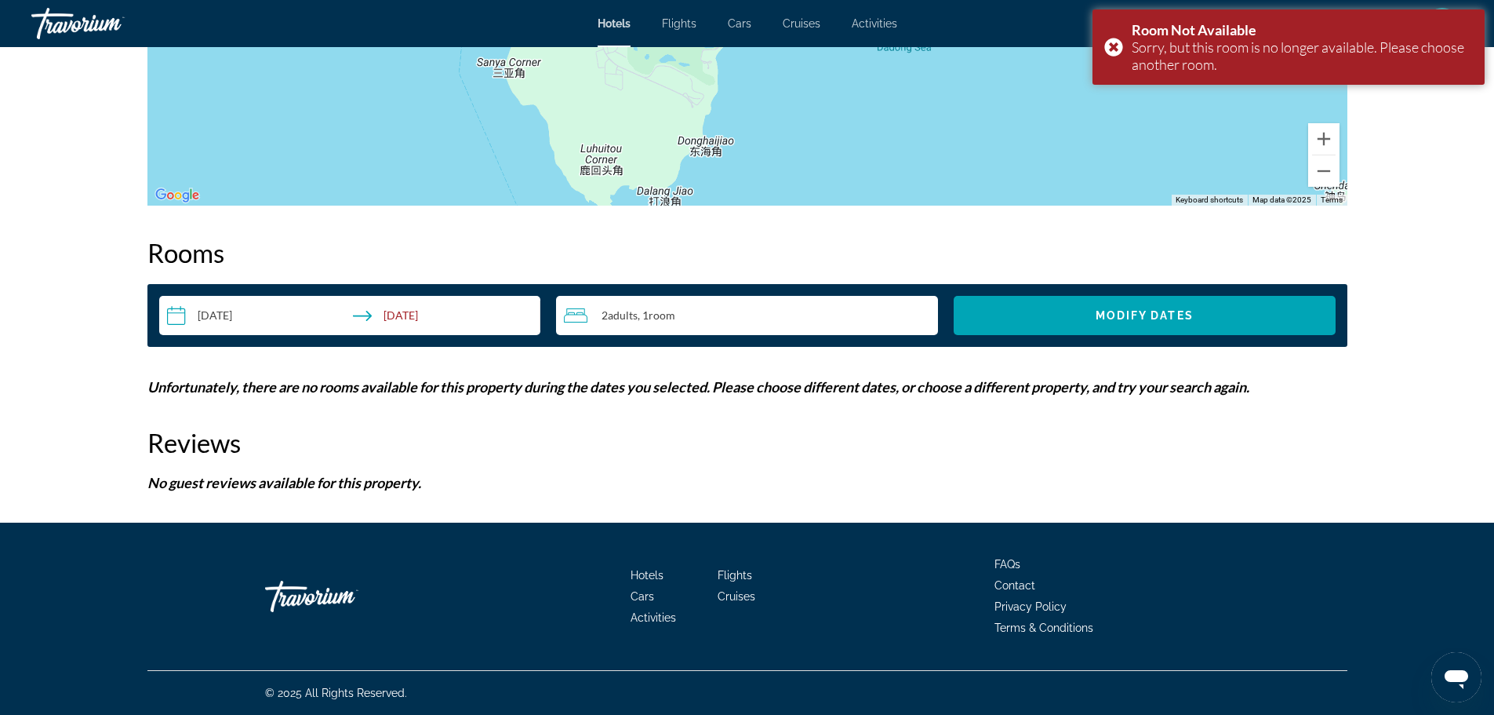
click at [232, 317] on input "**********" at bounding box center [353, 318] width 388 height 44
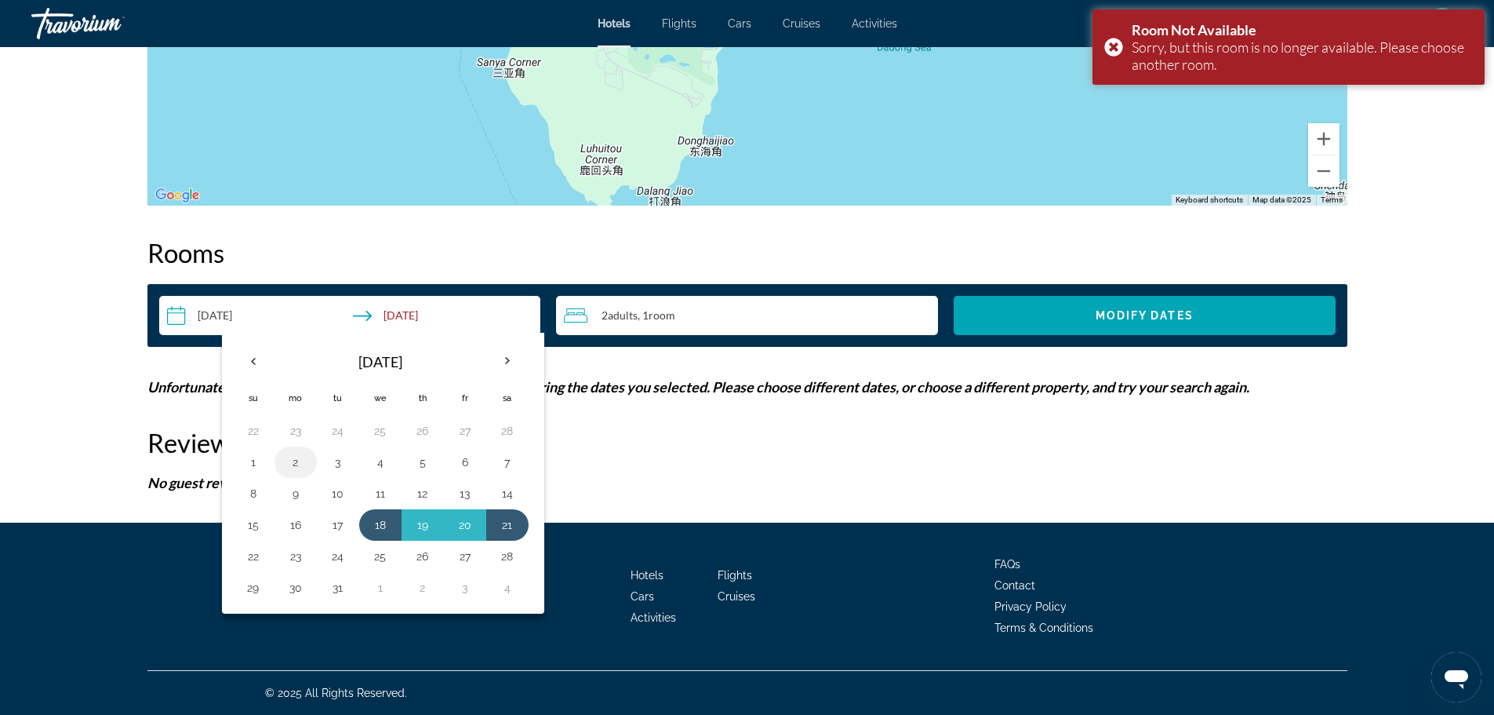
click at [293, 467] on button "2" at bounding box center [295, 462] width 25 height 22
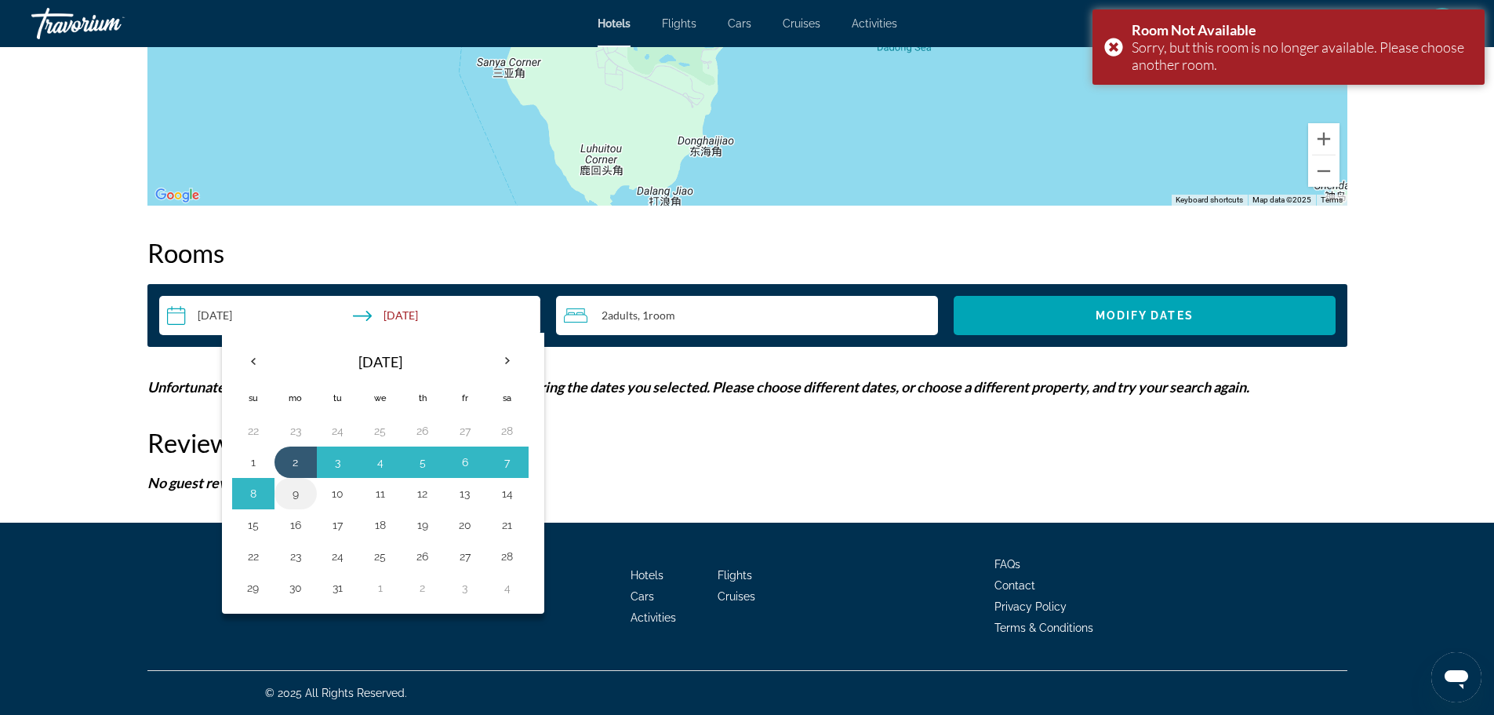
click at [293, 490] on button "9" at bounding box center [295, 493] width 25 height 22
type input "**********"
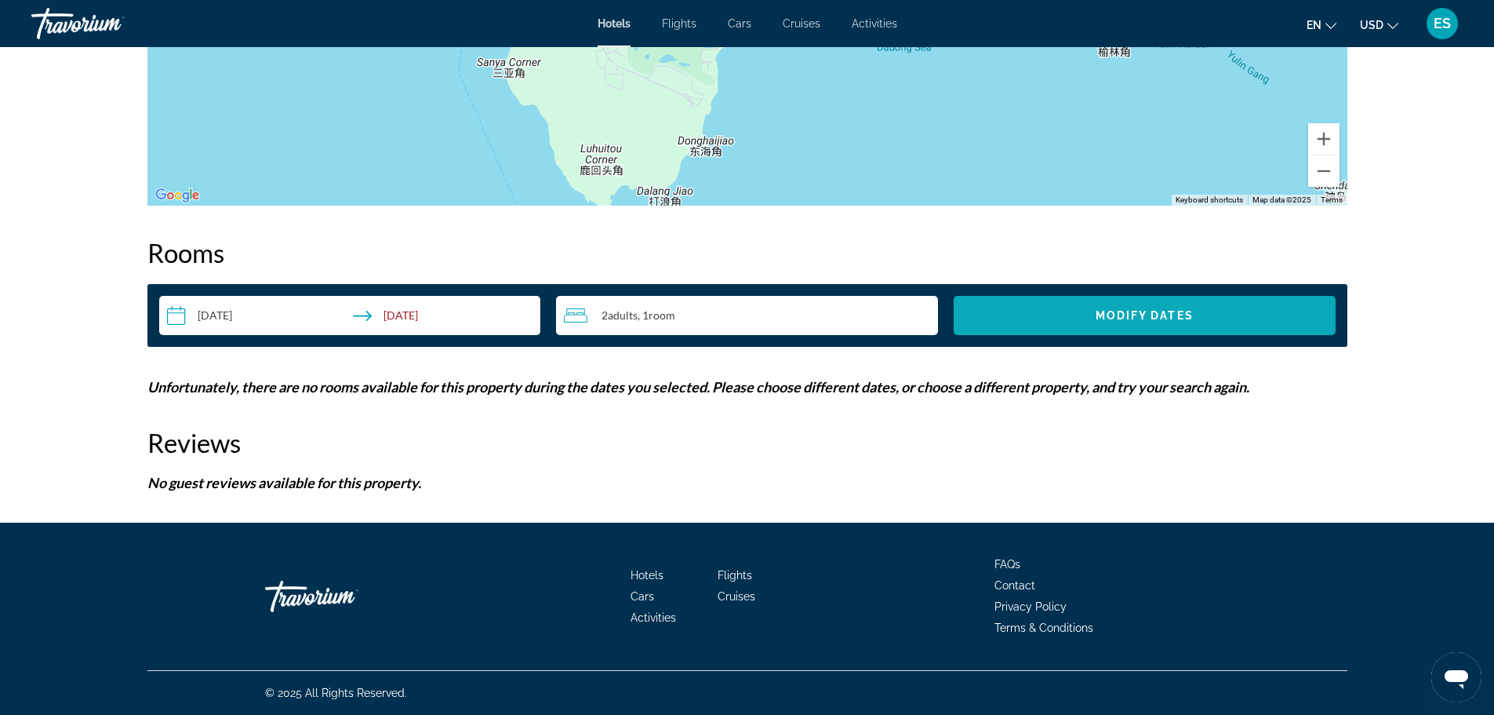
click at [1154, 326] on span "Search widget" at bounding box center [1145, 315] width 382 height 38
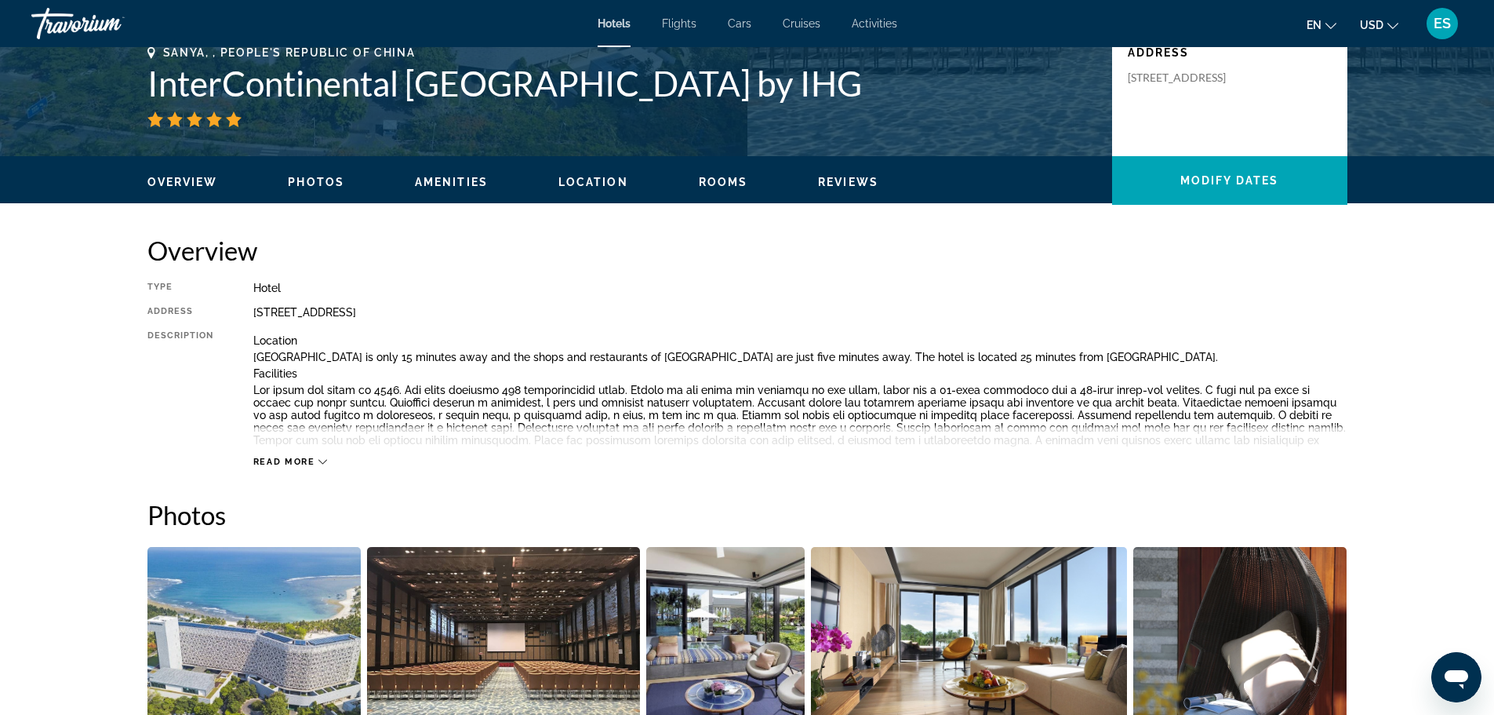
scroll to position [352, 0]
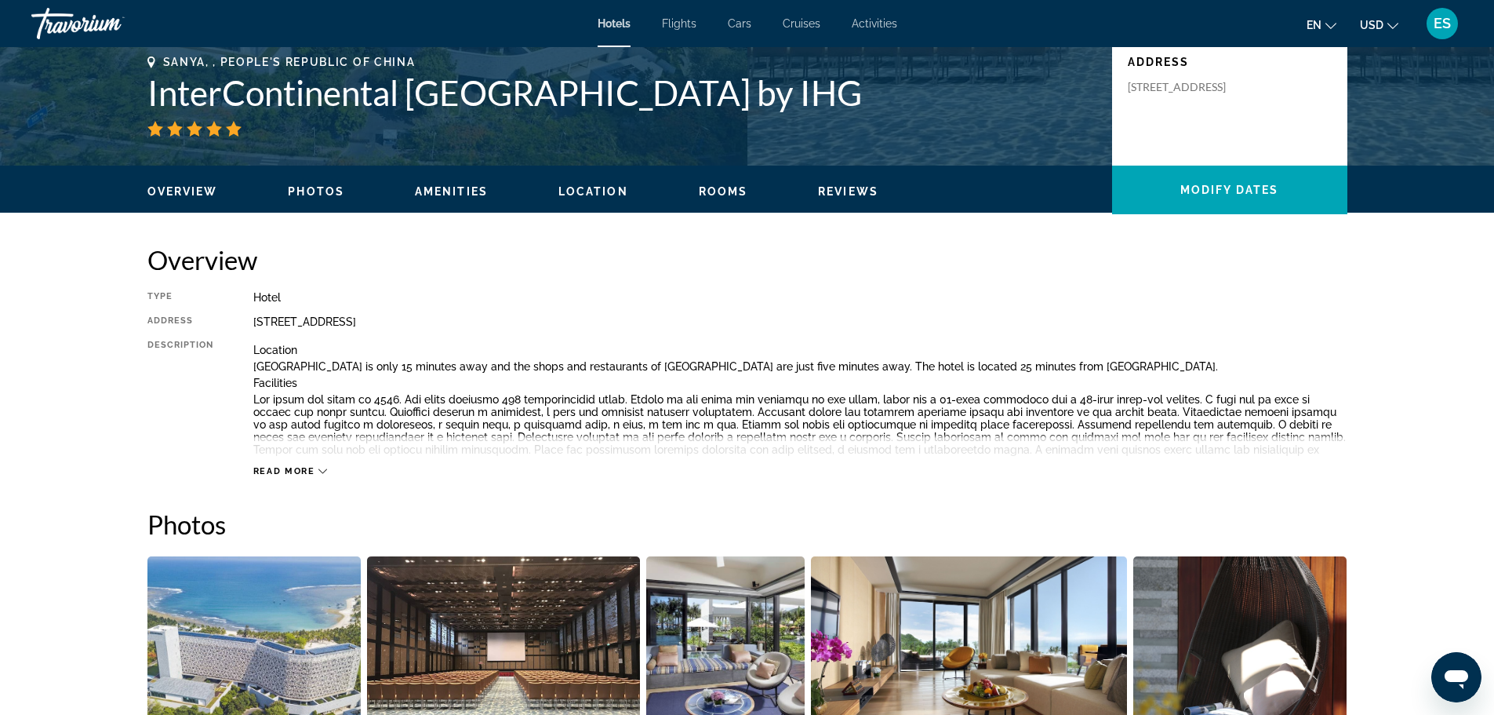
click at [322, 467] on icon "Main content" at bounding box center [322, 471] width 9 height 9
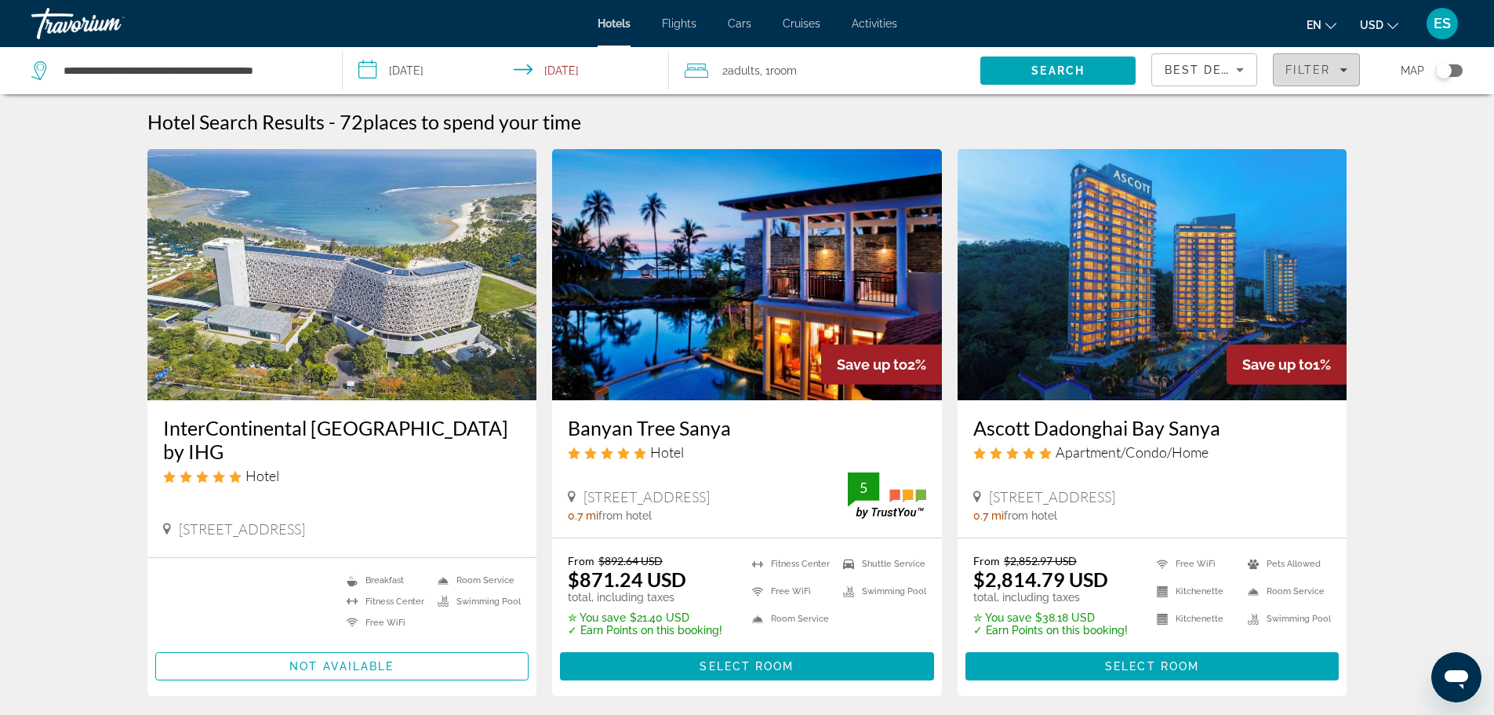
drag, startPoint x: 1342, startPoint y: 76, endPoint x: 1326, endPoint y: 76, distance: 16.5
click at [1342, 76] on span "Filters" at bounding box center [1316, 70] width 85 height 38
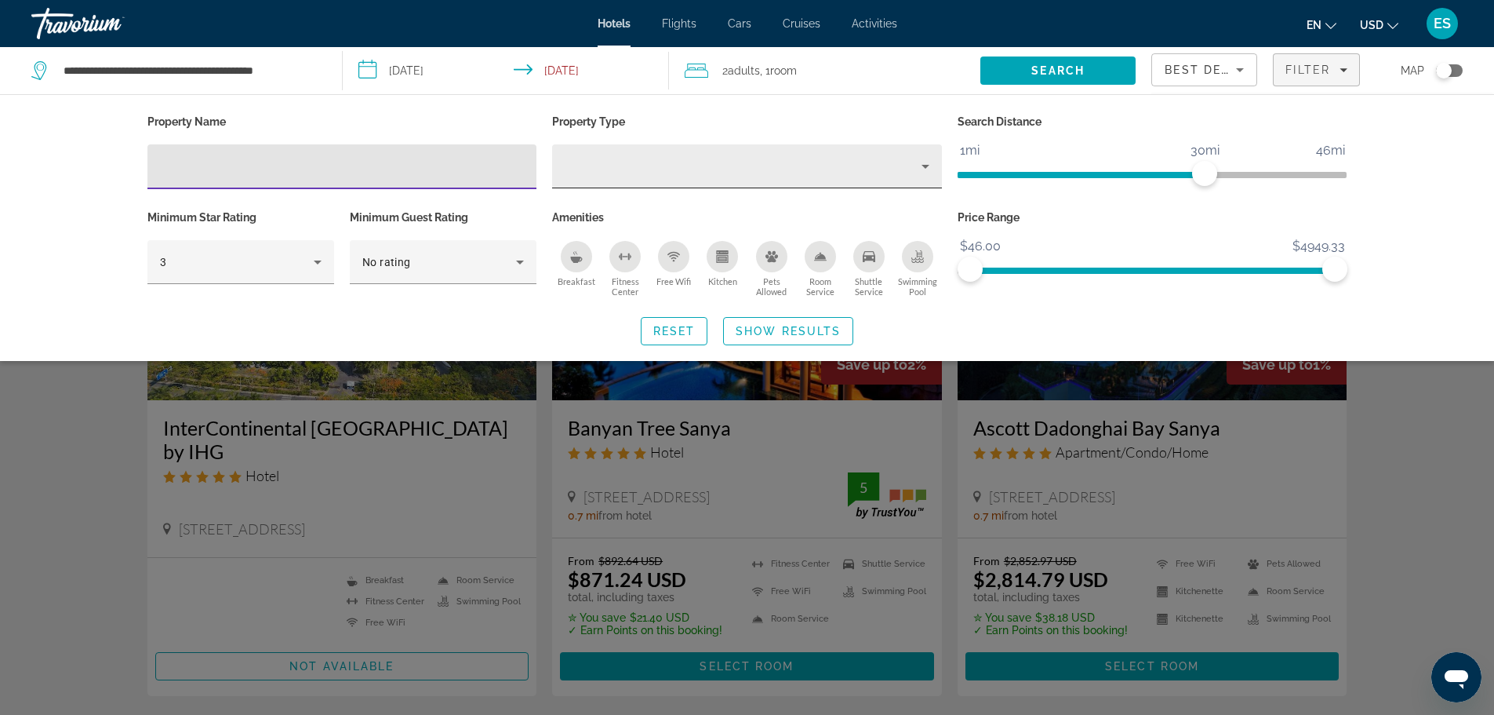
click at [928, 172] on icon "Property type" at bounding box center [925, 166] width 19 height 19
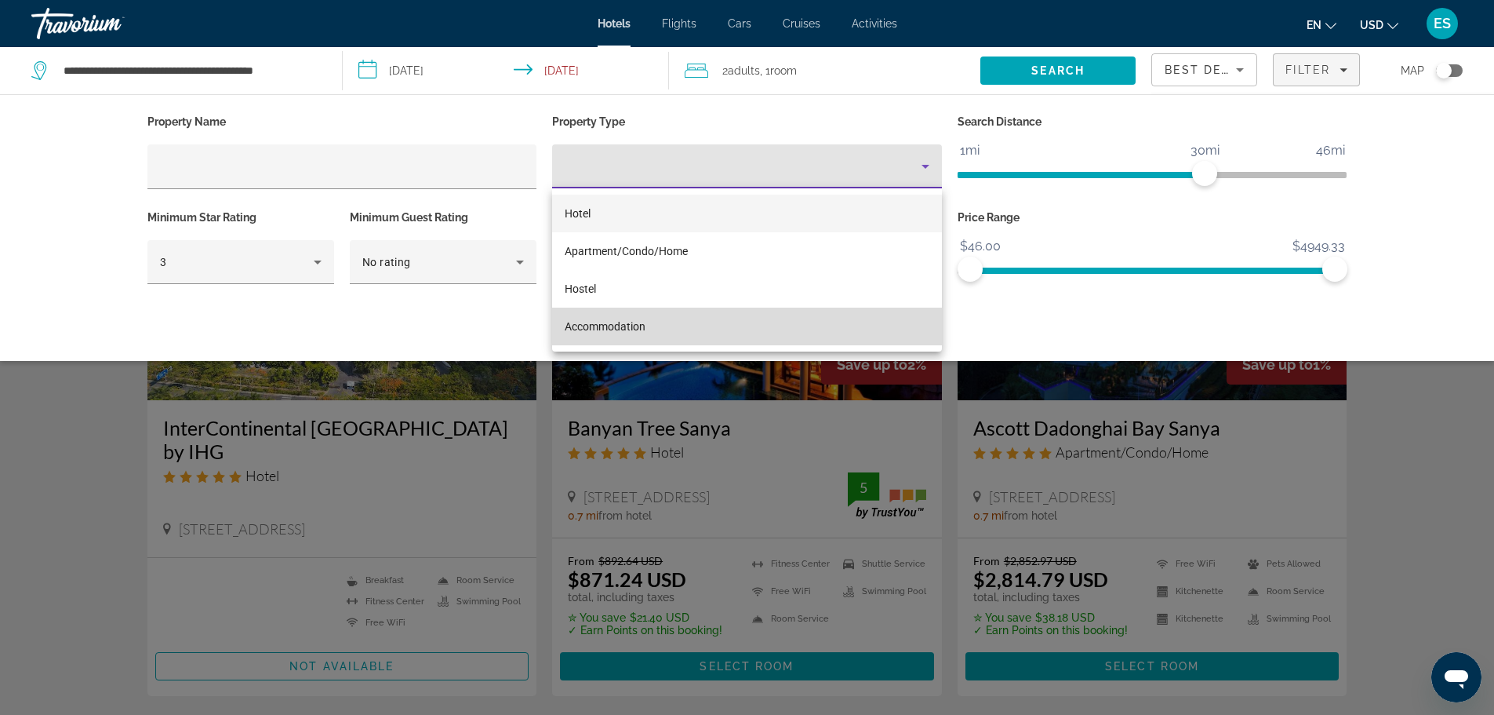
click at [606, 325] on span "Accommodation" at bounding box center [605, 326] width 81 height 13
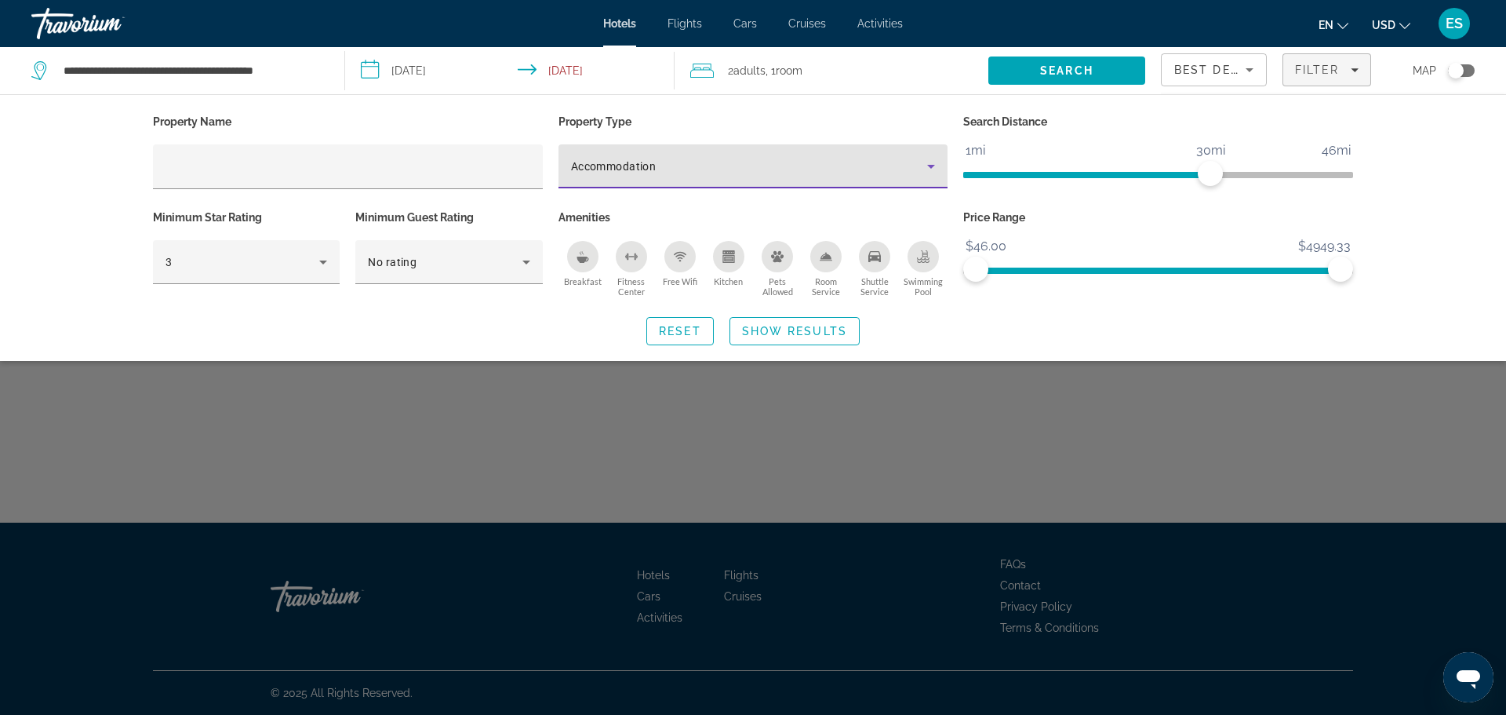
click at [937, 162] on icon "Property type" at bounding box center [931, 166] width 19 height 19
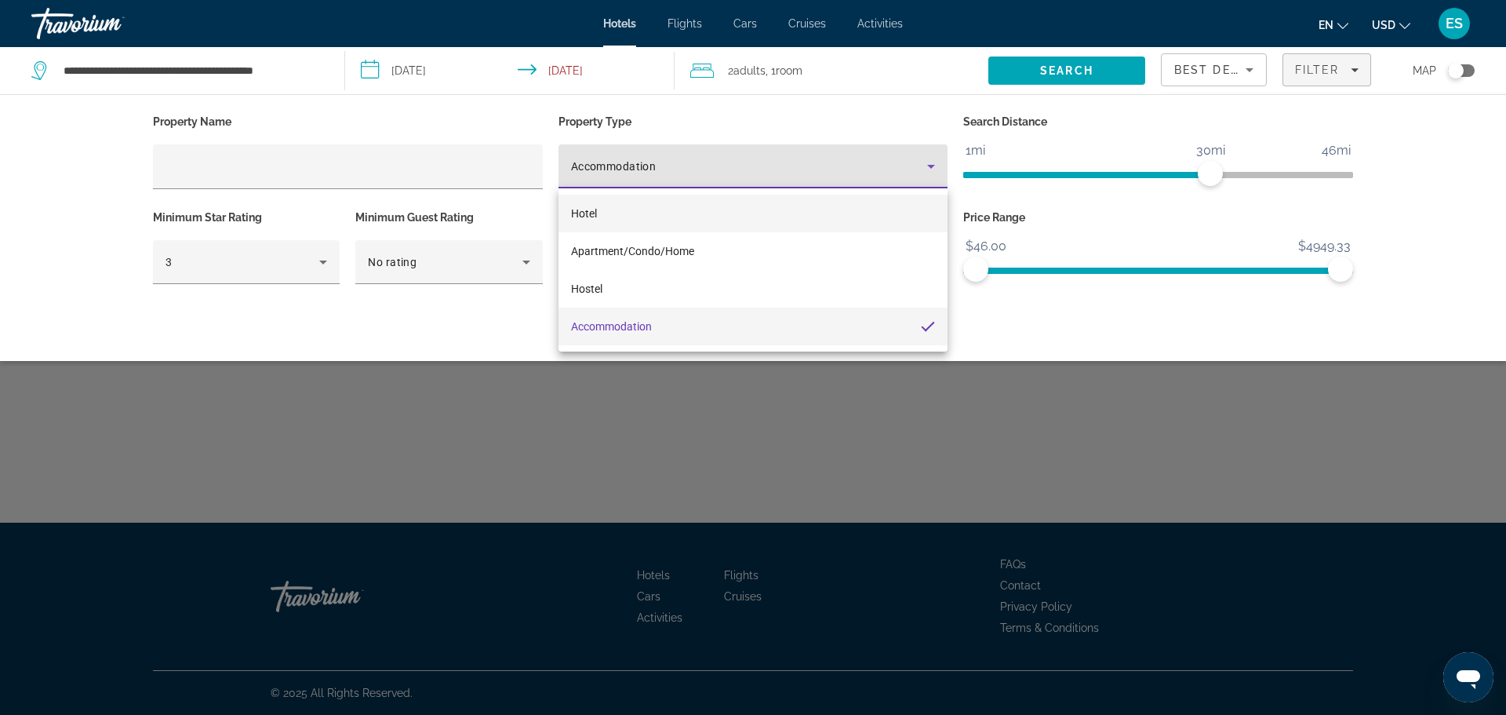
click at [609, 207] on mat-option "Hotel" at bounding box center [753, 214] width 390 height 38
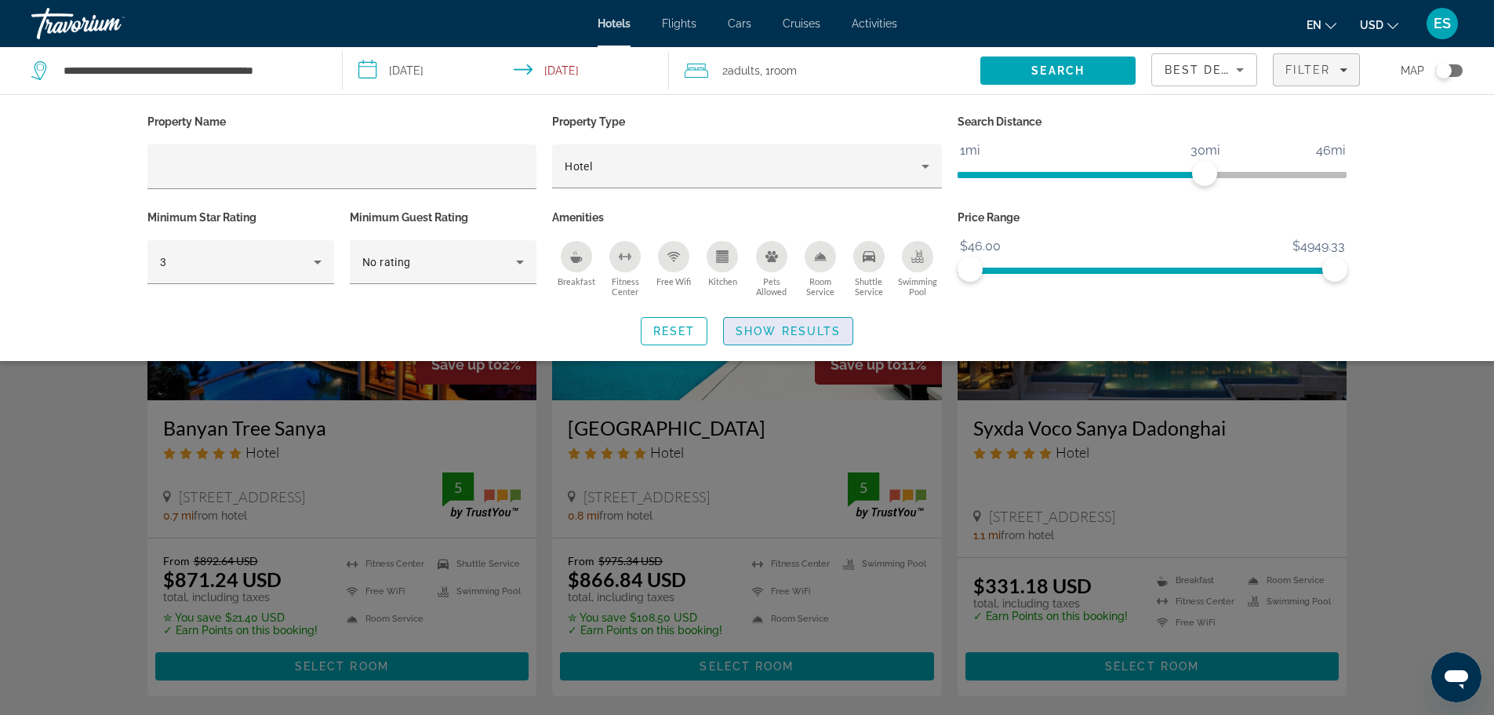
click at [806, 333] on span "Show Results" at bounding box center [788, 331] width 105 height 13
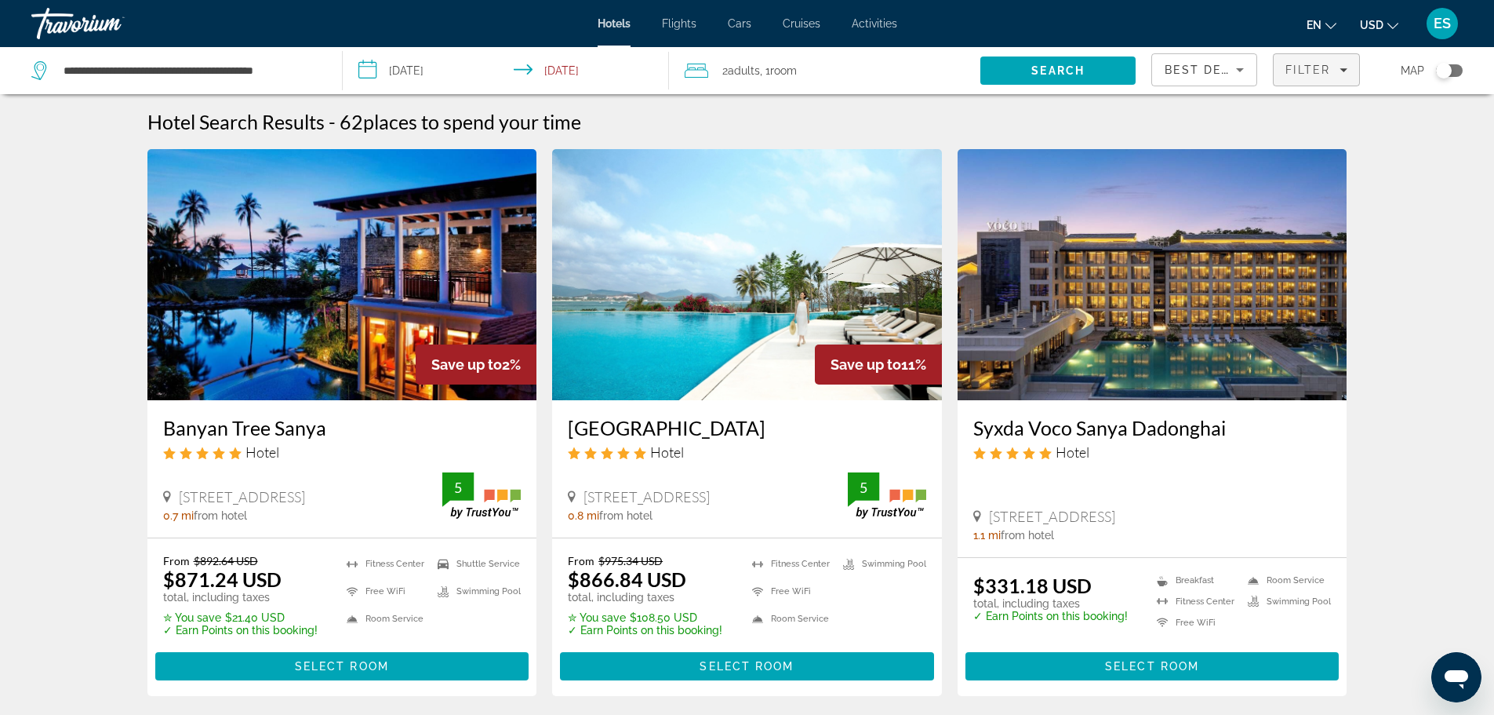
click at [1341, 75] on div "Filter" at bounding box center [1317, 70] width 62 height 13
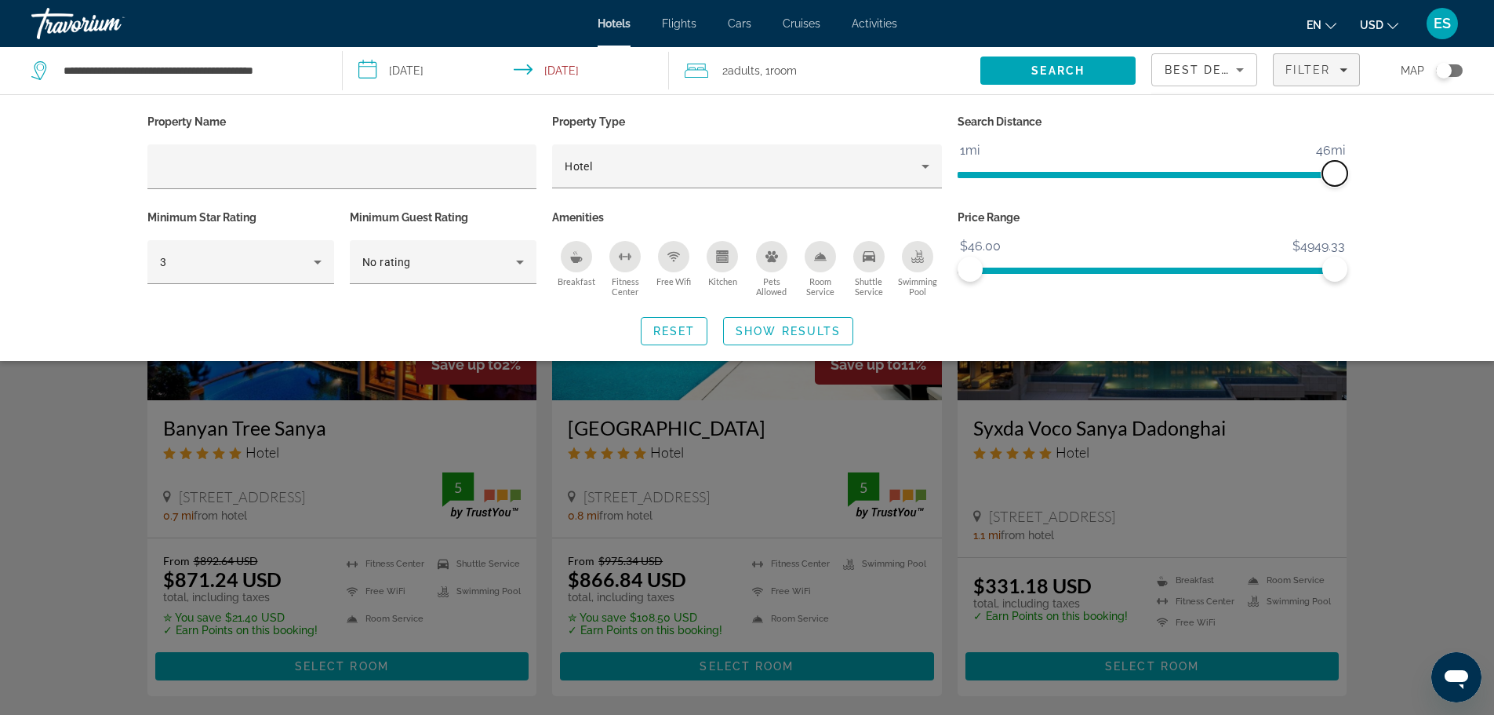
drag, startPoint x: 1231, startPoint y: 179, endPoint x: 1366, endPoint y: 179, distance: 135.7
click at [1366, 179] on div "Property Name Property Type Hotel Search Distance 1mi 46mi 46mi Minimum Star Ra…" at bounding box center [747, 228] width 1263 height 235
click at [831, 318] on span "Search widget" at bounding box center [788, 331] width 129 height 38
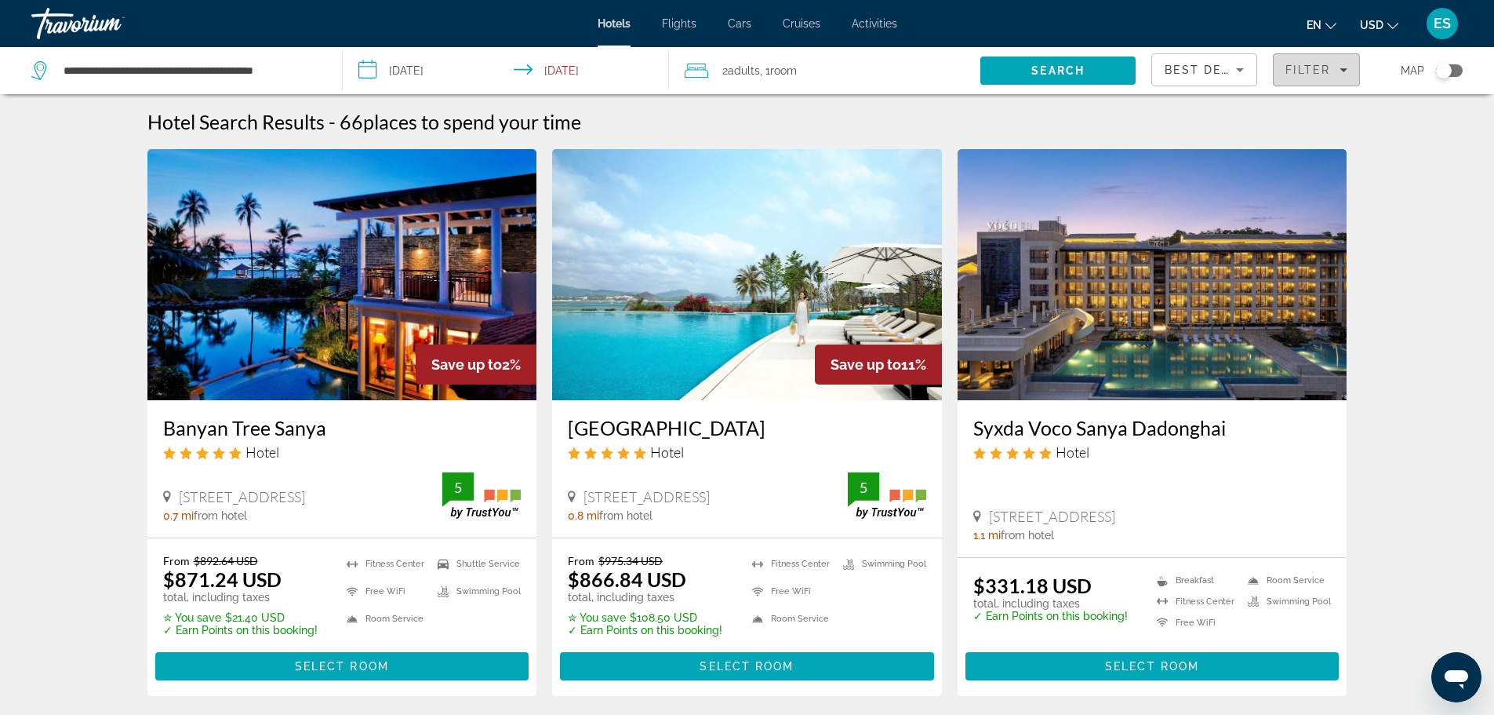
click at [1333, 78] on span "Filters" at bounding box center [1316, 70] width 85 height 38
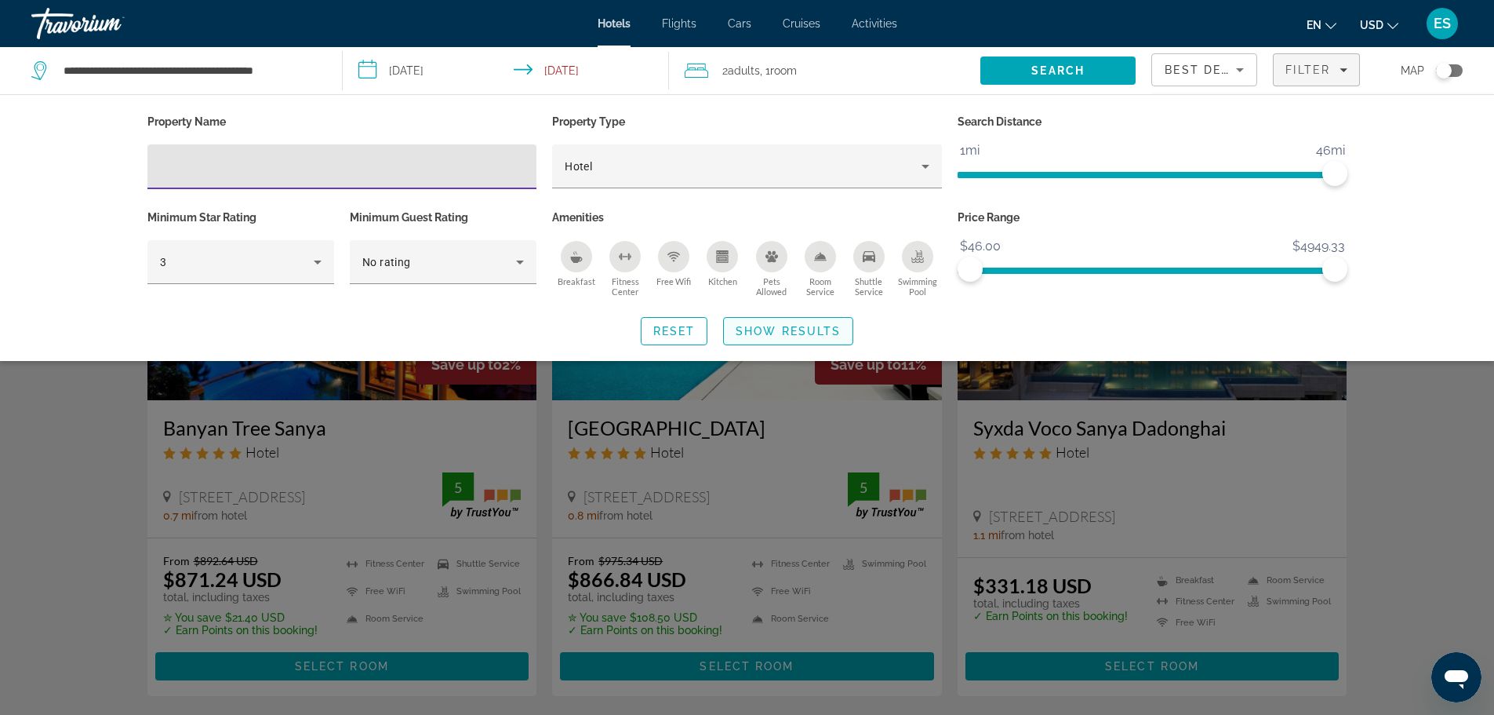
click at [773, 338] on span "Search widget" at bounding box center [788, 331] width 129 height 38
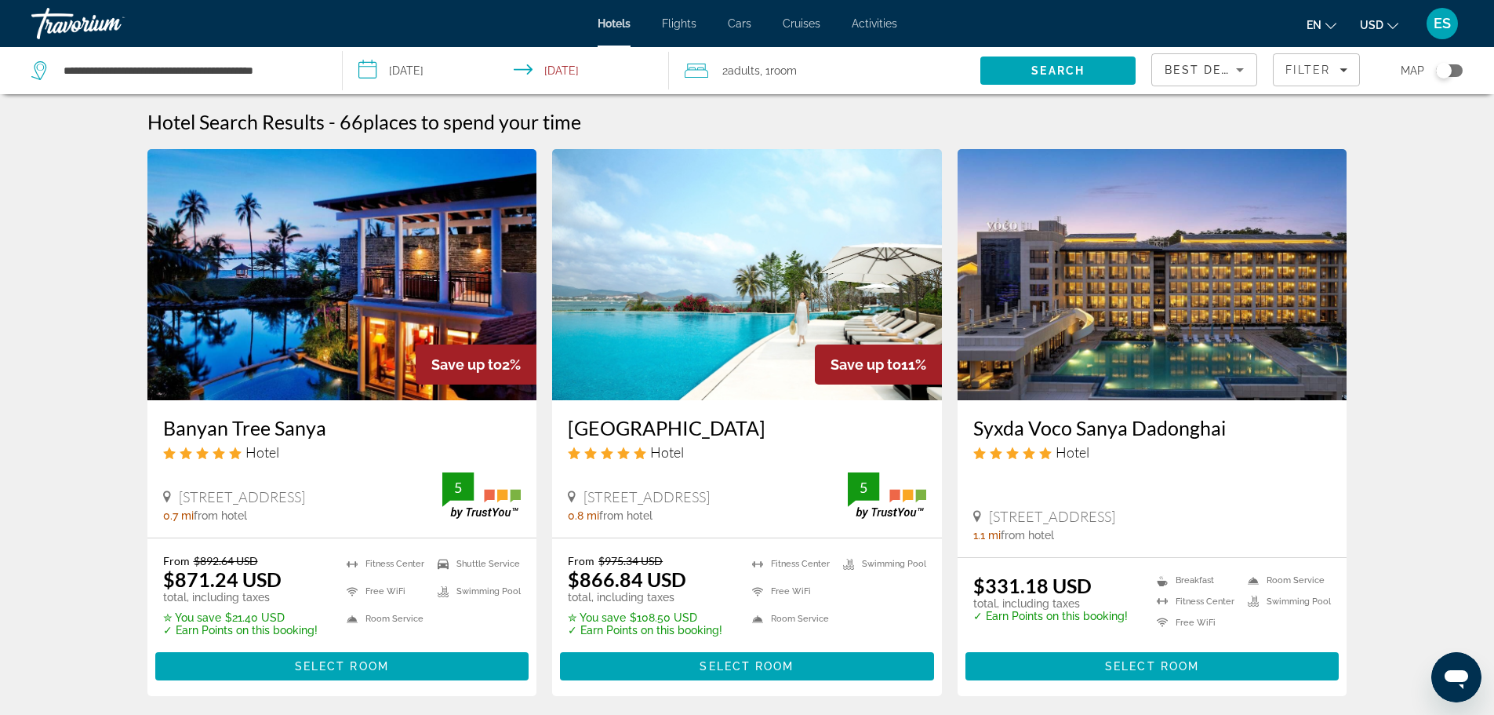
click at [704, 424] on h3 "[GEOGRAPHIC_DATA]" at bounding box center [747, 428] width 358 height 24
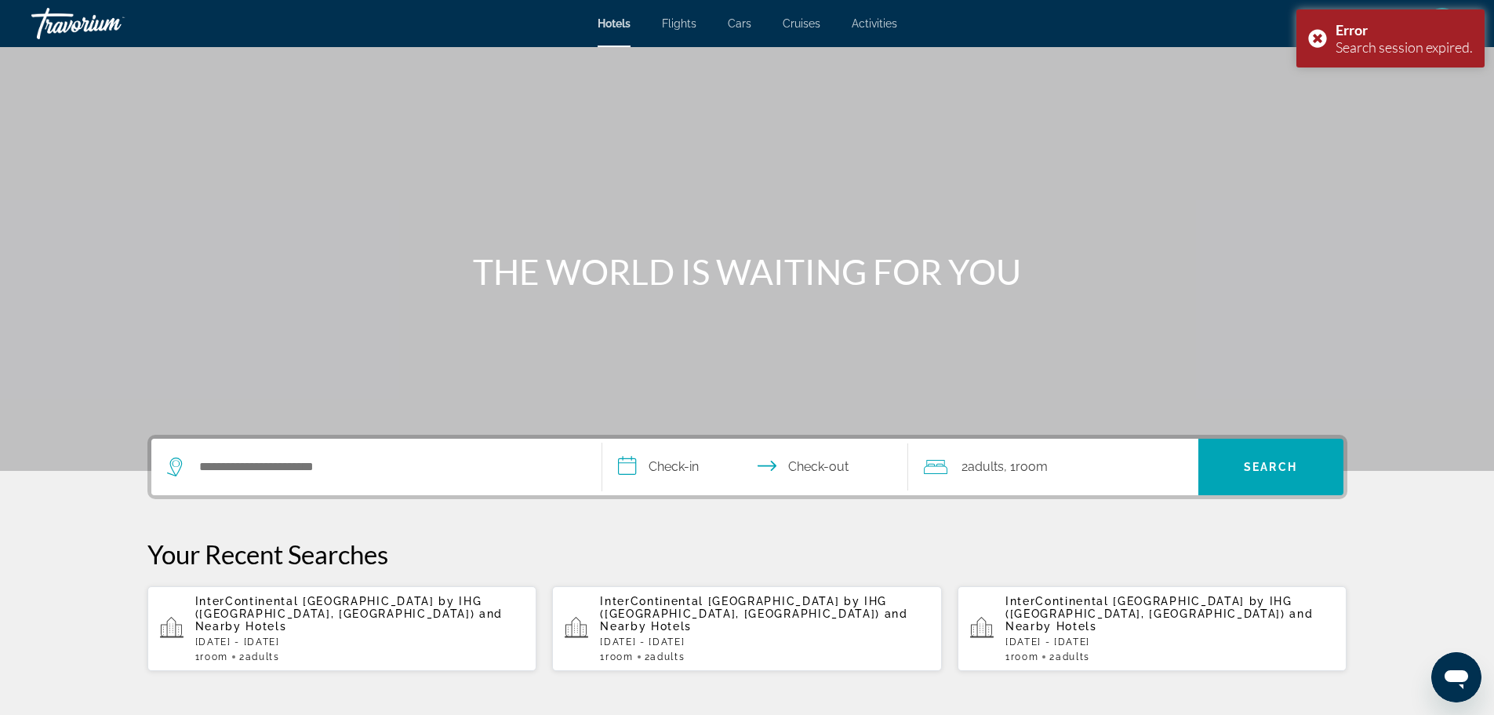
click at [358, 618] on p "InterContinental [GEOGRAPHIC_DATA] by IHG ([GEOGRAPHIC_DATA], [GEOGRAPHIC_DATA]…" at bounding box center [359, 614] width 329 height 38
